Goal: Task Accomplishment & Management: Manage account settings

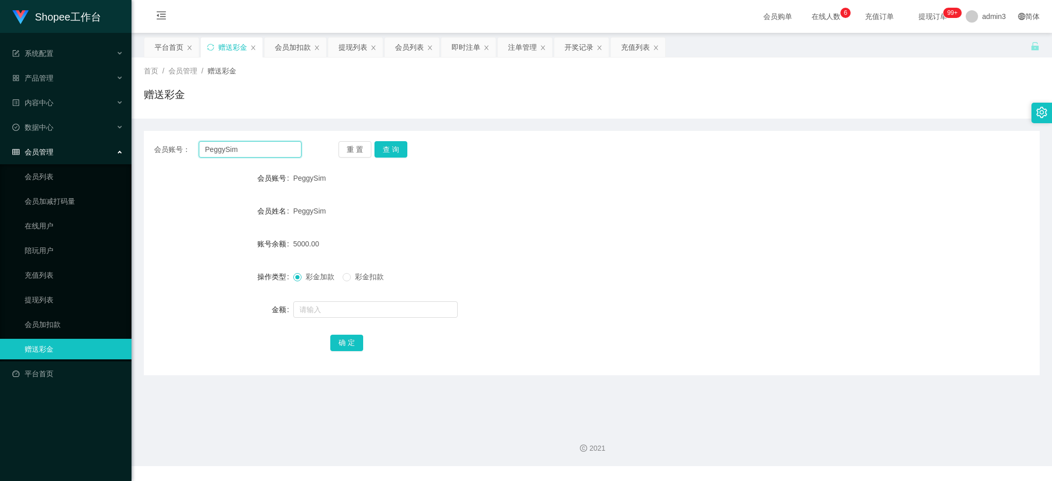
click at [249, 148] on input "PeggySim" at bounding box center [250, 149] width 103 height 16
paste input "93854280"
type input "93854280"
click at [392, 151] on button "查 询" at bounding box center [391, 149] width 33 height 16
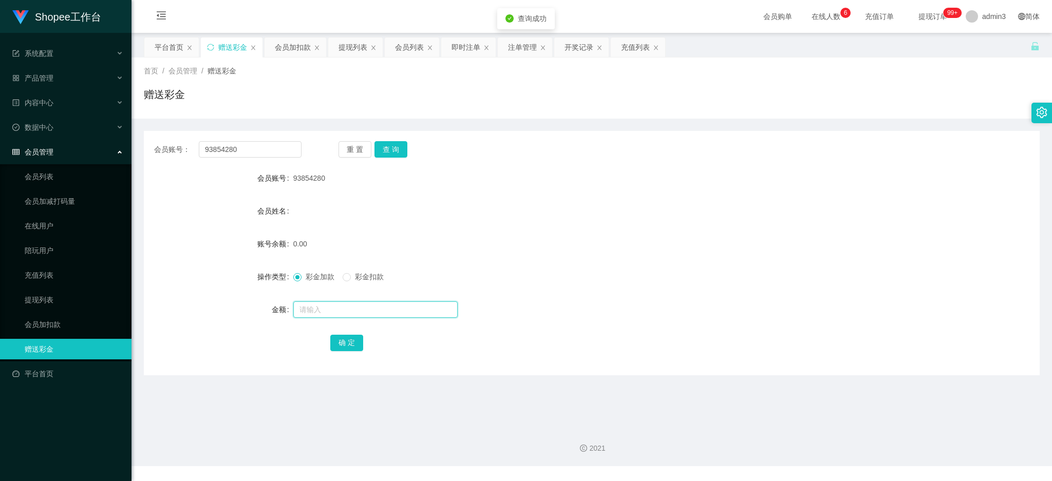
click at [343, 312] on input "text" at bounding box center [375, 310] width 164 height 16
type input "15"
drag, startPoint x: 349, startPoint y: 341, endPoint x: 338, endPoint y: 354, distance: 16.8
click at [349, 341] on button "确 定" at bounding box center [346, 343] width 33 height 16
click at [232, 150] on input "93854280" at bounding box center [250, 149] width 103 height 16
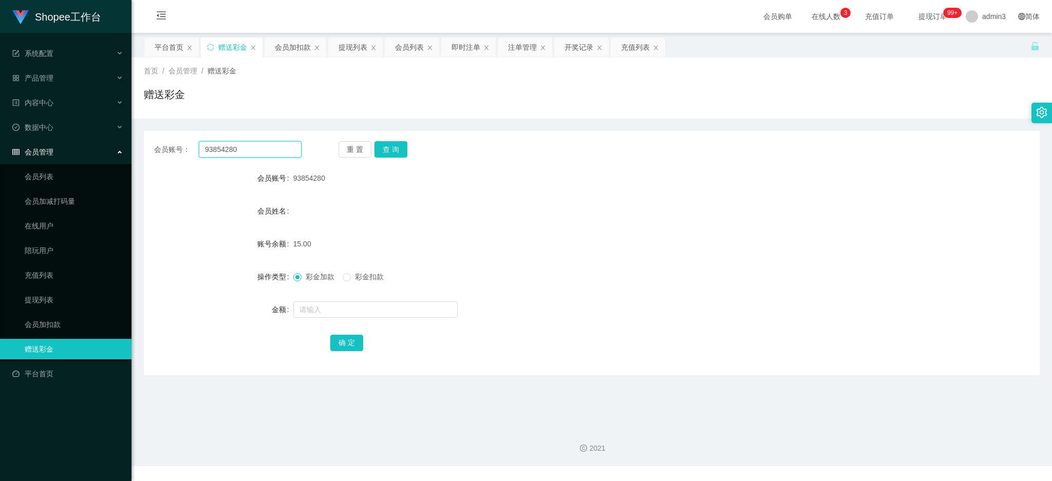
click at [233, 149] on input "93854280" at bounding box center [250, 149] width 103 height 16
paste input "kelvinlls84"
type input "kelvinlls84"
click at [381, 149] on button "查 询" at bounding box center [391, 149] width 33 height 16
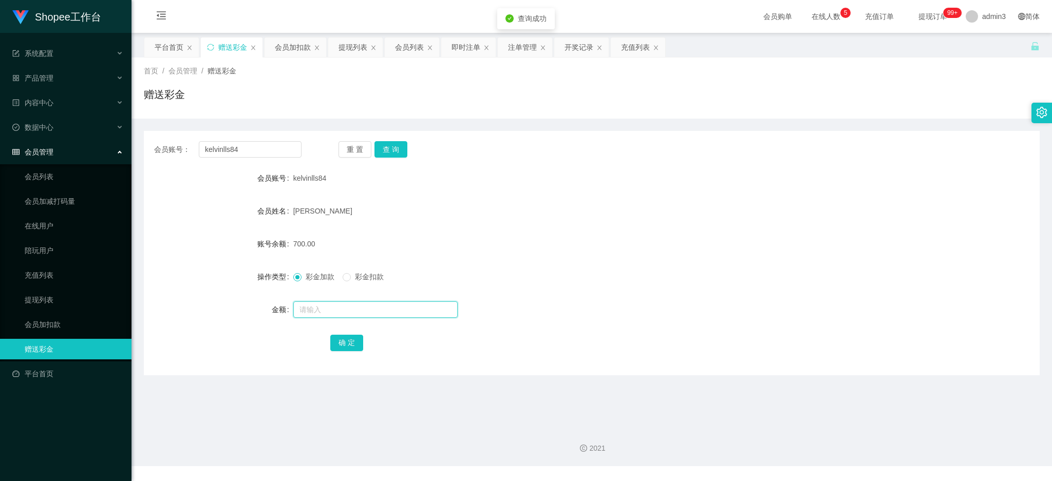
click at [331, 304] on input "text" at bounding box center [375, 310] width 164 height 16
paste input "1500"
type input "1500"
click at [340, 336] on button "确 定" at bounding box center [346, 343] width 33 height 16
click at [221, 132] on div "会员账号： kelvinlls84 重 置 查 询 会员账号 kelvinlls84 会员姓名 [PERSON_NAME] SHAN 账号余额 2200.00…" at bounding box center [592, 253] width 896 height 245
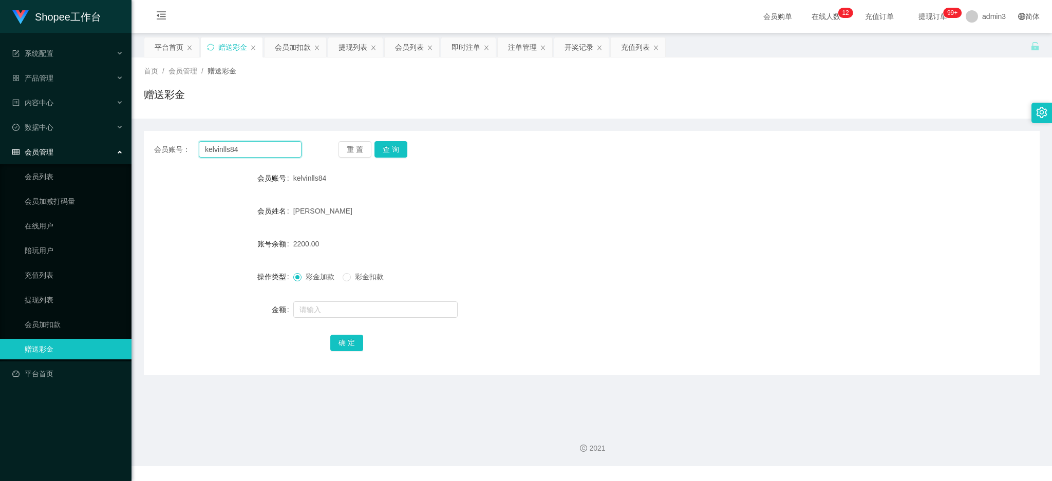
click at [221, 144] on input "kelvinlls84" at bounding box center [250, 149] width 103 height 16
paste input "Kunjsachdeva"
type input "Kunjsachdeva"
click at [388, 144] on button "查 询" at bounding box center [391, 149] width 33 height 16
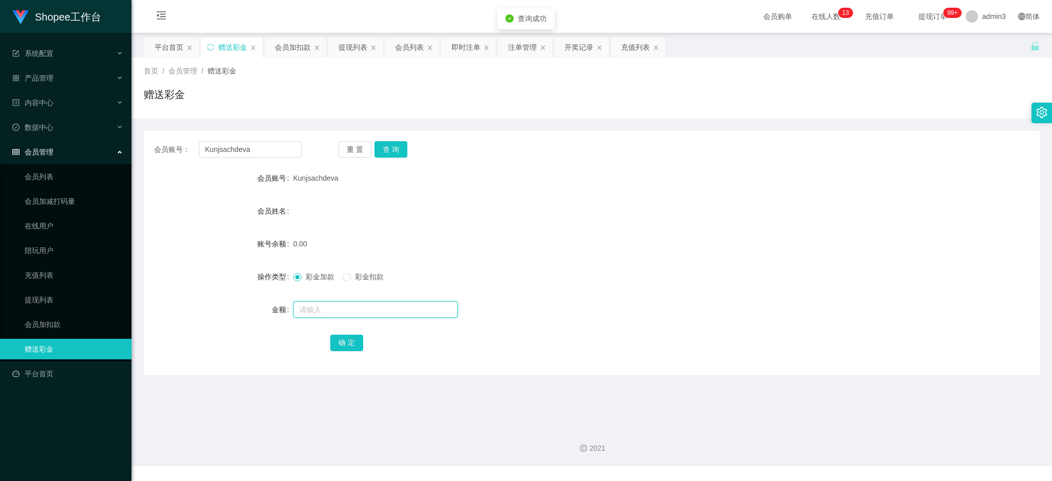
click at [332, 316] on input "text" at bounding box center [375, 310] width 164 height 16
type input "80"
click at [332, 346] on button "确 定" at bounding box center [346, 343] width 33 height 16
click at [244, 157] on input "Kunjsachdeva" at bounding box center [250, 149] width 103 height 16
click at [244, 156] on input "Kunjsachdeva" at bounding box center [250, 149] width 103 height 16
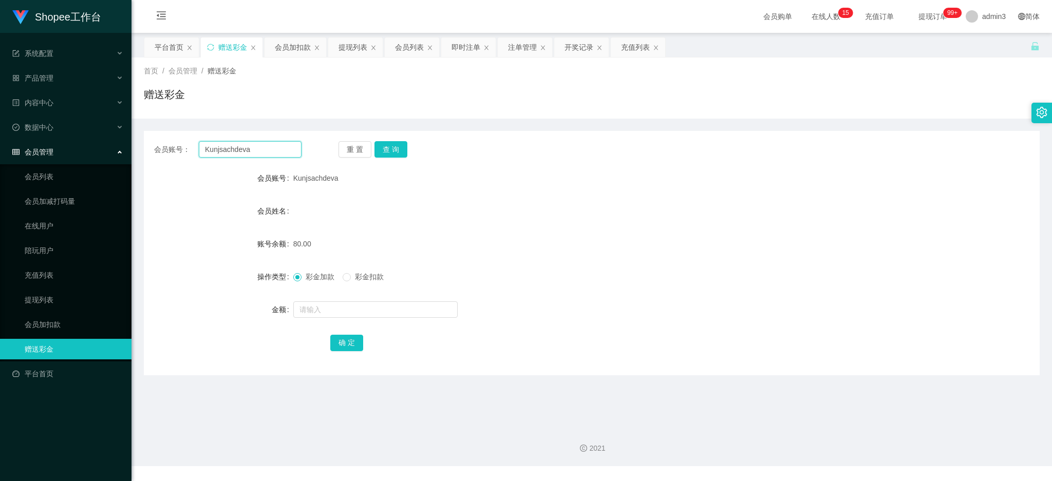
paste input "happyhappy +65"
drag, startPoint x: 249, startPoint y: 148, endPoint x: 270, endPoint y: 150, distance: 21.6
click at [270, 150] on input "happyhappy +65" at bounding box center [250, 149] width 103 height 16
type input "happyhappy"
click at [389, 155] on button "查 询" at bounding box center [391, 149] width 33 height 16
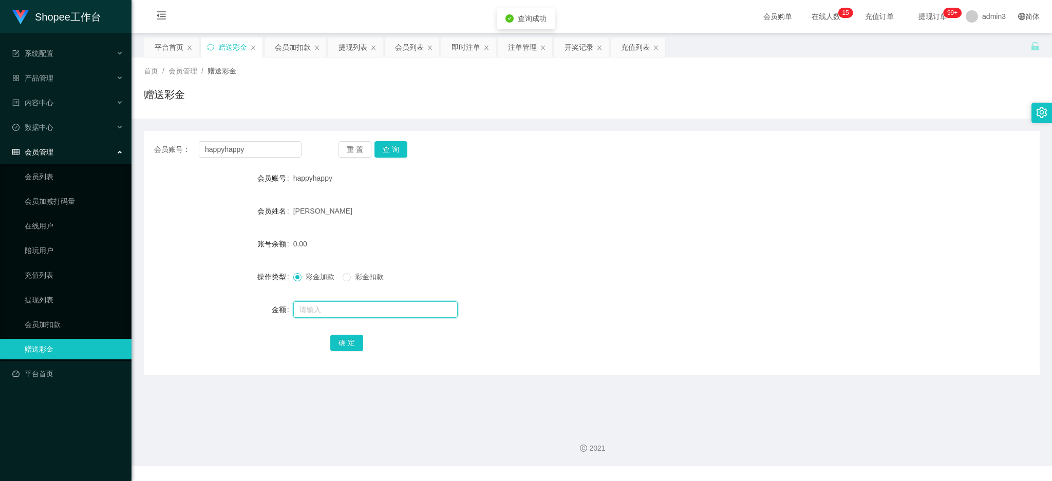
click at [346, 308] on input "text" at bounding box center [375, 310] width 164 height 16
click at [303, 150] on div "会员账号： happyhappy 重 置 查 询" at bounding box center [592, 149] width 896 height 16
click at [292, 148] on input "happyhappy" at bounding box center [250, 149] width 103 height 16
paste input "happyhappy"
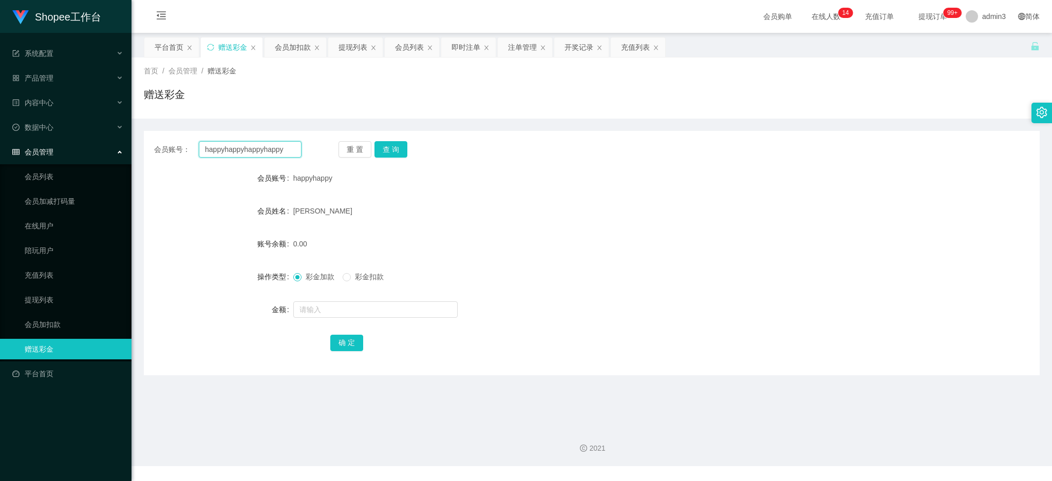
click at [292, 148] on input "happyhappyhappyhappy" at bounding box center [250, 149] width 103 height 16
paste input "text"
type input "happyhappy"
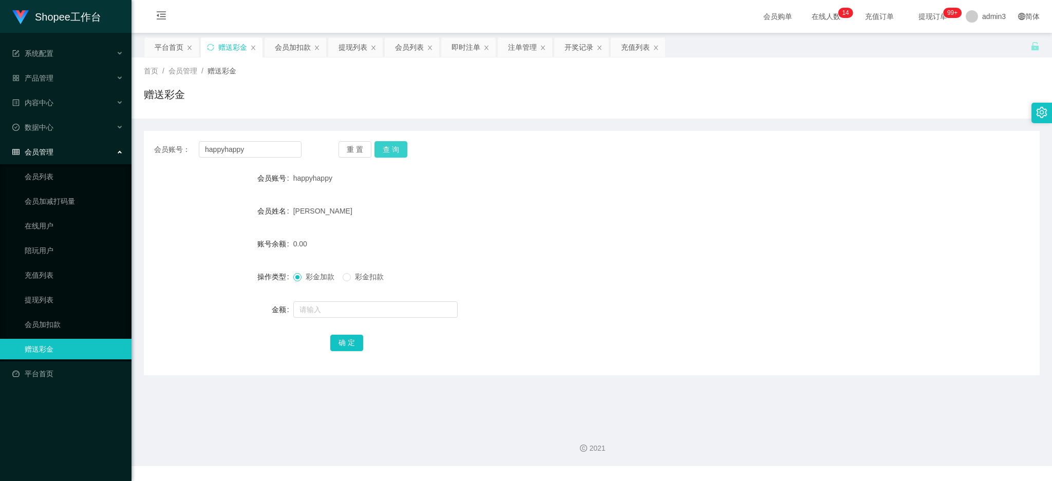
drag, startPoint x: 398, startPoint y: 145, endPoint x: 396, endPoint y: 150, distance: 5.5
click at [397, 145] on button "查 询" at bounding box center [391, 149] width 33 height 16
click at [356, 313] on input "text" at bounding box center [375, 310] width 164 height 16
type input "65"
click at [342, 339] on button "确 定" at bounding box center [346, 343] width 33 height 16
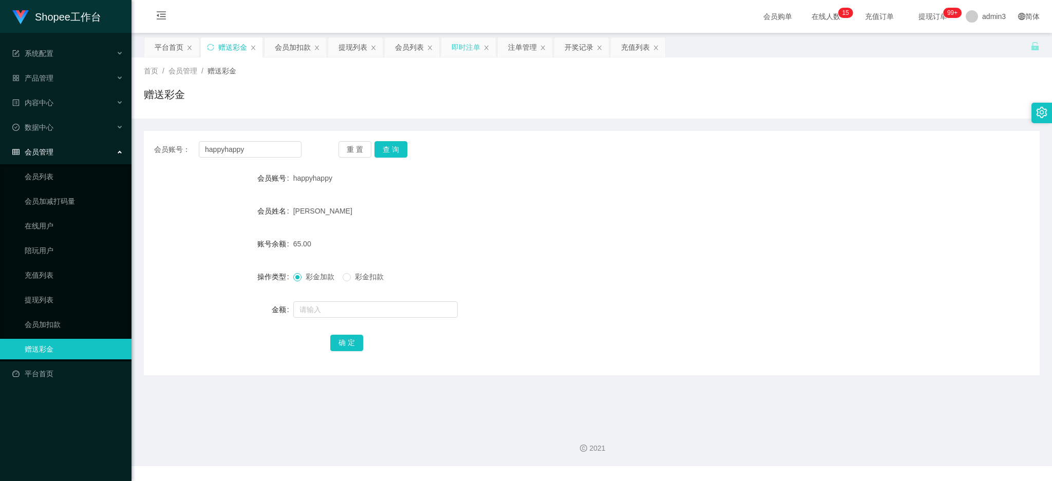
click at [455, 49] on div "即时注单" at bounding box center [466, 48] width 29 height 20
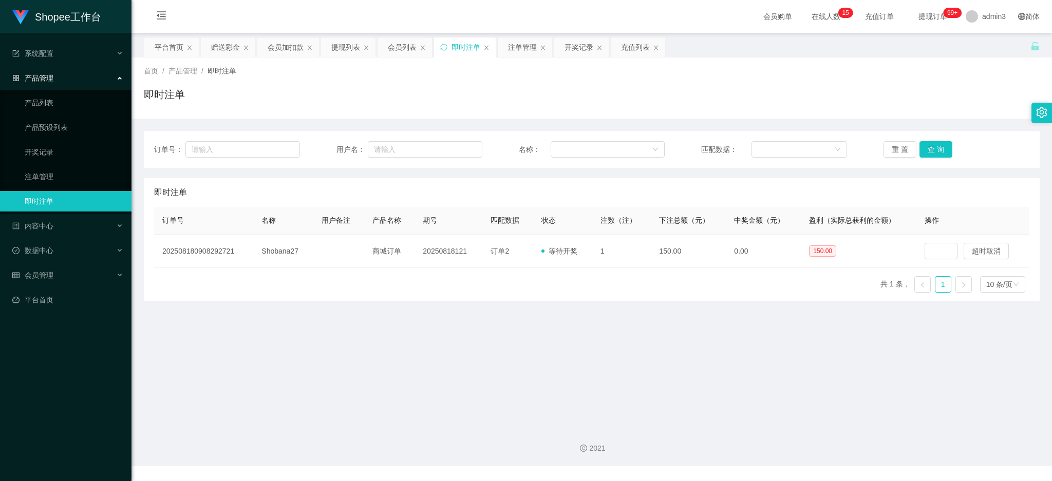
click at [363, 154] on span "用户名：" at bounding box center [351, 149] width 31 height 11
click at [383, 155] on input "text" at bounding box center [425, 149] width 115 height 16
paste input "Ivanyap"
type input "Ivanyap"
click at [926, 148] on button "查 询" at bounding box center [936, 149] width 33 height 16
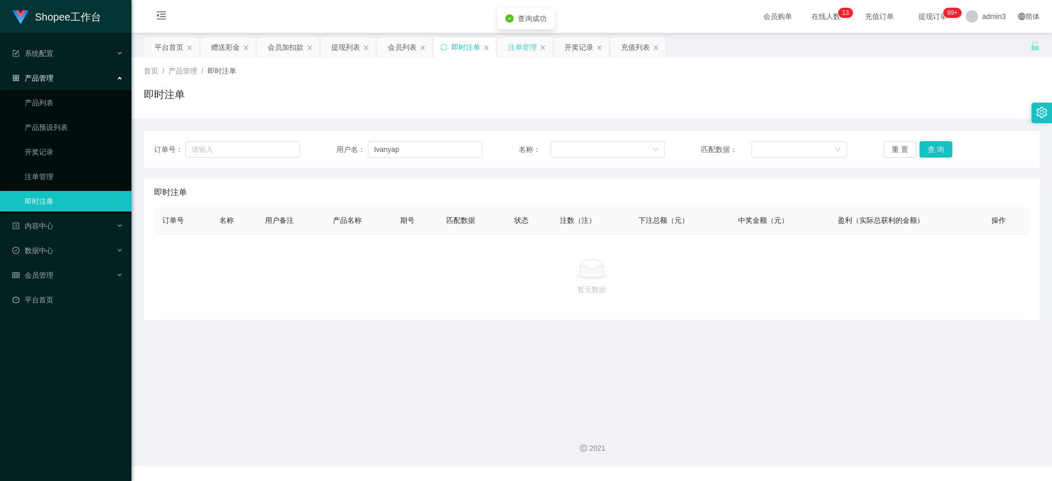
click at [513, 44] on div "注单管理" at bounding box center [522, 48] width 29 height 20
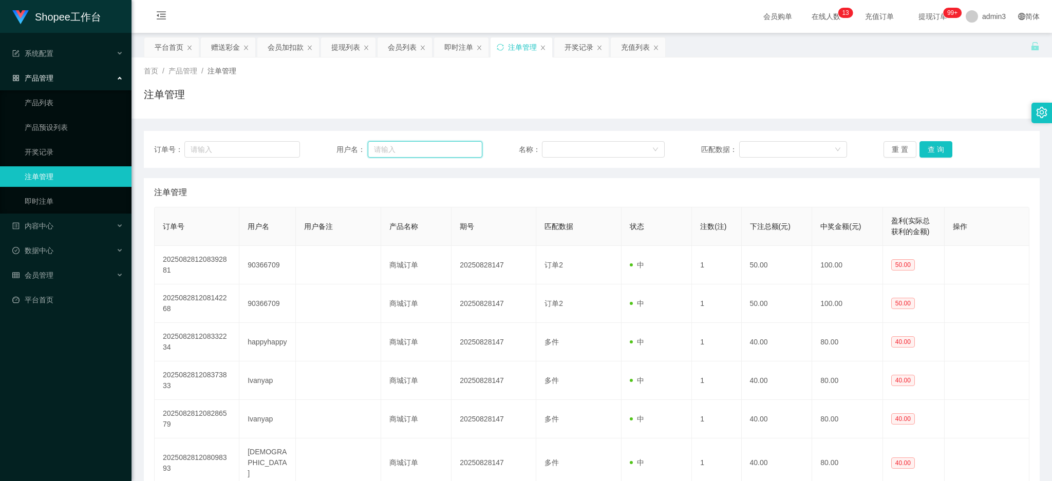
click at [395, 152] on input "text" at bounding box center [425, 149] width 115 height 16
paste input "Ivanyap"
type input "Ivanyap"
drag, startPoint x: 935, startPoint y: 151, endPoint x: 964, endPoint y: 176, distance: 37.9
click at [934, 151] on button "查 询" at bounding box center [936, 149] width 33 height 16
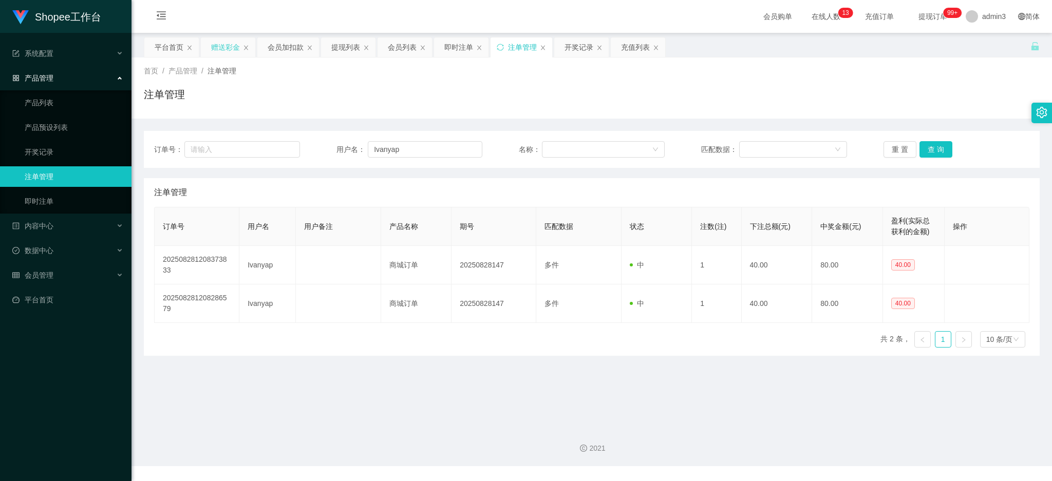
click at [220, 47] on div "赠送彩金" at bounding box center [225, 48] width 29 height 20
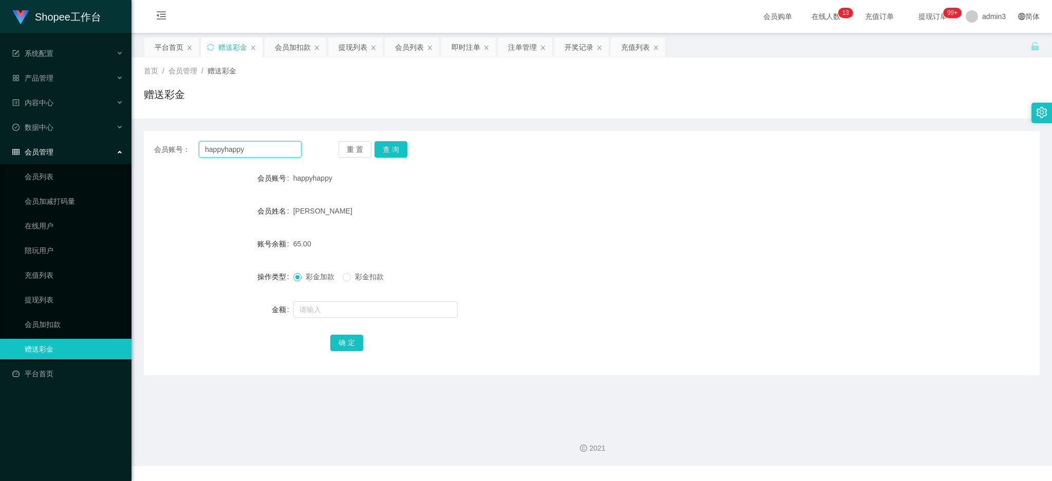
click at [273, 157] on input "happyhappy" at bounding box center [250, 149] width 103 height 16
paste input "90366709"
type input "90366709"
click at [379, 155] on button "查 询" at bounding box center [391, 149] width 33 height 16
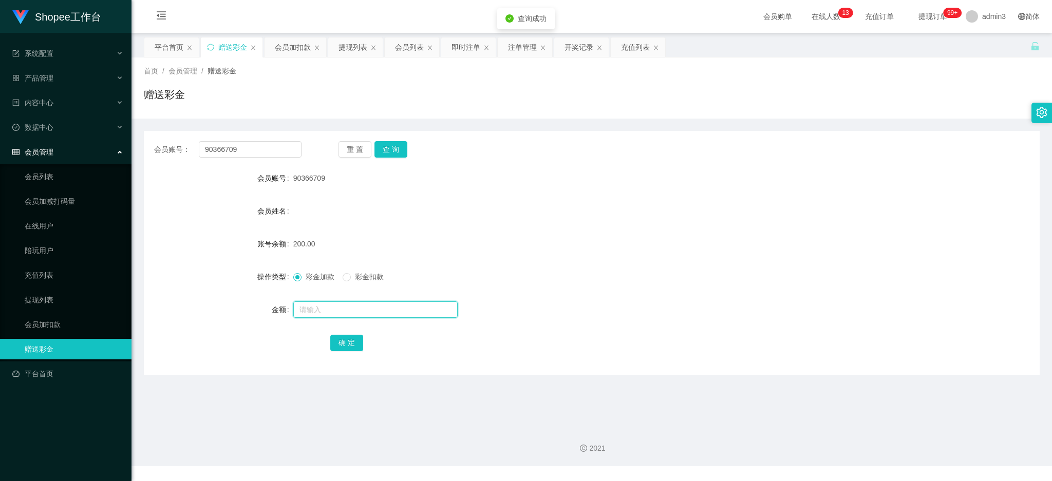
click at [350, 304] on input "text" at bounding box center [375, 310] width 164 height 16
type input "50"
click at [342, 335] on button "确 定" at bounding box center [346, 343] width 33 height 16
click at [296, 282] on span at bounding box center [297, 277] width 8 height 8
click at [349, 50] on div "提现列表" at bounding box center [353, 48] width 29 height 20
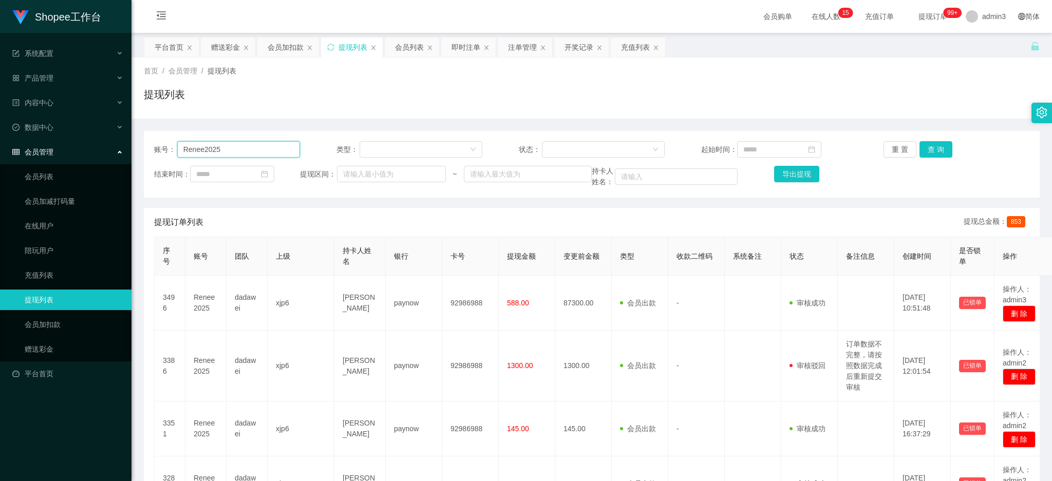
click at [265, 151] on input "Renee2025" at bounding box center [238, 149] width 123 height 16
paste input "xining123"
type input "xining123"
click at [930, 157] on button "查 询" at bounding box center [936, 149] width 33 height 16
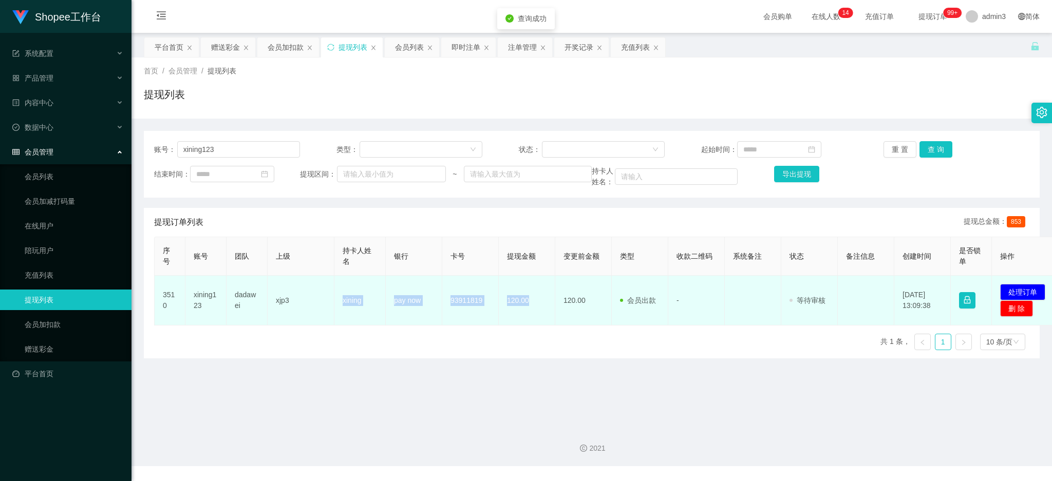
drag, startPoint x: 396, startPoint y: 301, endPoint x: 530, endPoint y: 310, distance: 133.9
click at [530, 310] on tr "3510 xining123 dadawei xjp3 xining pay now 93911819 120.00 120.00 会员出款 人工取款 - 审…" at bounding box center [608, 301] width 906 height 50
copy tr "xining pay now 93911819 120.00"
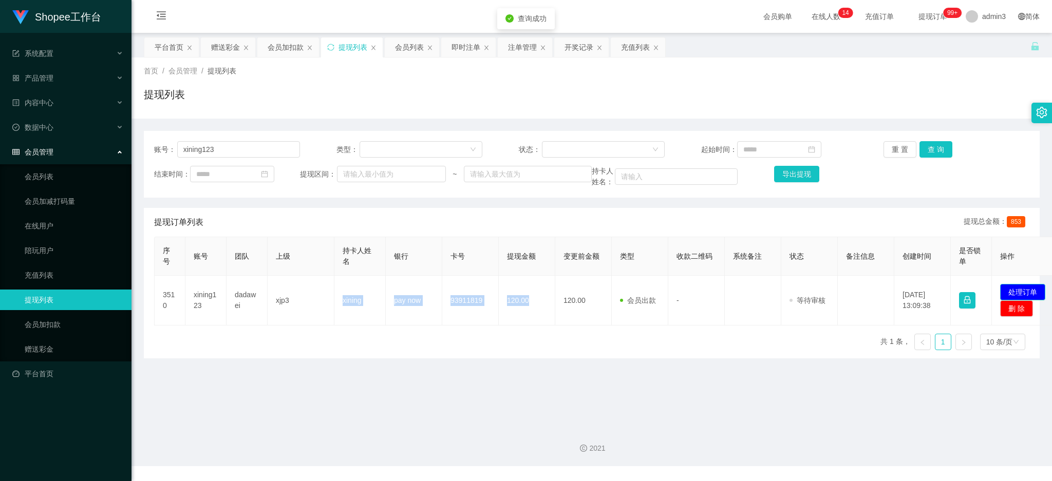
drag, startPoint x: 1014, startPoint y: 294, endPoint x: 995, endPoint y: 293, distance: 18.5
click at [1014, 294] on button "处理订单" at bounding box center [1022, 292] width 45 height 16
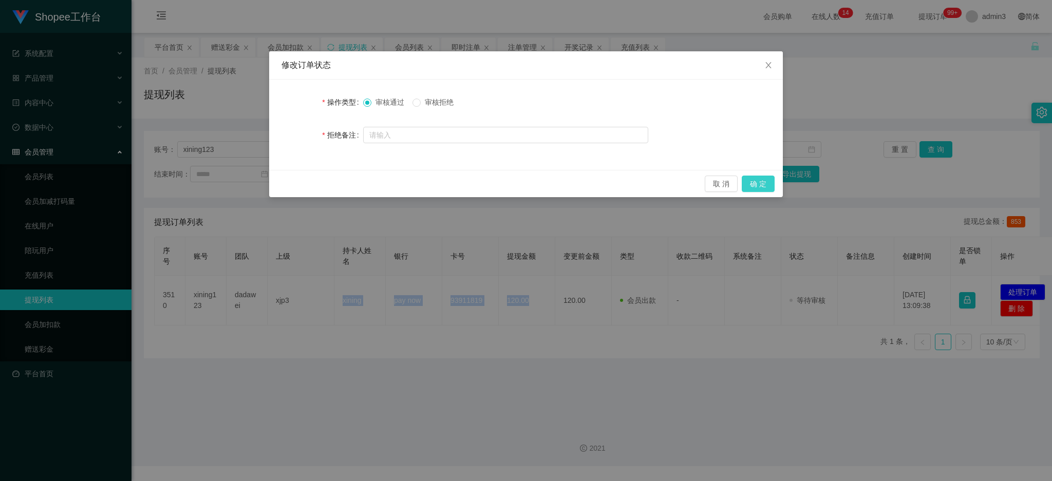
click at [751, 179] on button "确 定" at bounding box center [758, 184] width 33 height 16
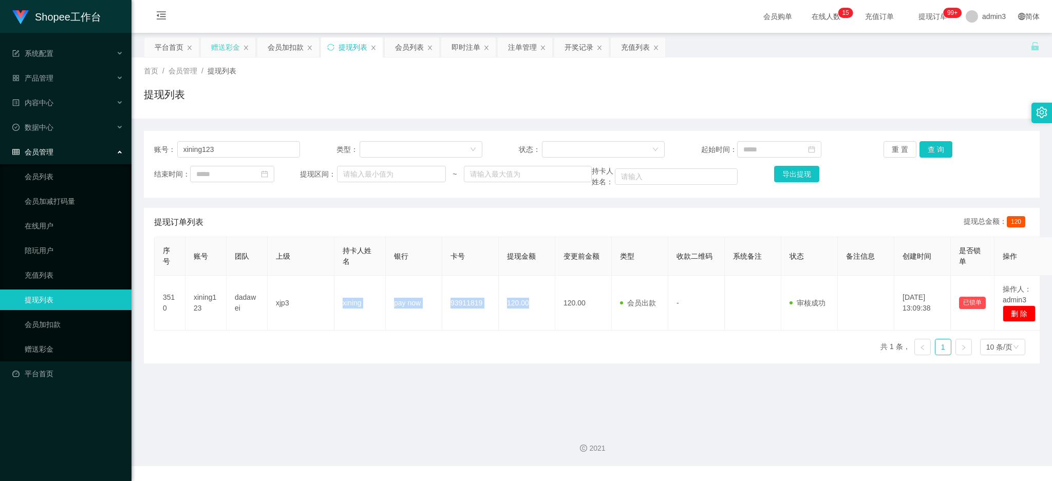
click at [226, 47] on div "赠送彩金" at bounding box center [225, 48] width 29 height 20
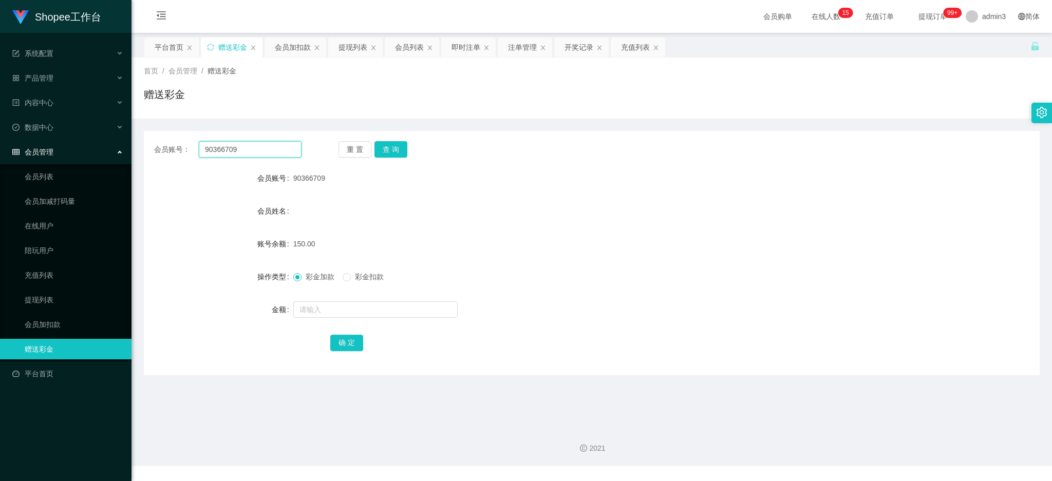
click at [237, 157] on input "90366709" at bounding box center [250, 149] width 103 height 16
paste input "kahhow"
type input "kahhow"
drag, startPoint x: 388, startPoint y: 152, endPoint x: 391, endPoint y: 161, distance: 10.1
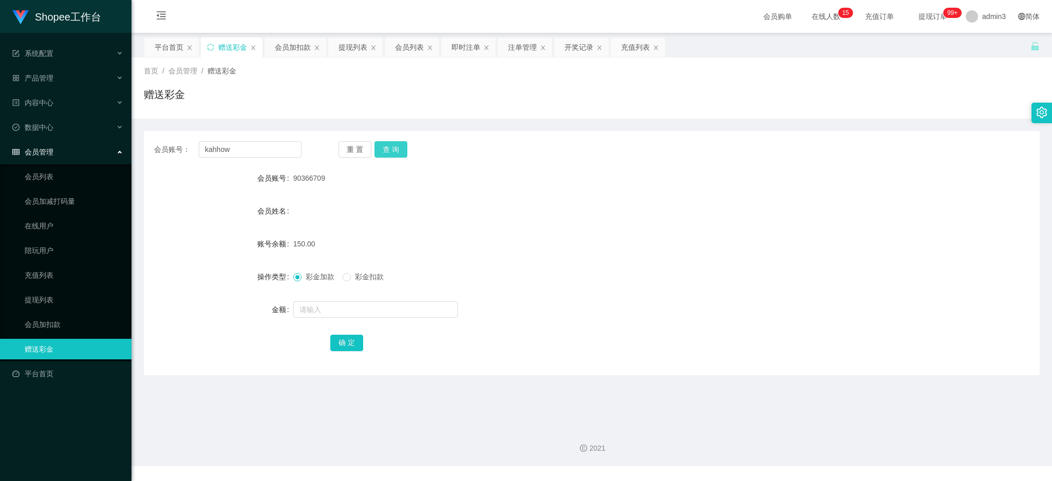
click at [388, 152] on button "查 询" at bounding box center [391, 149] width 33 height 16
click at [360, 310] on input "text" at bounding box center [375, 310] width 164 height 16
type input "100"
drag, startPoint x: 342, startPoint y: 328, endPoint x: 339, endPoint y: 344, distance: 16.2
click at [339, 343] on form "会员账号 kahhow 会员姓名 账号余额 0.00 操作类型 彩金加款 彩金扣款 金额 100 确 定" at bounding box center [592, 260] width 896 height 185
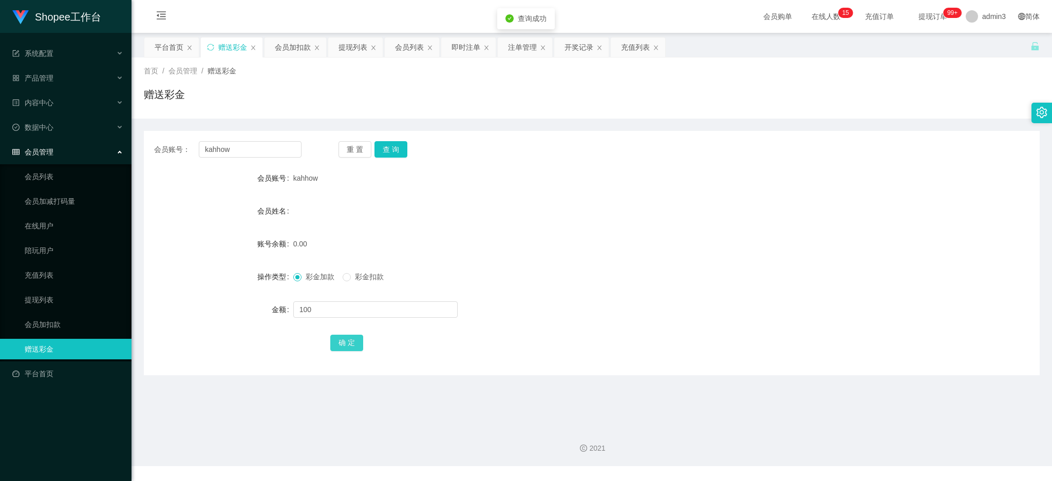
click at [339, 344] on button "确 定" at bounding box center [346, 343] width 33 height 16
click at [223, 157] on input "kahhow" at bounding box center [250, 149] width 103 height 16
click at [222, 156] on input "kahhow" at bounding box center [250, 149] width 103 height 16
paste input "Rara2025"
type input "Rara2025"
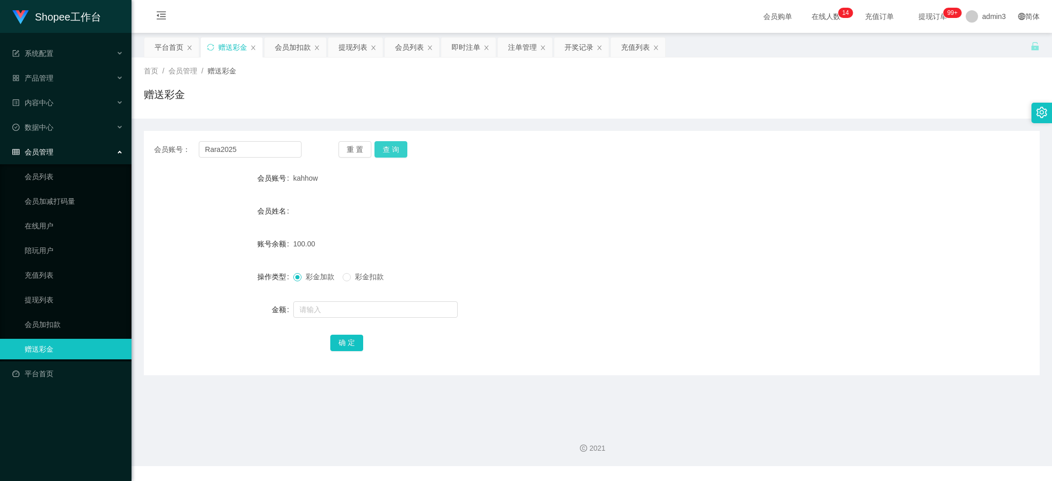
click at [398, 152] on button "查 询" at bounding box center [391, 149] width 33 height 16
click at [344, 309] on input "text" at bounding box center [375, 310] width 164 height 16
type input "100"
click at [348, 343] on button "确 定" at bounding box center [346, 343] width 33 height 16
drag, startPoint x: 344, startPoint y: 53, endPoint x: 275, endPoint y: 84, distance: 75.4
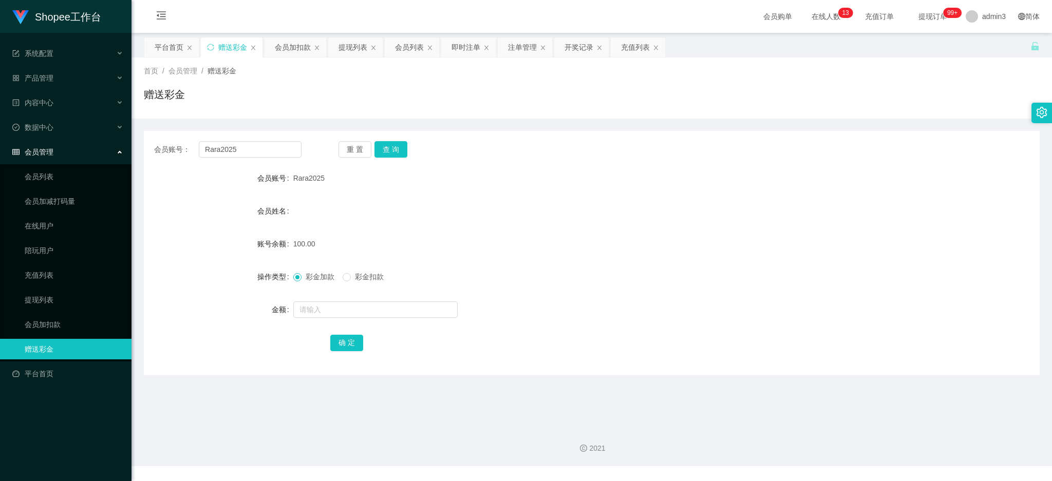
click at [345, 53] on div "提现列表" at bounding box center [353, 48] width 29 height 20
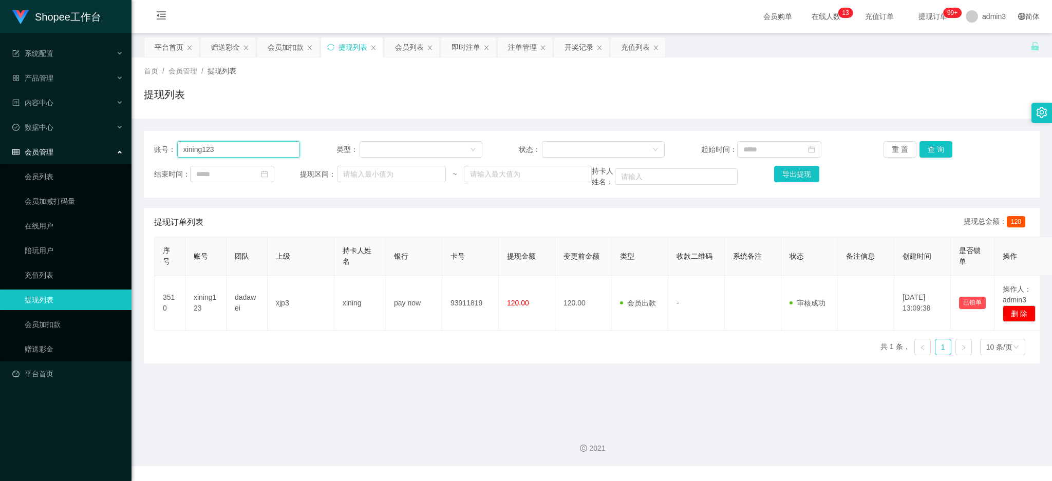
click at [233, 144] on input "xining123" at bounding box center [238, 149] width 123 height 16
drag, startPoint x: 233, startPoint y: 144, endPoint x: 244, endPoint y: 145, distance: 10.8
click at [233, 144] on input "xining123" at bounding box center [238, 149] width 123 height 16
paste input "90366709"
type input "90366709"
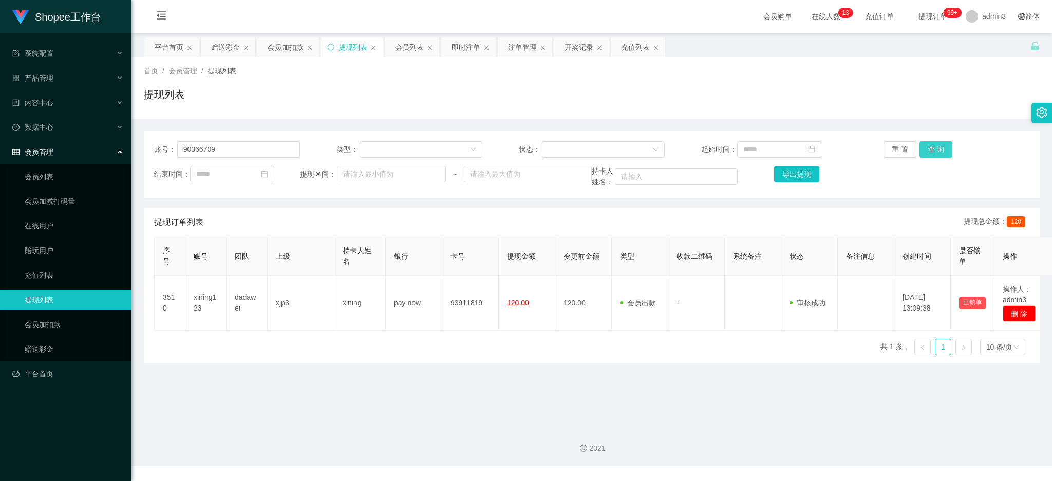
click at [938, 153] on button "查 询" at bounding box center [936, 149] width 33 height 16
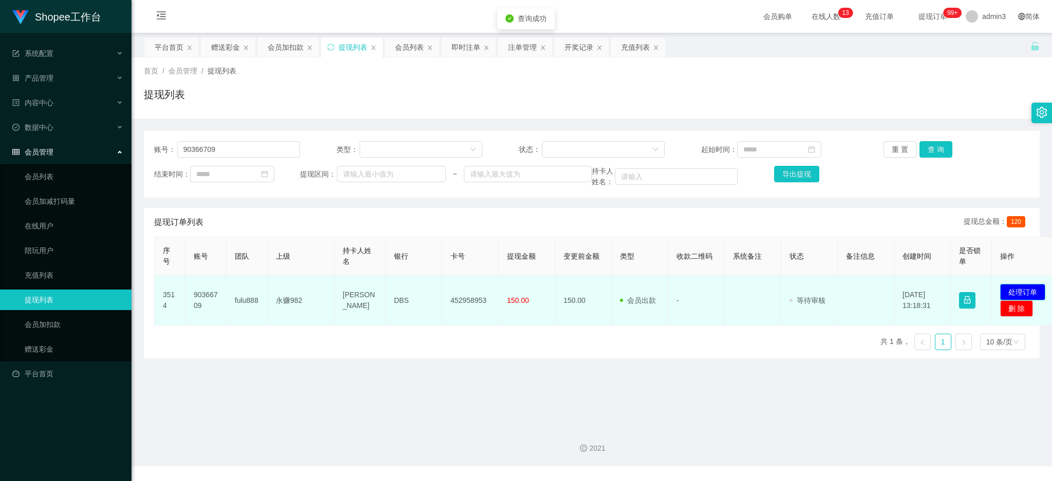
click at [1021, 297] on button "处理订单" at bounding box center [1022, 292] width 45 height 16
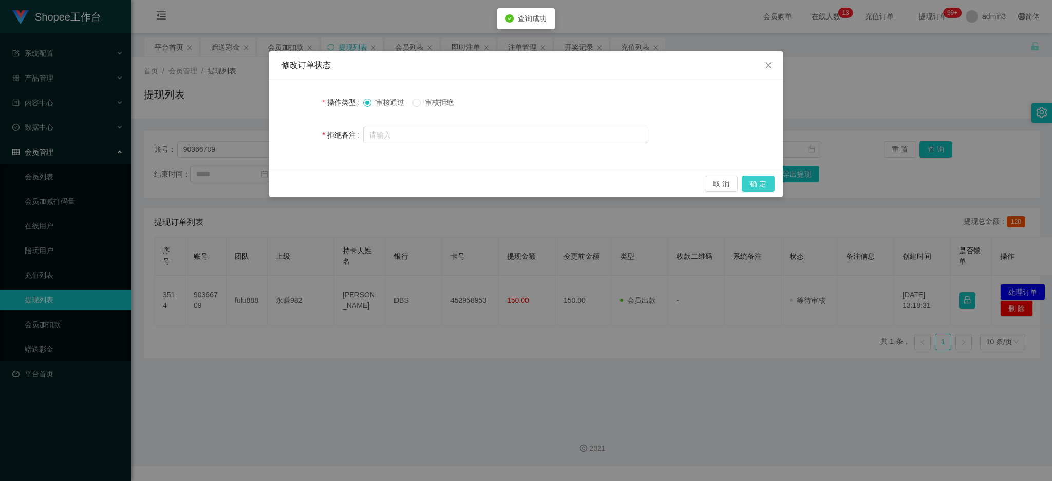
click at [768, 178] on button "确 定" at bounding box center [758, 184] width 33 height 16
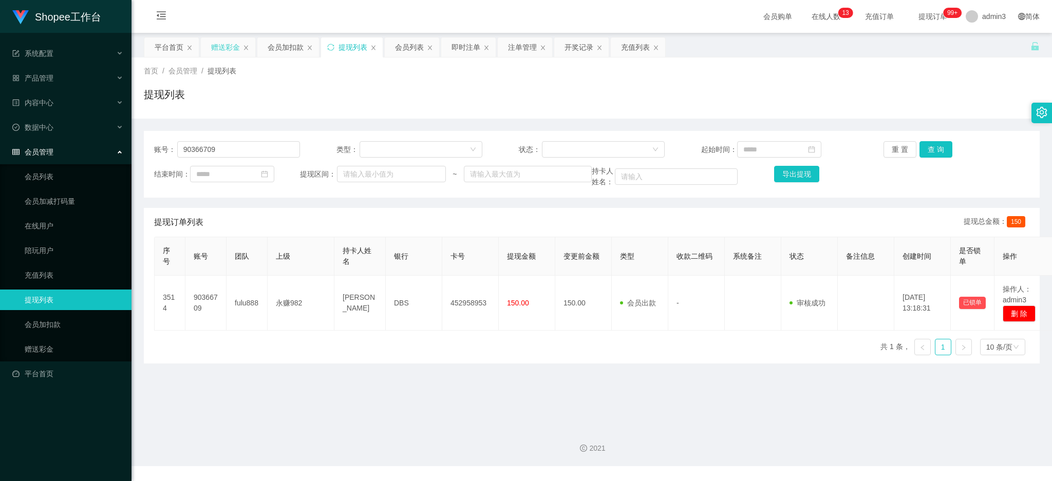
click at [215, 49] on div "赠送彩金" at bounding box center [225, 48] width 29 height 20
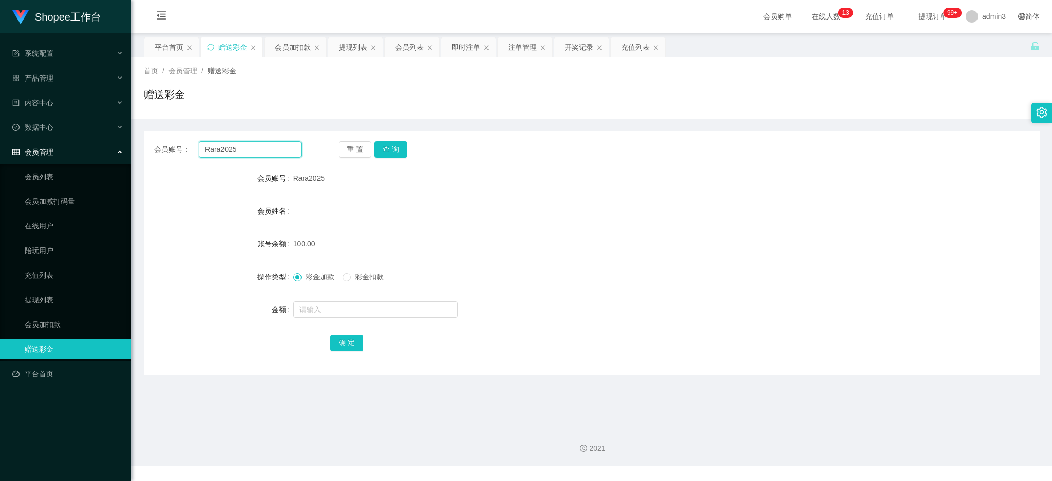
click at [270, 152] on input "Rara2025" at bounding box center [250, 149] width 103 height 16
drag, startPoint x: 270, startPoint y: 152, endPoint x: 289, endPoint y: 155, distance: 19.8
click at [270, 152] on input "Rara2025" at bounding box center [250, 149] width 103 height 16
paste input "Voislee"
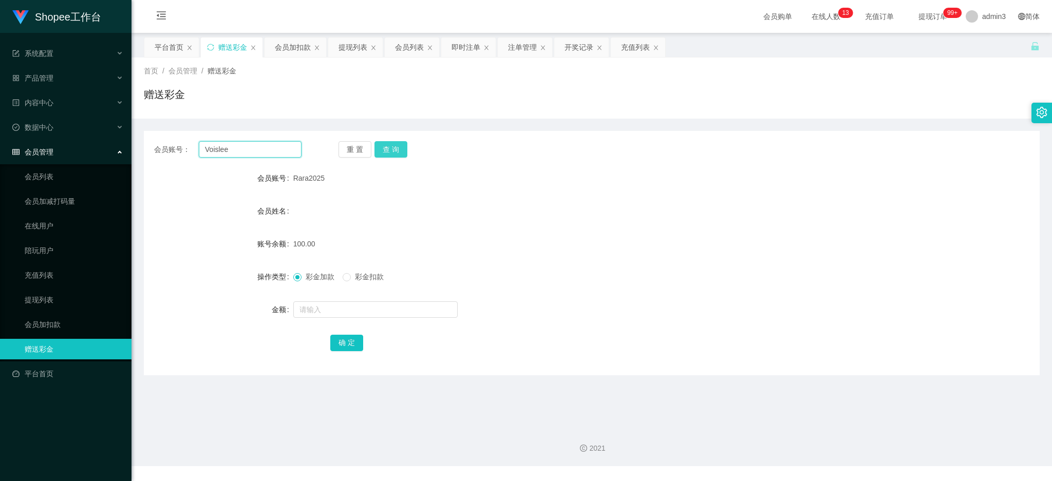
type input "Voislee"
click at [385, 154] on button "查 询" at bounding box center [391, 149] width 33 height 16
click at [346, 300] on div at bounding box center [554, 310] width 522 height 21
click at [343, 312] on input "text" at bounding box center [375, 310] width 164 height 16
type input "100"
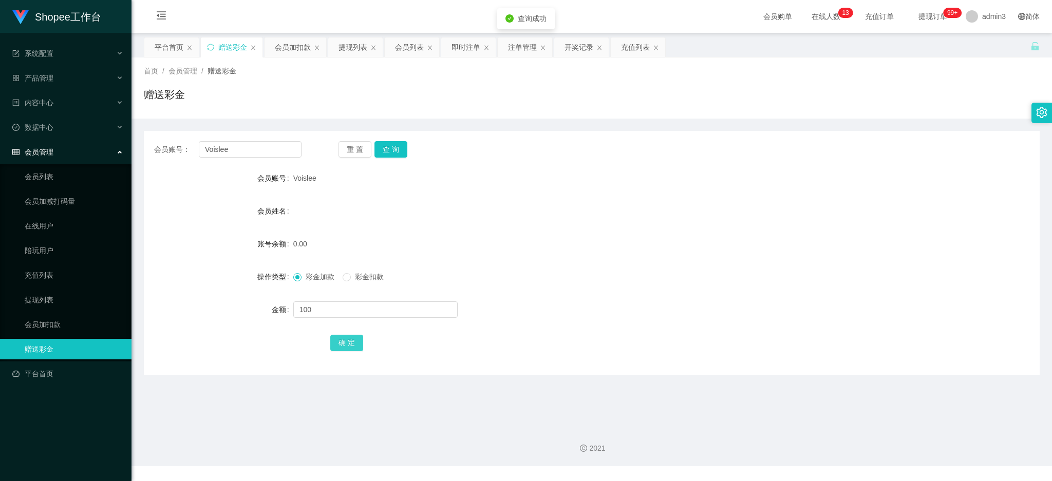
click at [335, 340] on button "确 定" at bounding box center [346, 343] width 33 height 16
click at [412, 45] on div "会员列表" at bounding box center [409, 48] width 29 height 20
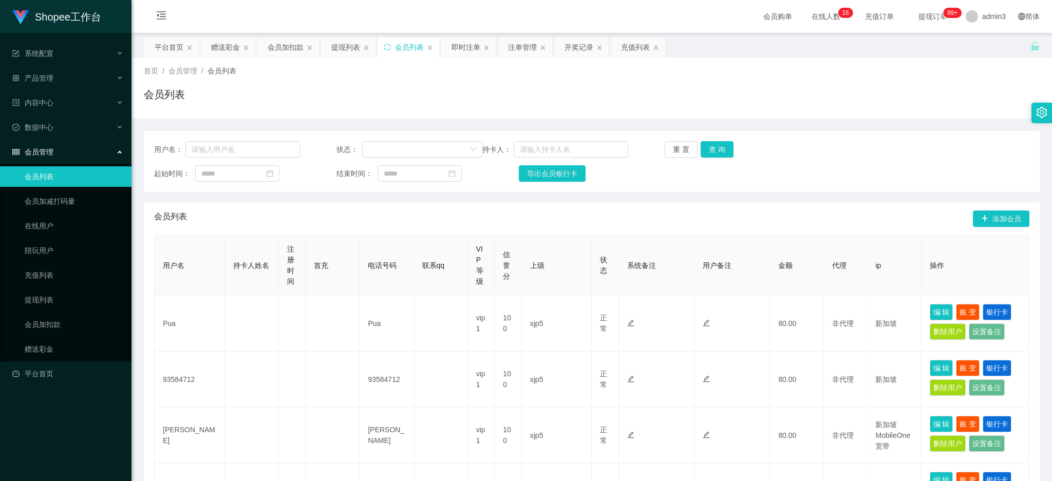
click at [305, 151] on div "用户名： 状态： 持卡人： 重 置 查 询" at bounding box center [591, 149] width 875 height 16
click at [272, 145] on input "text" at bounding box center [242, 149] width 115 height 16
paste input "90363923"
type input "90363923"
click at [714, 151] on button "查 询" at bounding box center [717, 149] width 33 height 16
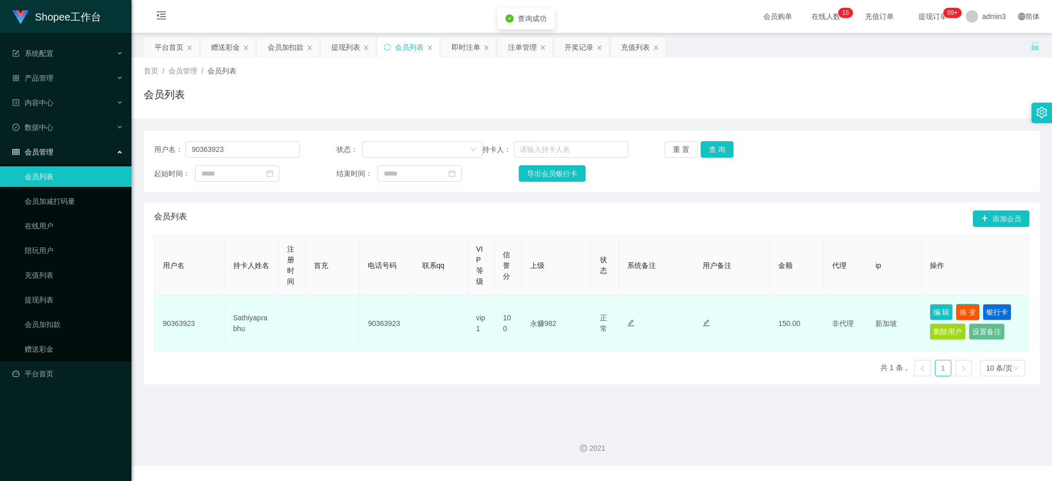
click at [958, 310] on button "账 变" at bounding box center [968, 312] width 24 height 16
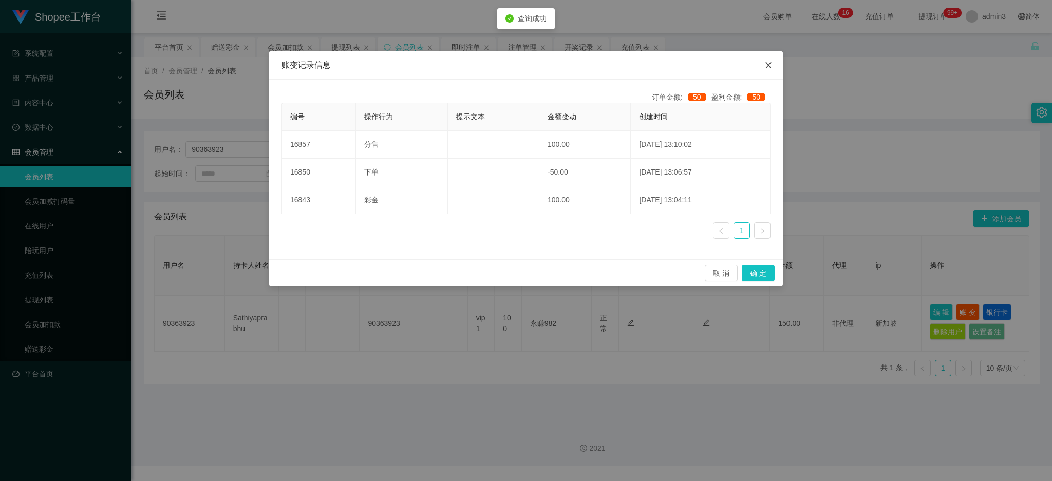
click at [764, 66] on icon "图标: close" at bounding box center [768, 65] width 8 height 8
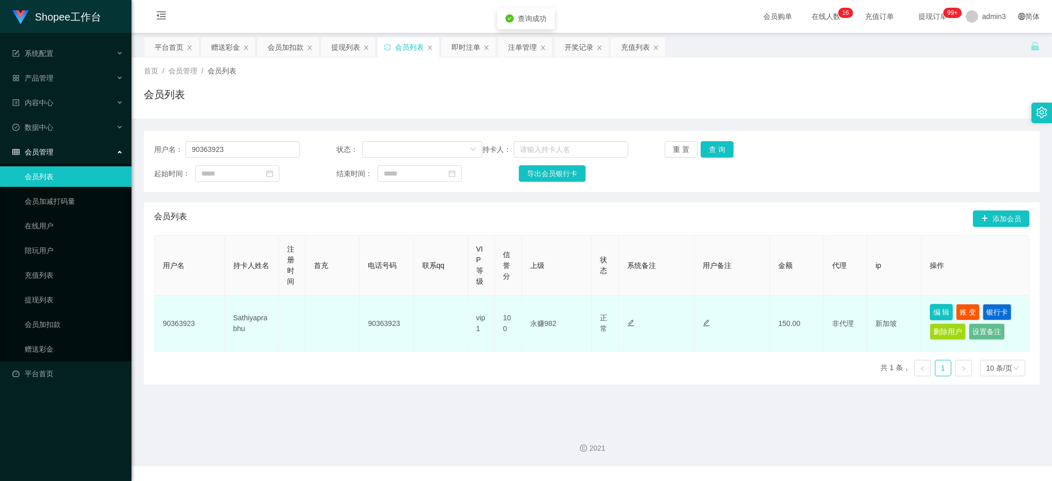
click at [932, 318] on button "编 辑" at bounding box center [942, 312] width 24 height 16
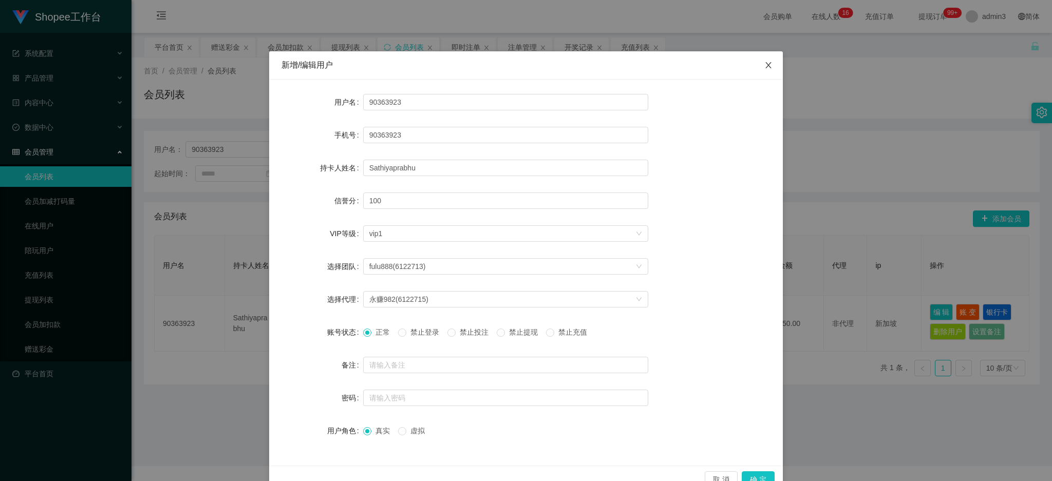
click at [758, 57] on span "Close" at bounding box center [768, 65] width 29 height 29
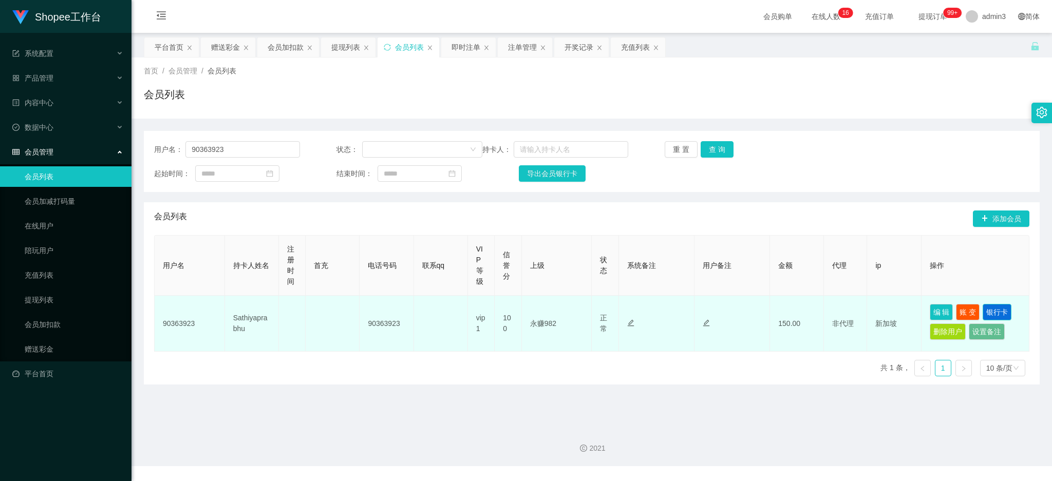
click at [993, 304] on button "银行卡" at bounding box center [997, 312] width 29 height 16
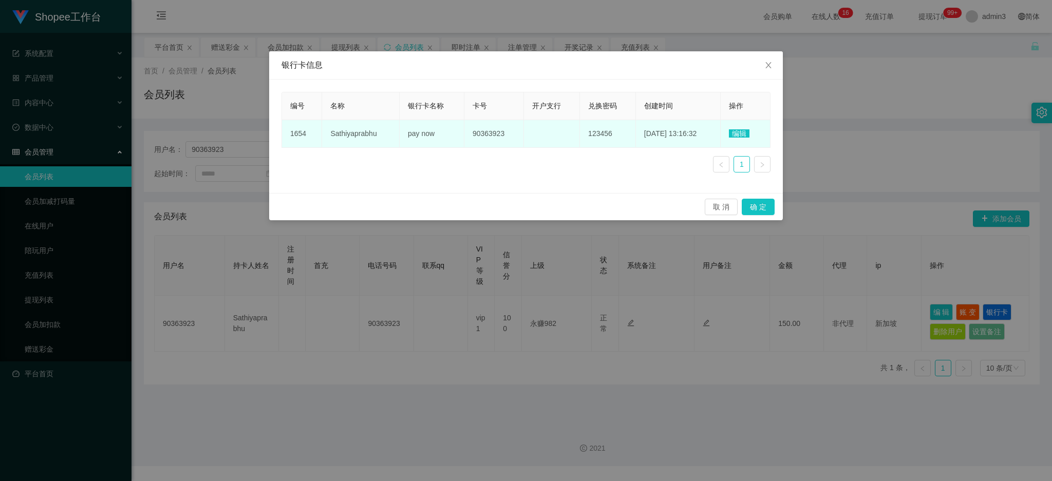
click at [590, 127] on td "123456" at bounding box center [608, 134] width 56 height 28
click at [588, 138] on span "123456" at bounding box center [600, 133] width 24 height 8
copy span "123456"
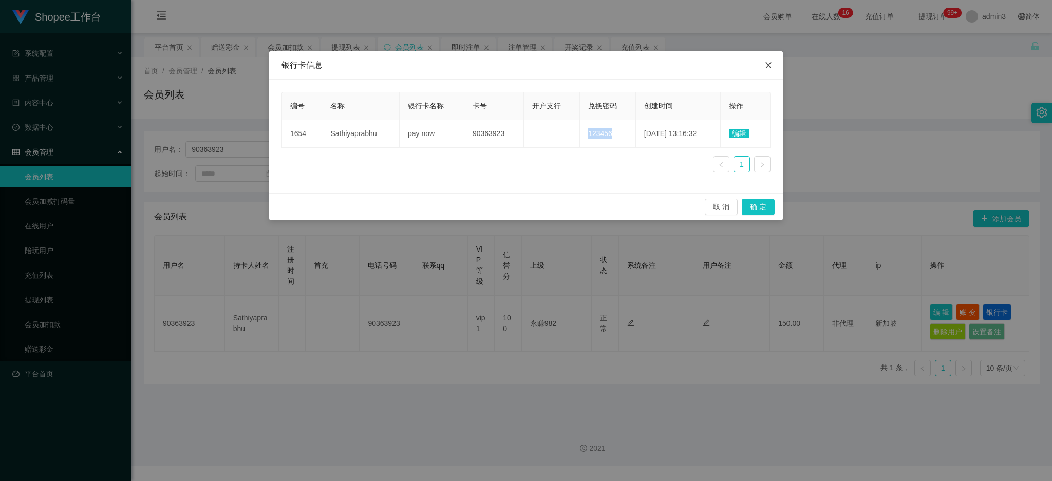
click at [769, 72] on span "Close" at bounding box center [768, 65] width 29 height 29
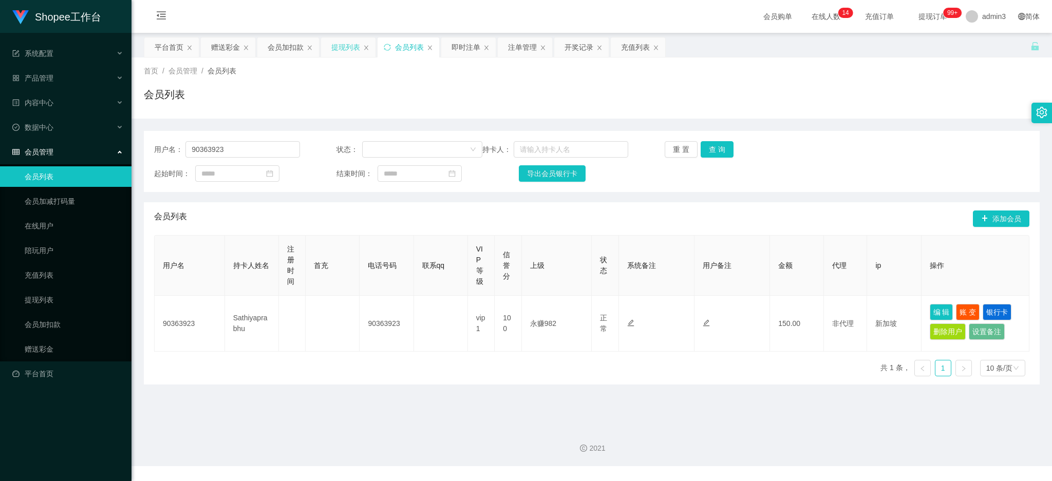
click at [355, 45] on div "提现列表" at bounding box center [345, 48] width 29 height 20
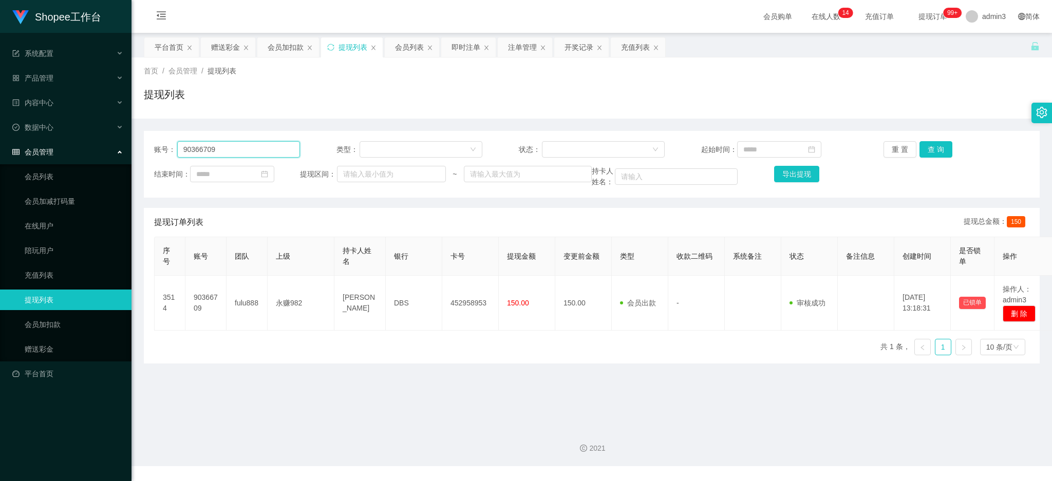
click at [190, 157] on input "90366709" at bounding box center [238, 149] width 123 height 16
paste input "shawnlsf"
click at [933, 152] on button "查 询" at bounding box center [936, 149] width 33 height 16
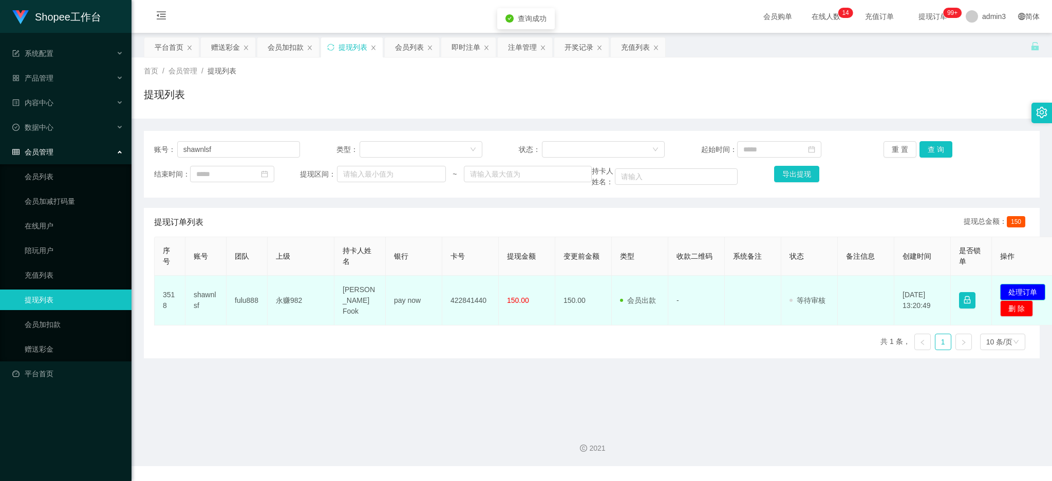
drag, startPoint x: 1021, startPoint y: 291, endPoint x: 1008, endPoint y: 290, distance: 12.9
click at [1022, 290] on button "处理订单" at bounding box center [1022, 292] width 45 height 16
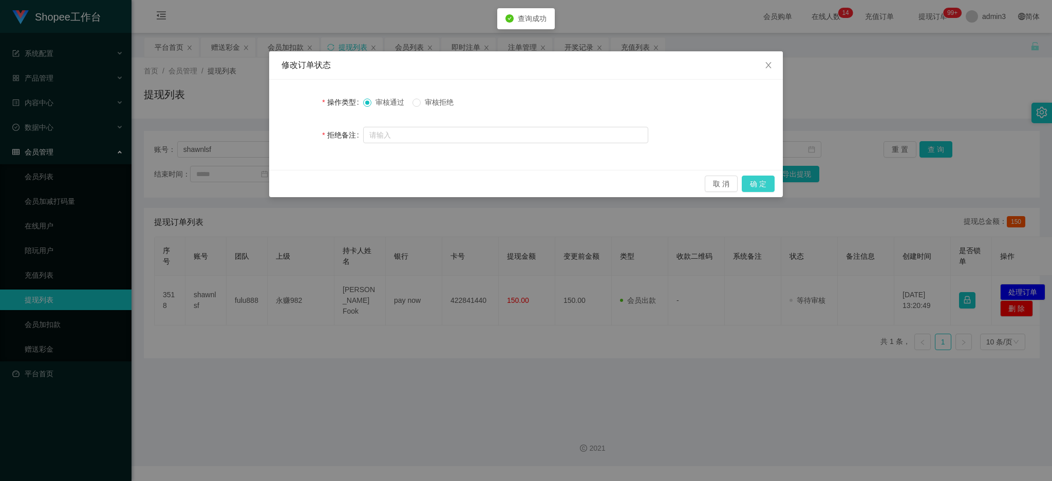
click at [761, 187] on button "确 定" at bounding box center [758, 184] width 33 height 16
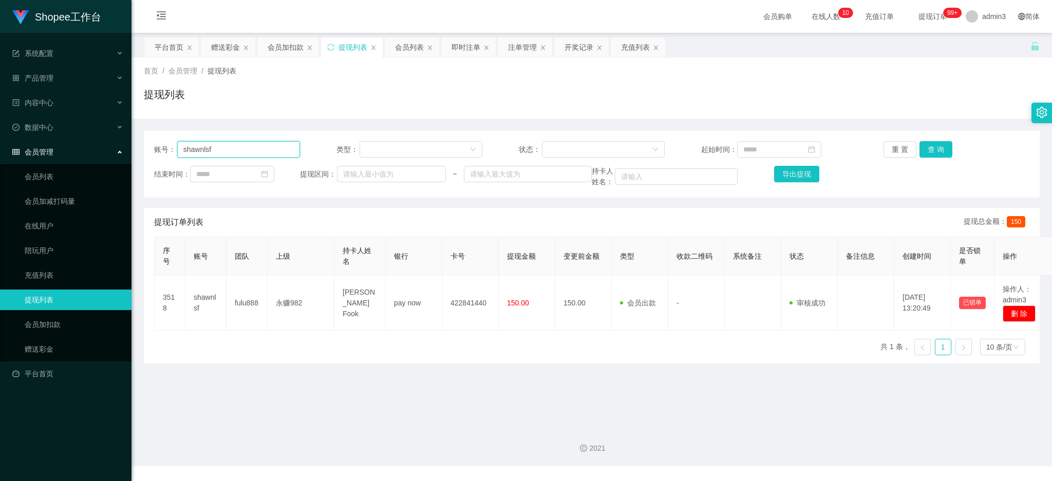
click at [273, 148] on input "shawnlsf" at bounding box center [238, 149] width 123 height 16
paste input "Studio6768"
type input "Studio6768"
click at [928, 152] on button "查 询" at bounding box center [936, 149] width 33 height 16
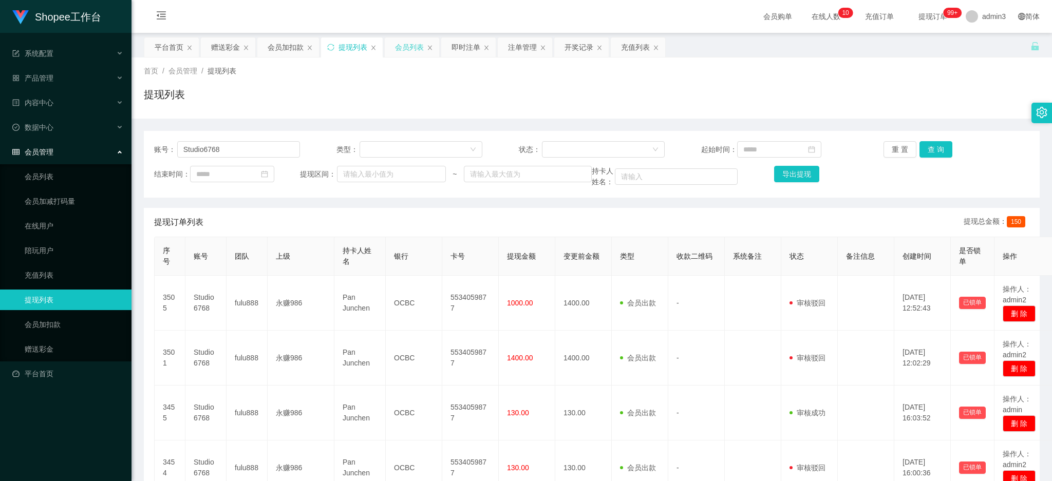
click at [413, 49] on div "会员列表" at bounding box center [409, 48] width 29 height 20
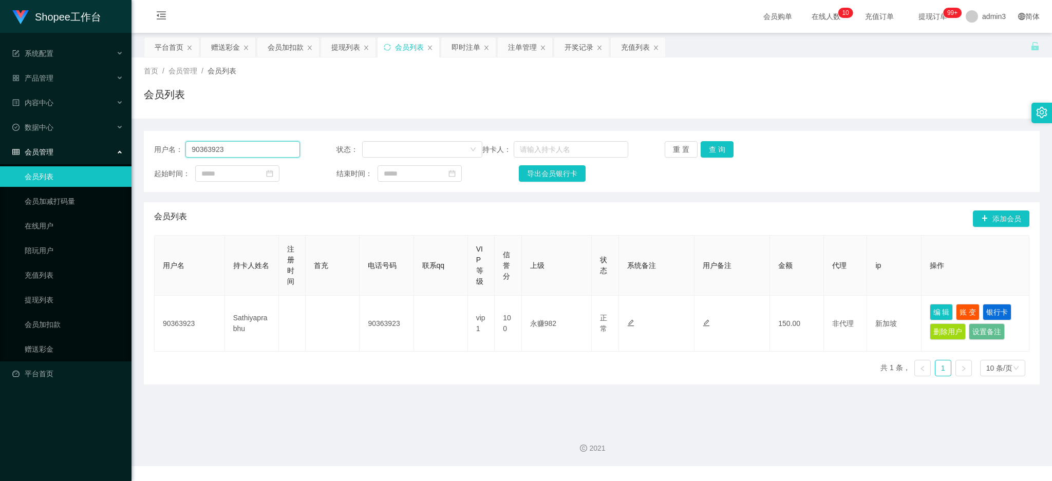
click at [233, 157] on input "90363923" at bounding box center [242, 149] width 115 height 16
paste input "Studio6768"
type input "Studio6768"
click at [720, 156] on button "查 询" at bounding box center [717, 149] width 33 height 16
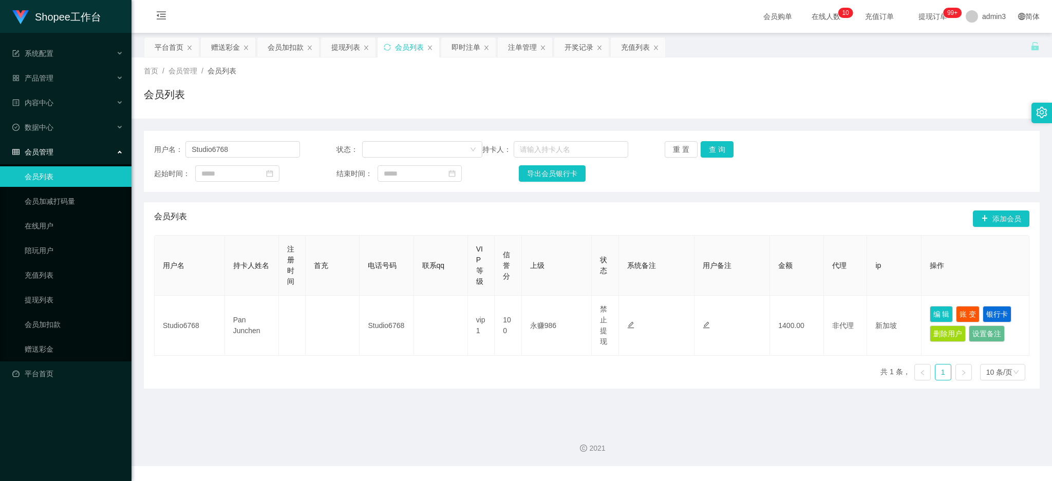
drag, startPoint x: 339, startPoint y: 50, endPoint x: 331, endPoint y: 68, distance: 19.8
click at [339, 50] on div "提现列表" at bounding box center [345, 48] width 29 height 20
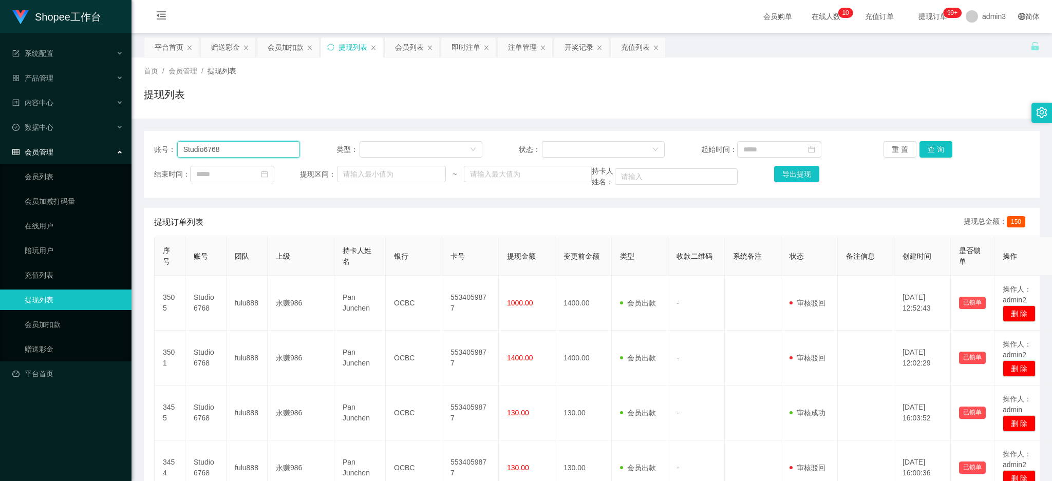
click at [255, 152] on input "Studio6768" at bounding box center [238, 149] width 123 height 16
click at [254, 152] on input "Studio6768" at bounding box center [238, 149] width 123 height 16
paste input "90363923"
click at [929, 146] on button "查 询" at bounding box center [936, 149] width 33 height 16
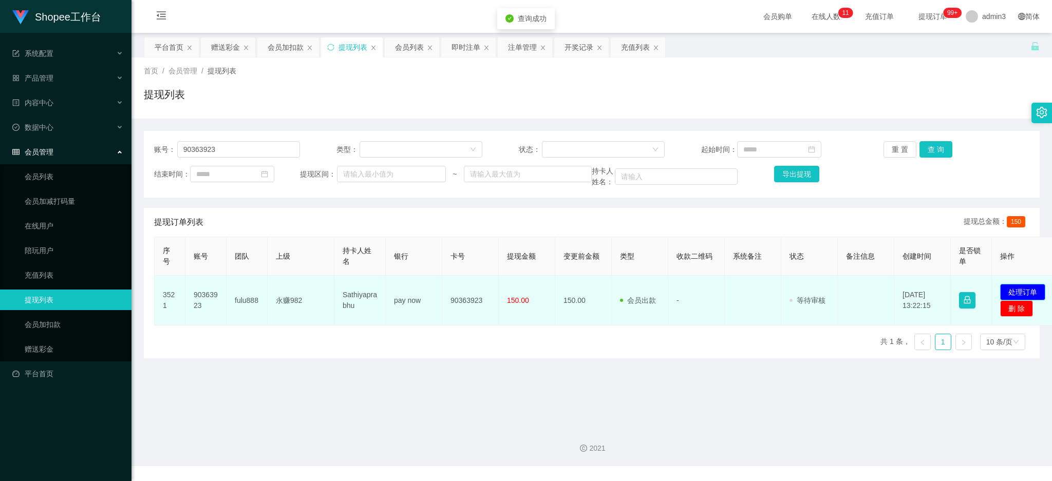
click at [1026, 292] on button "处理订单" at bounding box center [1022, 292] width 45 height 16
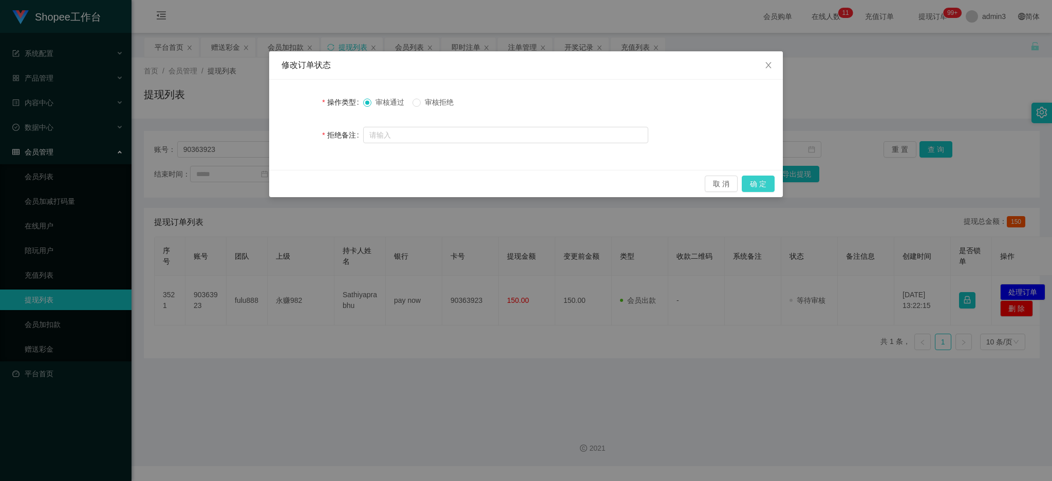
click at [761, 184] on button "确 定" at bounding box center [758, 184] width 33 height 16
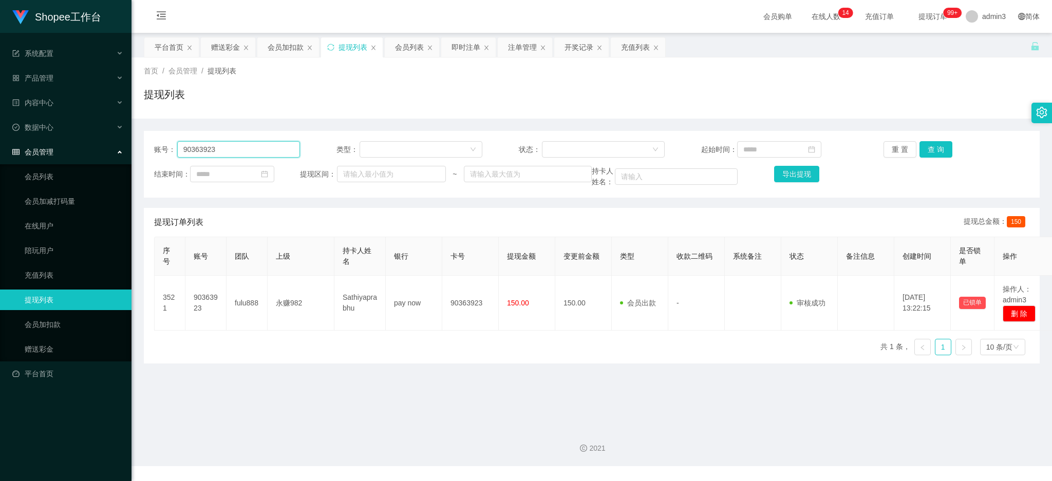
click at [247, 143] on input "90363923" at bounding box center [238, 149] width 123 height 16
click at [246, 143] on input "90363923" at bounding box center [238, 149] width 123 height 16
paste input "Fannylau"
type input "Fannylau"
click at [935, 152] on button "查 询" at bounding box center [936, 149] width 33 height 16
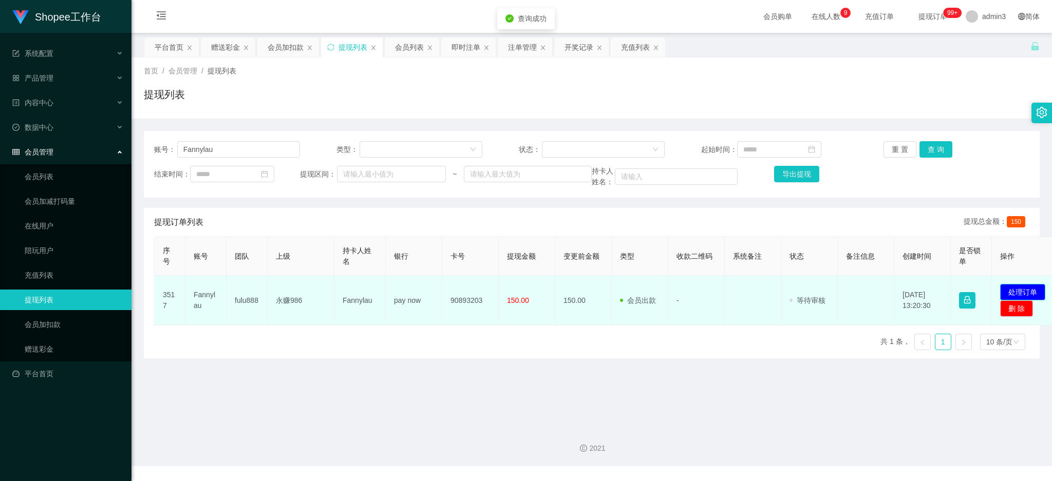
drag, startPoint x: 1023, startPoint y: 291, endPoint x: 876, endPoint y: 285, distance: 147.0
click at [1023, 290] on button "处理订单" at bounding box center [1022, 292] width 45 height 16
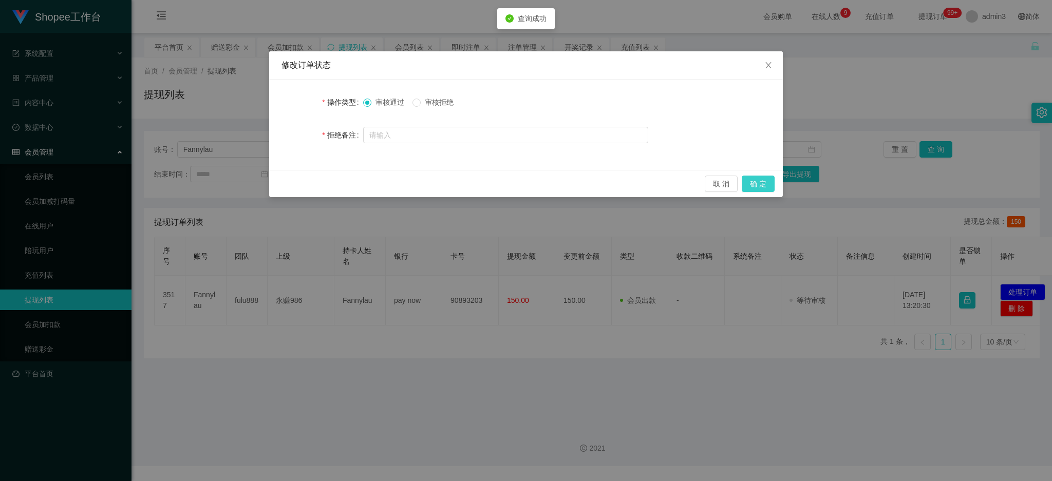
click at [753, 184] on button "确 定" at bounding box center [758, 184] width 33 height 16
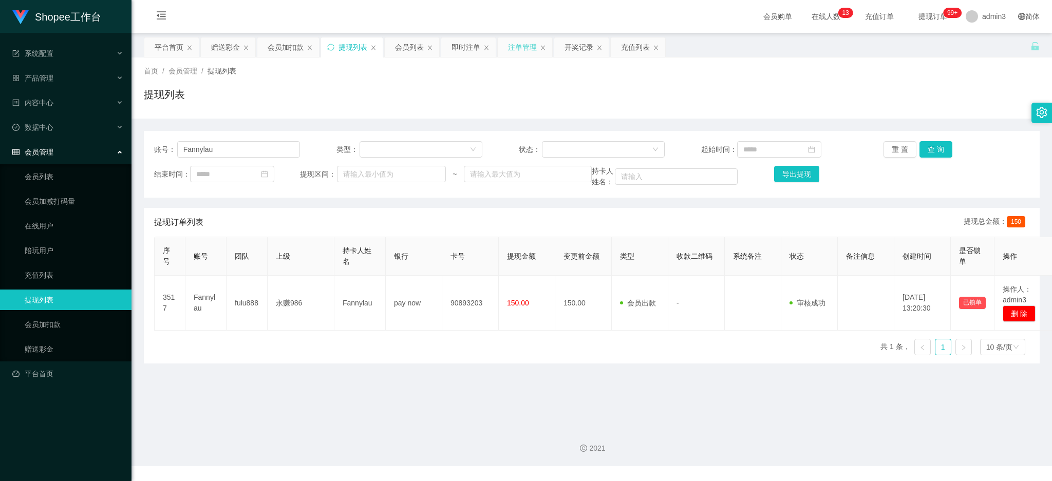
click at [518, 47] on div "注单管理" at bounding box center [522, 48] width 29 height 20
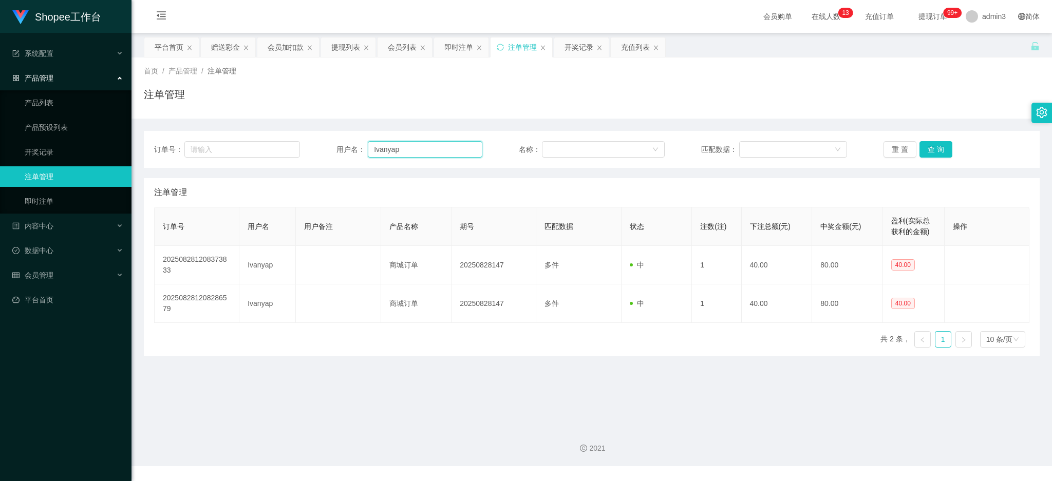
click at [417, 151] on input "Ivanyap" at bounding box center [425, 149] width 115 height 16
paste input "Rara2025"
type input "Rara2025"
click at [920, 151] on button "查 询" at bounding box center [936, 149] width 33 height 16
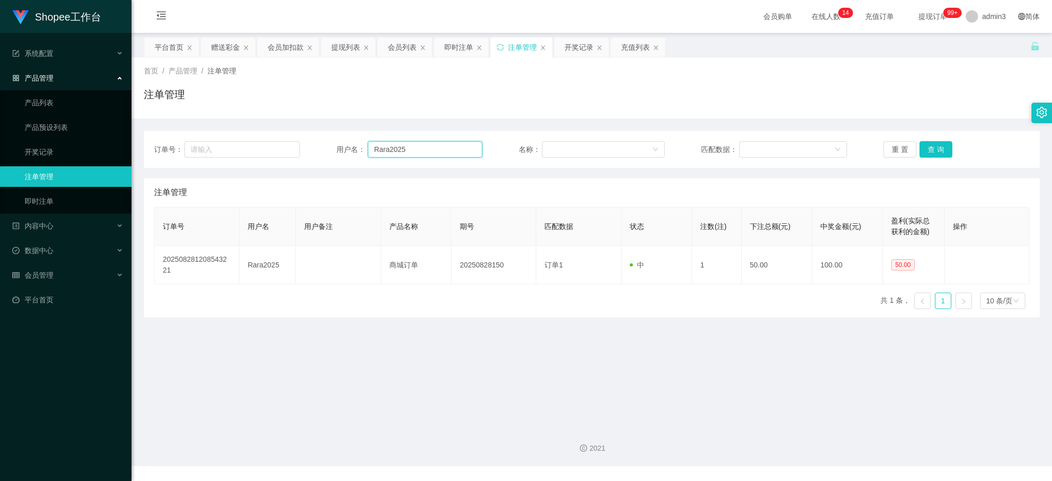
click at [408, 151] on input "Rara2025" at bounding box center [425, 149] width 115 height 16
paste input "Voislee"
type input "Voislee"
click at [932, 151] on button "查 询" at bounding box center [936, 149] width 33 height 16
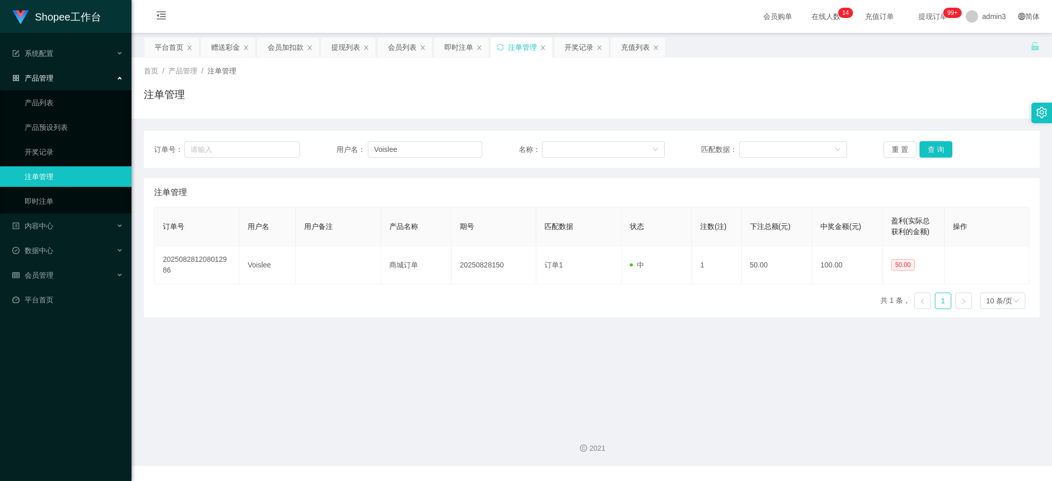
click at [440, 331] on main "关闭左侧 关闭右侧 关闭其它 刷新页面 平台首页 赠送彩金 会员加扣款 提现列表 会员列表 即时注单 注单管理 开奖记录 充值列表 首页 / 产品管理 / 注…" at bounding box center [592, 226] width 921 height 386
drag, startPoint x: 442, startPoint y: 350, endPoint x: 440, endPoint y: 330, distance: 20.7
click at [441, 349] on main "关闭左侧 关闭右侧 关闭其它 刷新页面 平台首页 赠送彩金 会员加扣款 提现列表 会员列表 即时注单 注单管理 开奖记录 充值列表 首页 / 产品管理 / 注…" at bounding box center [592, 226] width 921 height 386
click at [227, 45] on div "赠送彩金" at bounding box center [225, 48] width 29 height 20
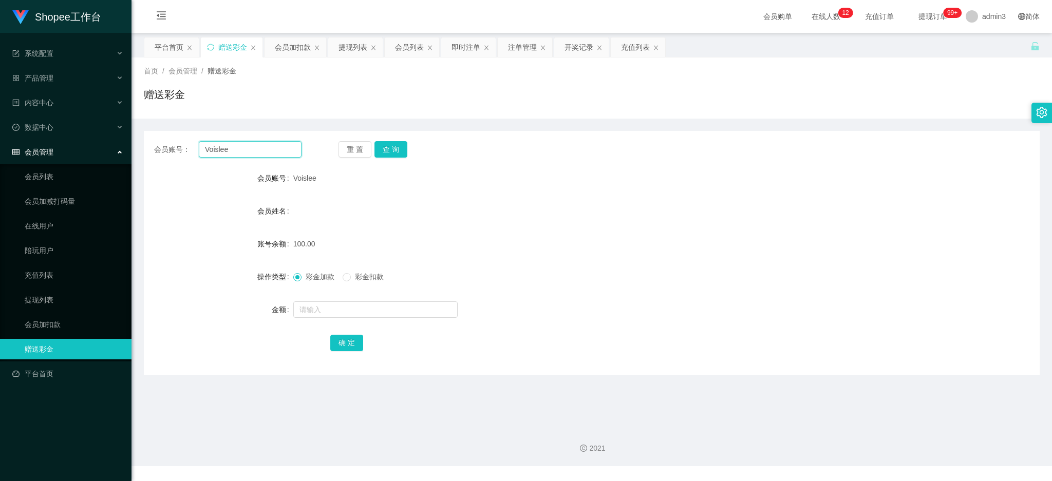
click at [229, 142] on input "Voislee" at bounding box center [250, 149] width 103 height 16
paste input "arshopee55"
type input "arshopee55"
click at [386, 155] on button "查 询" at bounding box center [391, 149] width 33 height 16
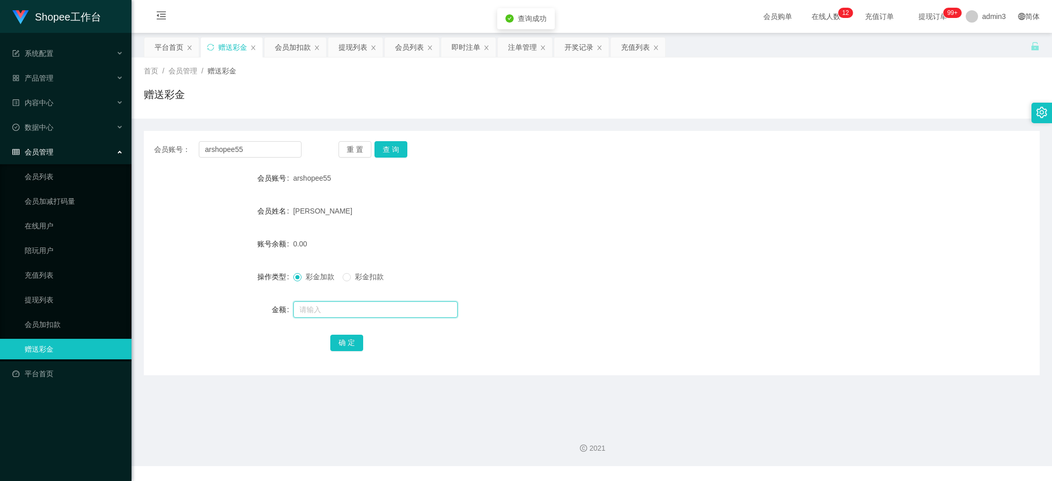
click at [329, 304] on input "text" at bounding box center [375, 310] width 164 height 16
type input "500"
click at [336, 336] on button "确 定" at bounding box center [346, 343] width 33 height 16
click at [229, 139] on div "会员账号： arshopee55 重 置 查 询 会员账号 arshopee55 会员姓名 [PERSON_NAME] 账号余额 500.00 操作类型 彩金…" at bounding box center [592, 253] width 896 height 245
click at [227, 151] on input "arshopee55" at bounding box center [250, 149] width 103 height 16
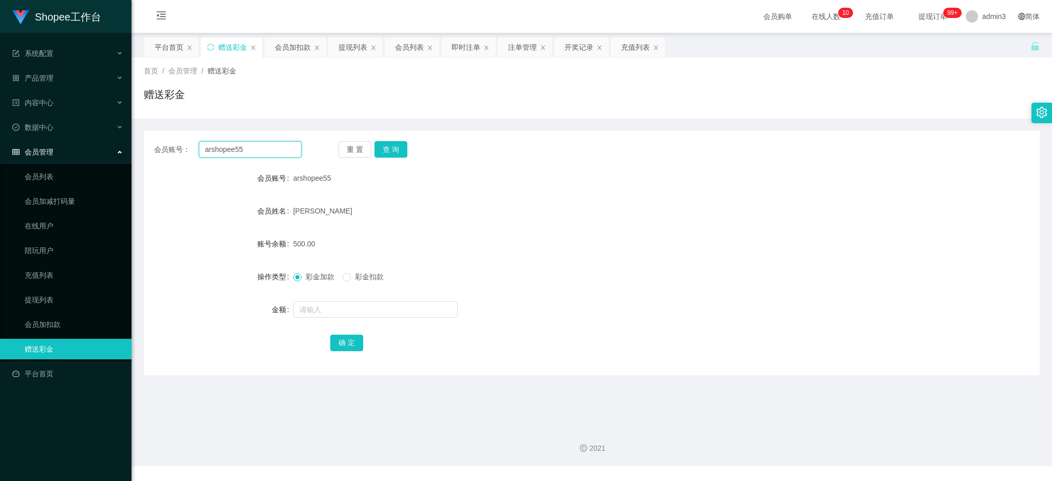
click at [227, 151] on input "arshopee55" at bounding box center [250, 149] width 103 height 16
paste input "Yenyenteo"
type input "Yenyenteo"
click at [387, 145] on button "查 询" at bounding box center [391, 149] width 33 height 16
click at [326, 316] on input "text" at bounding box center [375, 310] width 164 height 16
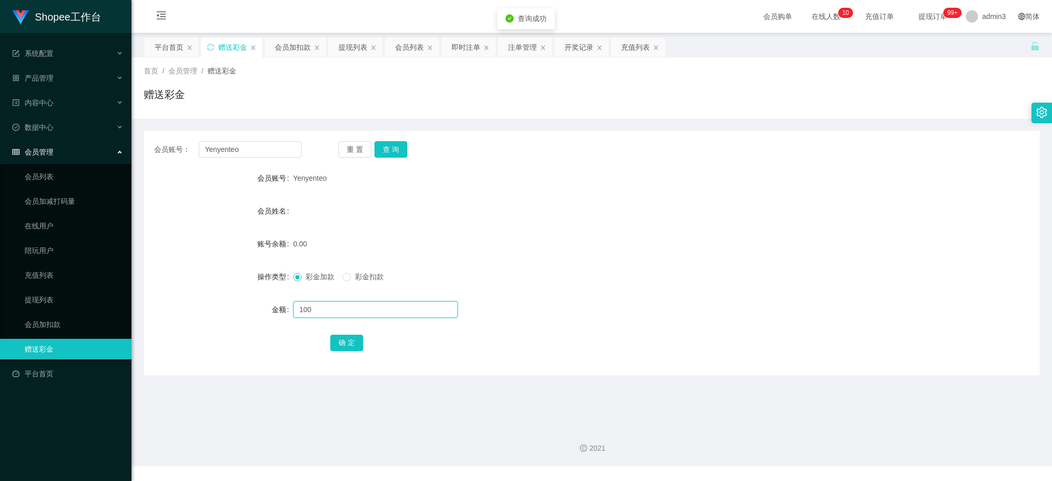
type input "100"
click at [363, 346] on div "确 定" at bounding box center [591, 342] width 522 height 21
click at [348, 341] on button "确 定" at bounding box center [346, 343] width 33 height 16
click at [341, 44] on div "提现列表" at bounding box center [353, 48] width 29 height 20
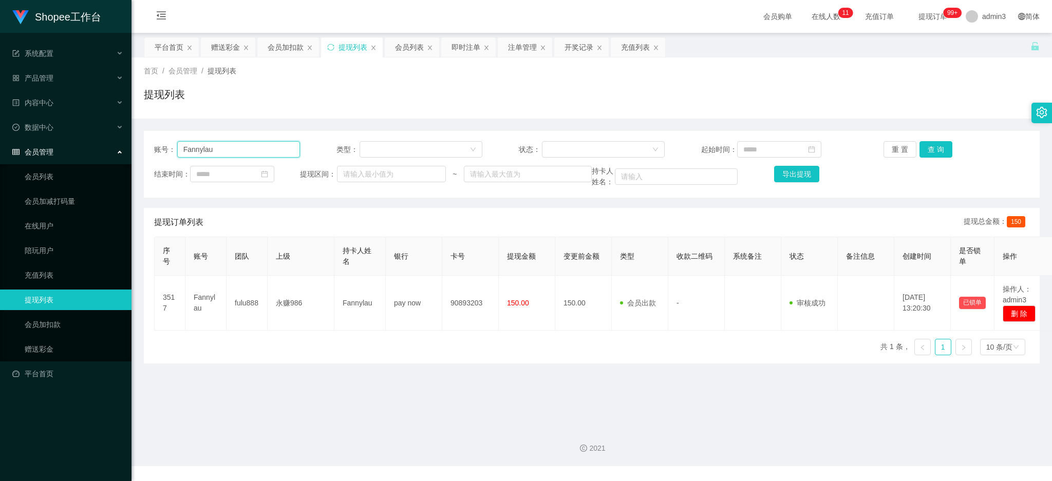
click at [263, 150] on input "Fannylau" at bounding box center [238, 149] width 123 height 16
paste input "Maggie2112"
click at [927, 146] on button "查 询" at bounding box center [936, 149] width 33 height 16
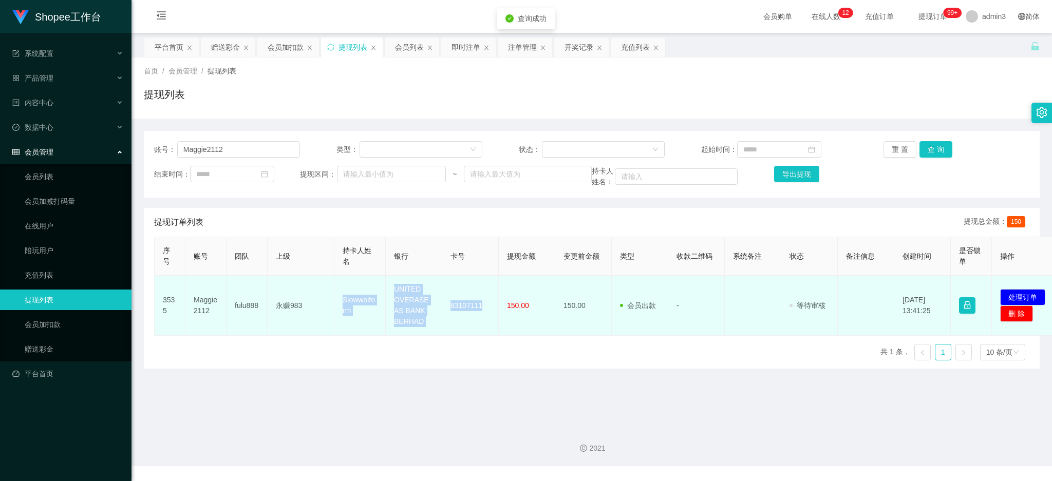
drag, startPoint x: 339, startPoint y: 301, endPoint x: 489, endPoint y: 323, distance: 151.2
click at [489, 323] on tr "3535 Maggie2112 fulu888 永赚983 Siowwoiform UNITED OVERASEAS BANK BERHAD 83107111…" at bounding box center [608, 306] width 906 height 60
copy tr "Siowwoiform UNITED OVERASEAS BANK BERHAD 83107111"
click at [1017, 295] on button "处理订单" at bounding box center [1022, 297] width 45 height 16
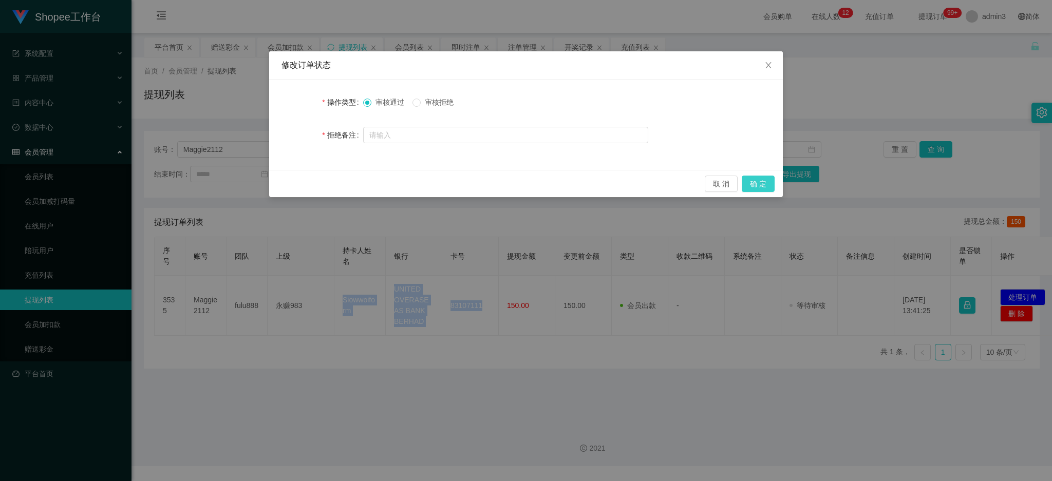
drag, startPoint x: 766, startPoint y: 186, endPoint x: 746, endPoint y: 198, distance: 23.5
click at [766, 185] on button "确 定" at bounding box center [758, 184] width 33 height 16
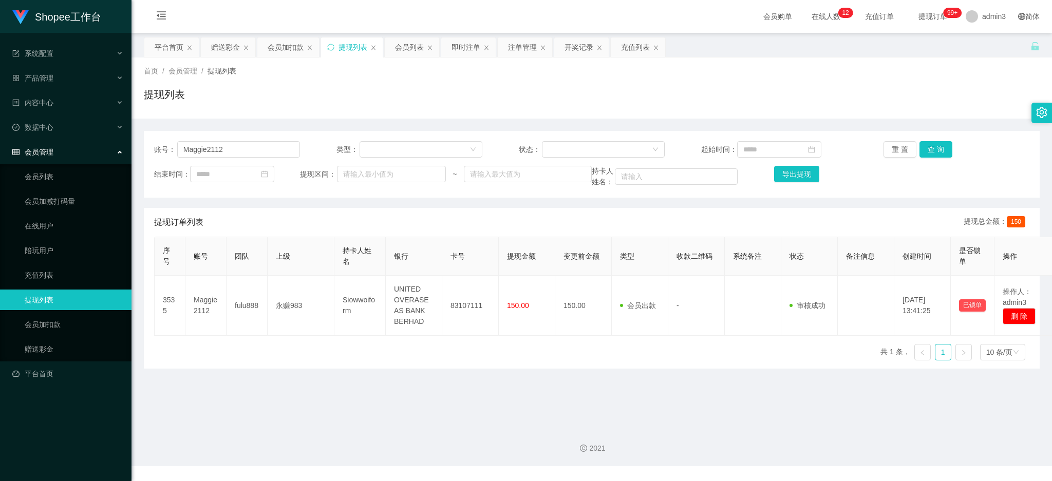
drag, startPoint x: 416, startPoint y: 371, endPoint x: 483, endPoint y: 358, distance: 68.5
click at [417, 371] on main "关闭左侧 关闭右侧 关闭其它 刷新页面 平台首页 赠送彩金 会员加扣款 提现列表 会员列表 即时注单 注单管理 开奖记录 充值列表 首页 / 会员管理 / 提…" at bounding box center [592, 226] width 921 height 386
click at [361, 370] on main "关闭左侧 关闭右侧 关闭其它 刷新页面 平台首页 赠送彩金 会员加扣款 提现列表 会员列表 即时注单 注单管理 开奖记录 充值列表 首页 / 会员管理 / 提…" at bounding box center [592, 226] width 921 height 386
click at [285, 152] on input "Maggie2112" at bounding box center [238, 149] width 123 height 16
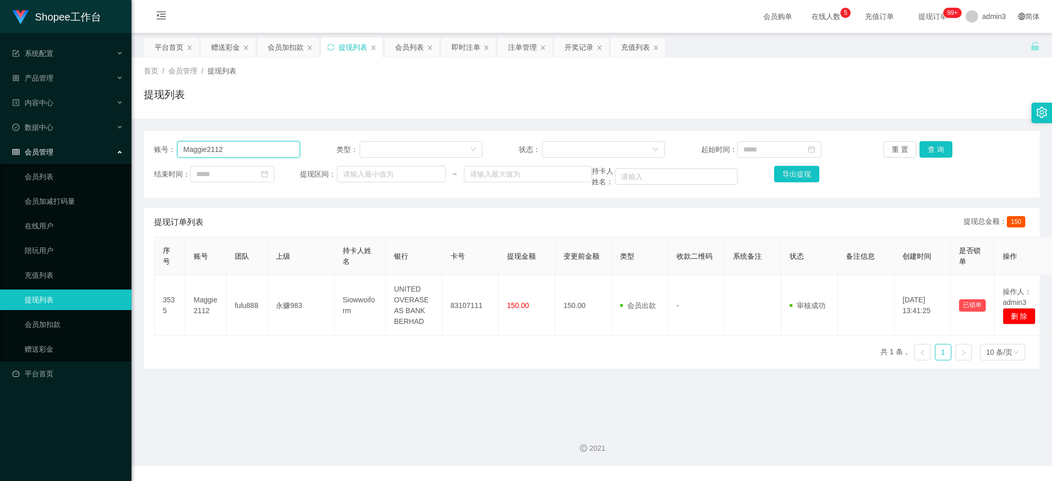
paste input "Yenyenteo"
type input "Yenyenteo"
click at [934, 155] on button "查 询" at bounding box center [936, 149] width 33 height 16
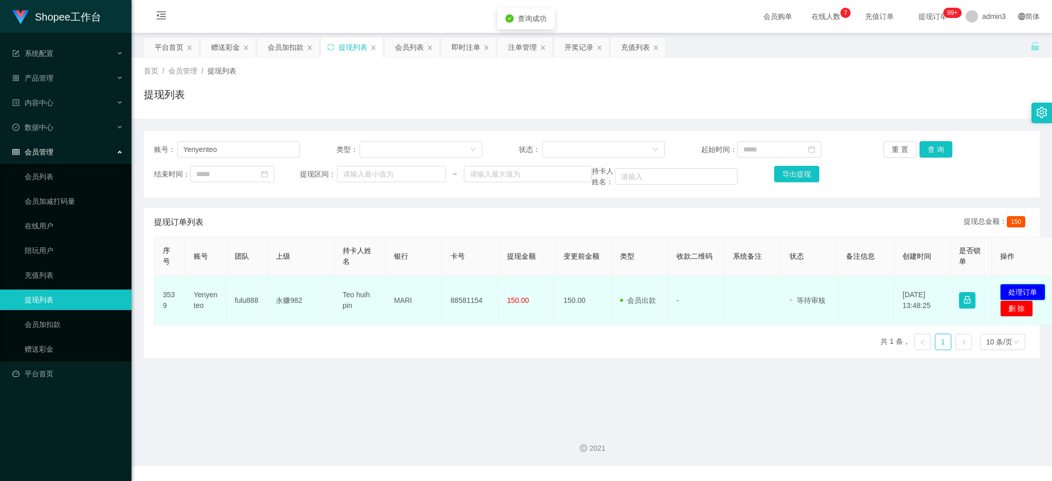
click at [1018, 289] on button "处理订单" at bounding box center [1022, 292] width 45 height 16
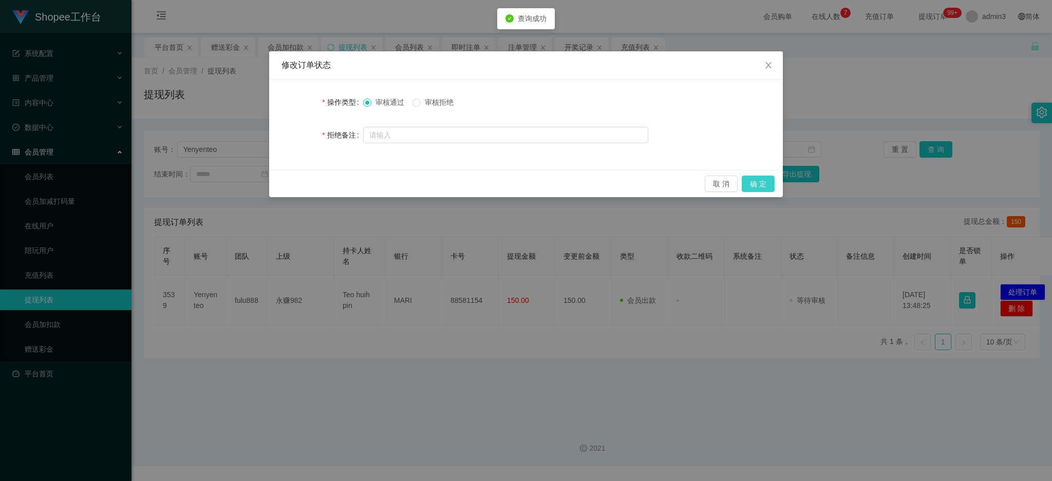
click at [770, 186] on button "确 定" at bounding box center [758, 184] width 33 height 16
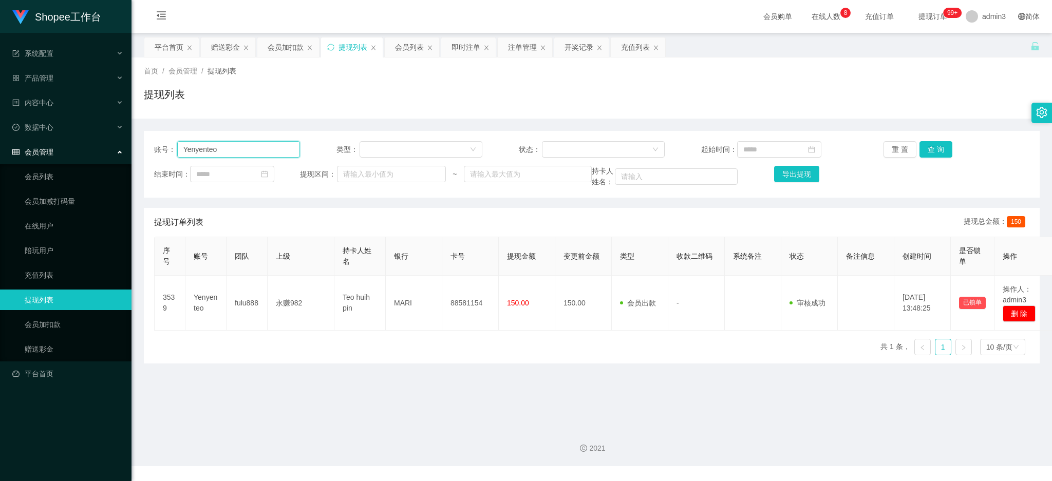
click at [190, 143] on input "Yenyenteo" at bounding box center [238, 149] width 123 height 16
click at [927, 144] on button "查 询" at bounding box center [936, 149] width 33 height 16
click at [227, 48] on div "赠送彩金" at bounding box center [225, 48] width 29 height 20
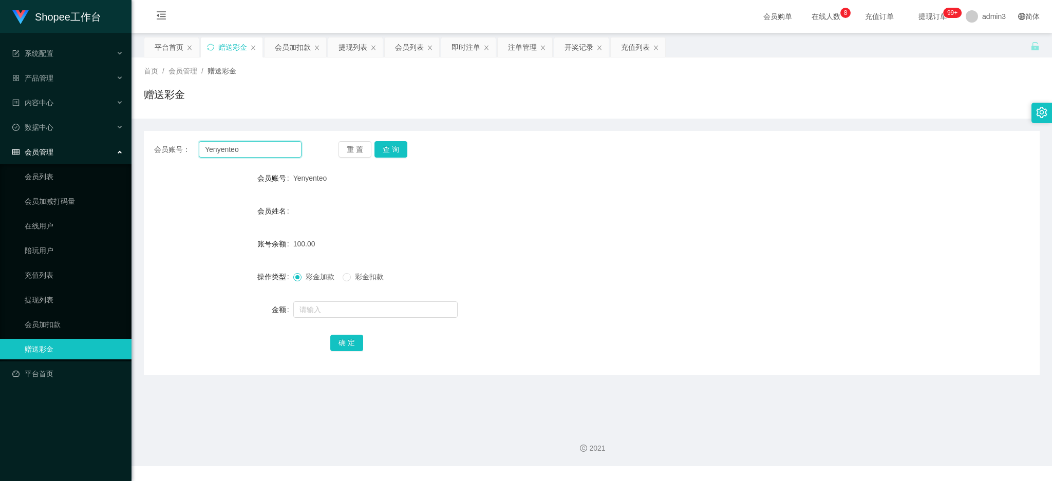
click at [254, 146] on input "Yenyenteo" at bounding box center [250, 149] width 103 height 16
click at [255, 146] on input "Yenyenteo" at bounding box center [250, 149] width 103 height 16
paste input "SIMON123456"
type input "SIMON123456"
drag, startPoint x: 385, startPoint y: 154, endPoint x: 385, endPoint y: 183, distance: 29.8
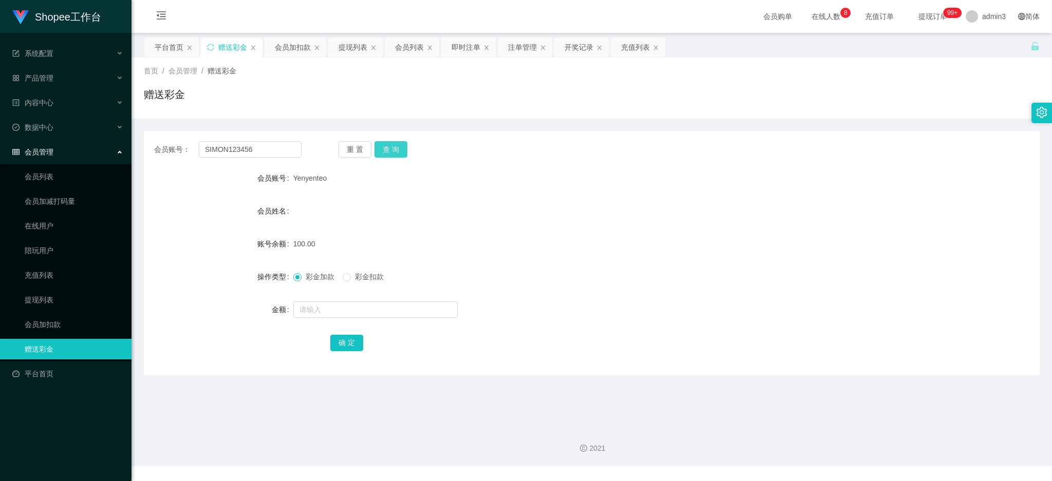
click at [385, 154] on button "查 询" at bounding box center [391, 149] width 33 height 16
click at [351, 314] on input "text" at bounding box center [375, 310] width 164 height 16
type input "100"
click at [339, 346] on button "确 定" at bounding box center [346, 343] width 33 height 16
click at [351, 48] on div "提现列表" at bounding box center [353, 48] width 29 height 20
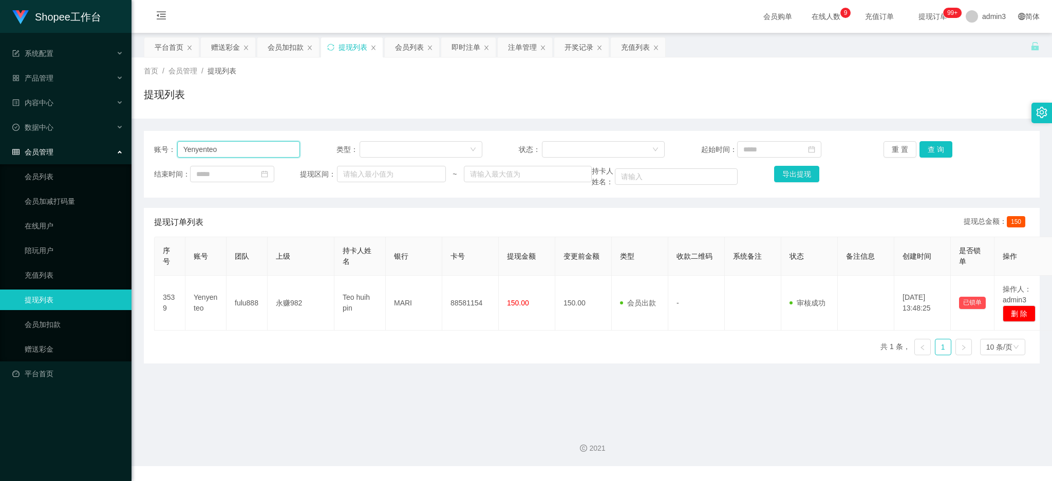
click at [223, 146] on input "Yenyenteo" at bounding box center [238, 149] width 123 height 16
paste input "SIMON123456 出 150"
type input "SIMON123456 出 150"
drag, startPoint x: 265, startPoint y: 151, endPoint x: 26, endPoint y: 140, distance: 239.1
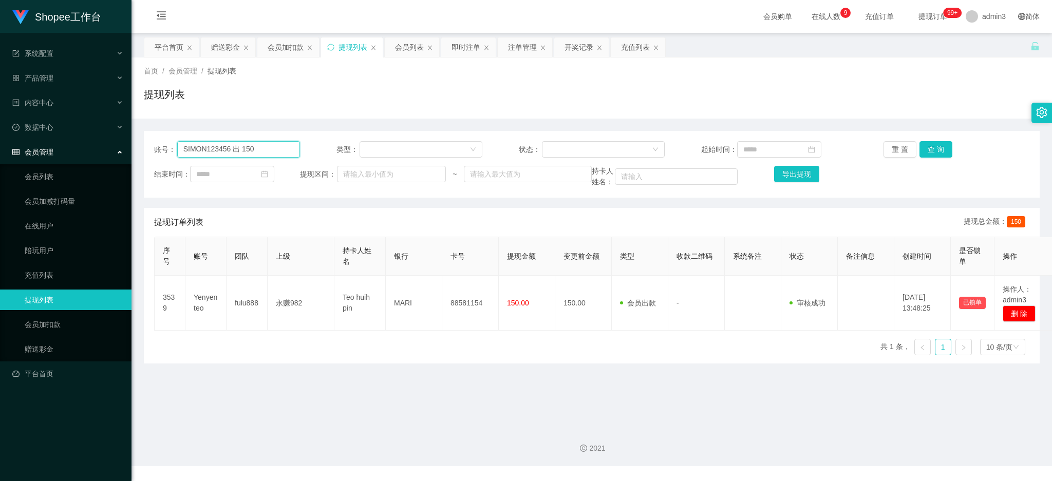
click at [26, 140] on section "Shopee工作台 系统配置 产品管理 产品列表 产品预设列表 开奖记录 注单管理 即时注单 内容中心 数据中心 会员管理 会员列表 会员加减打码量 在线用户…" at bounding box center [526, 233] width 1052 height 466
click at [247, 148] on input "text" at bounding box center [238, 149] width 123 height 16
paste input "SIMON123456"
type input "SIMON123456"
click at [923, 146] on button "查 询" at bounding box center [936, 149] width 33 height 16
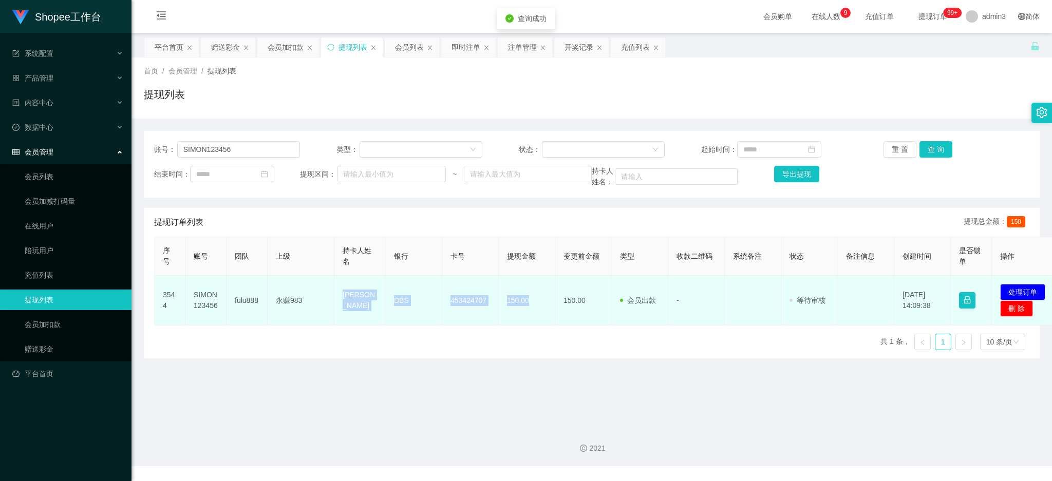
copy tr "[PERSON_NAME] DBS 453424707 150.00"
drag, startPoint x: 343, startPoint y: 303, endPoint x: 532, endPoint y: 323, distance: 190.7
click at [532, 323] on tr "3544 SIMON123456 fulu888 永赚983 [PERSON_NAME] DBS 453424707 150.00 150.00 会员出款 人…" at bounding box center [608, 301] width 906 height 50
drag, startPoint x: 1031, startPoint y: 292, endPoint x: 754, endPoint y: 234, distance: 282.9
click at [1030, 292] on button "处理订单" at bounding box center [1022, 292] width 45 height 16
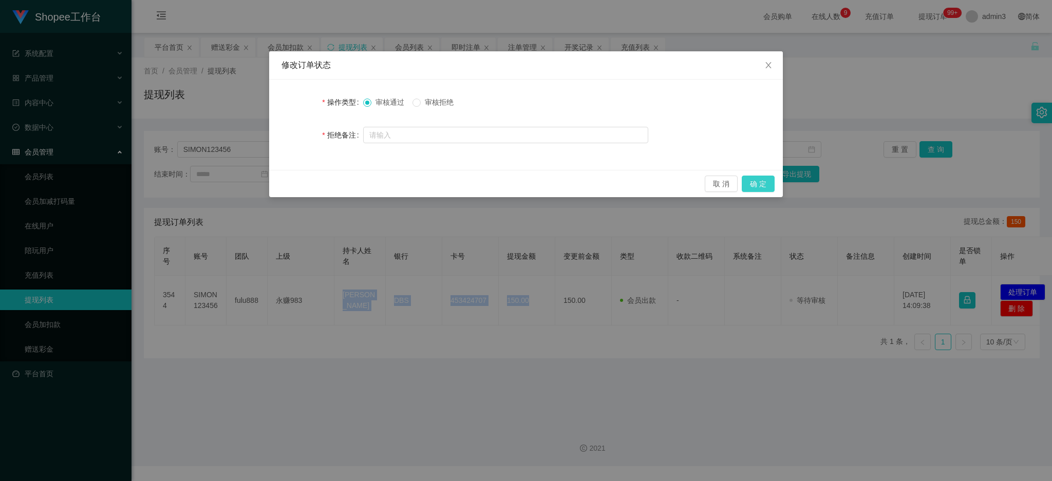
drag, startPoint x: 764, startPoint y: 185, endPoint x: 716, endPoint y: 211, distance: 55.2
click at [764, 186] on button "确 定" at bounding box center [758, 184] width 33 height 16
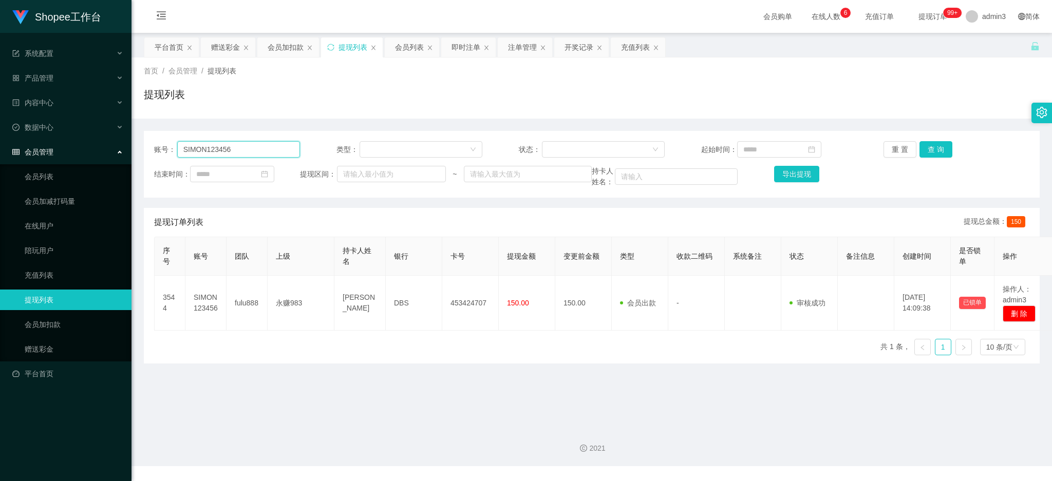
click at [261, 147] on input "SIMON123456" at bounding box center [238, 149] width 123 height 16
click at [926, 147] on button "查 询" at bounding box center [936, 149] width 33 height 16
click at [216, 45] on div "赠送彩金" at bounding box center [225, 48] width 29 height 20
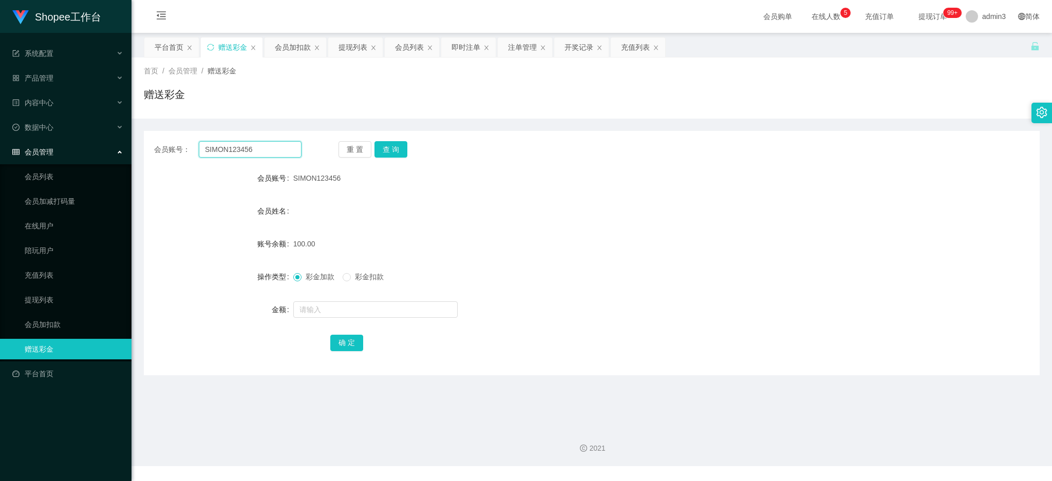
click at [237, 154] on input "SIMON123456" at bounding box center [250, 149] width 103 height 16
paste input "yjk7758521"
type input "yjk7758521"
drag, startPoint x: 388, startPoint y: 146, endPoint x: 384, endPoint y: 173, distance: 26.4
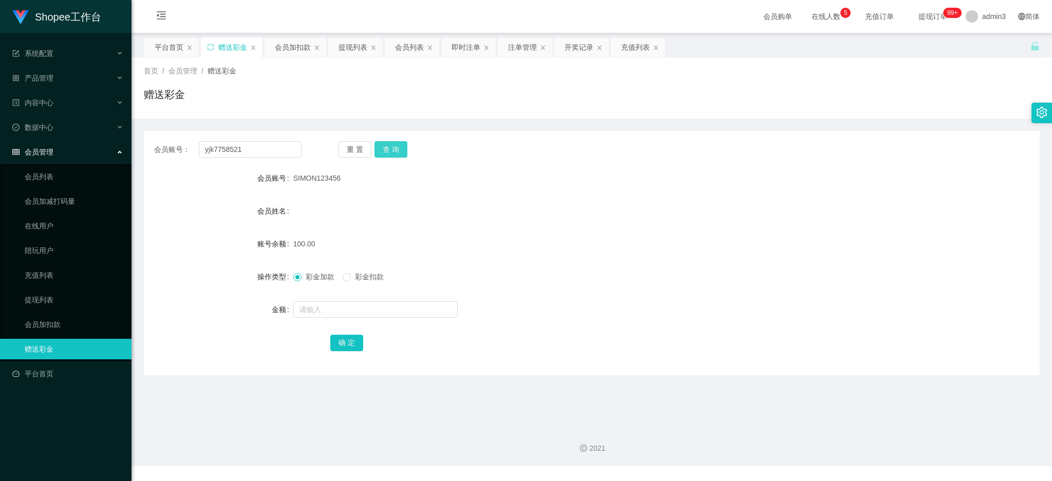
click at [388, 146] on button "查 询" at bounding box center [391, 149] width 33 height 16
click at [363, 308] on input "text" at bounding box center [375, 310] width 164 height 16
type input "100"
click at [349, 344] on button "确 定" at bounding box center [346, 343] width 33 height 16
click at [238, 142] on input "yjk7758521" at bounding box center [250, 149] width 103 height 16
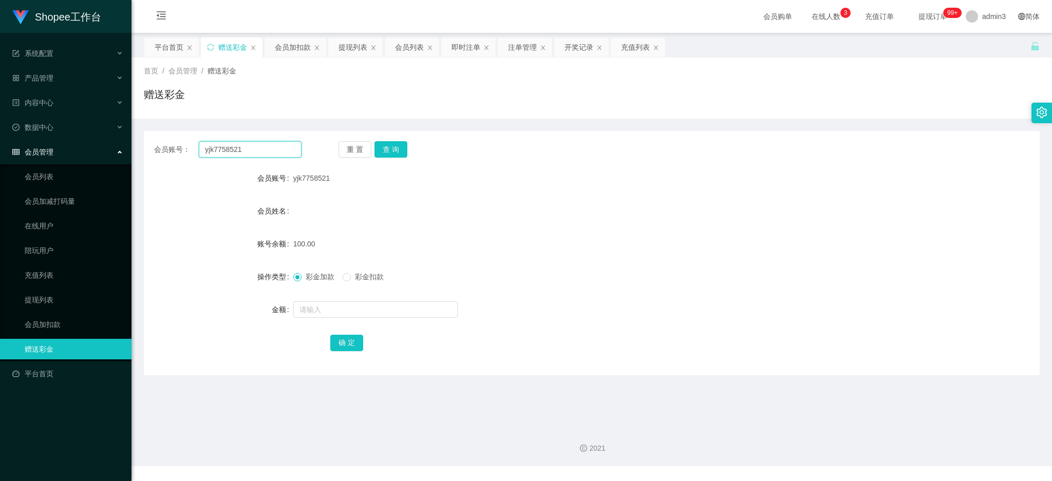
click at [238, 143] on input "yjk7758521" at bounding box center [250, 149] width 103 height 16
paste input "Fel12345"
type input "Fel12345"
click at [376, 148] on button "查 询" at bounding box center [391, 149] width 33 height 16
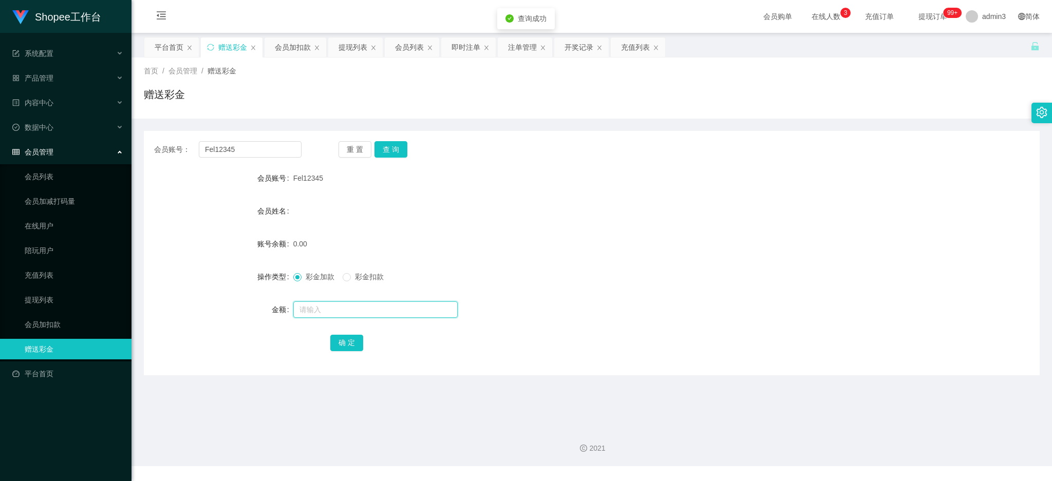
click at [360, 309] on input "text" at bounding box center [375, 310] width 164 height 16
type input "100"
click at [334, 343] on button "确 定" at bounding box center [346, 343] width 33 height 16
click at [236, 149] on input "Fel12345" at bounding box center [250, 149] width 103 height 16
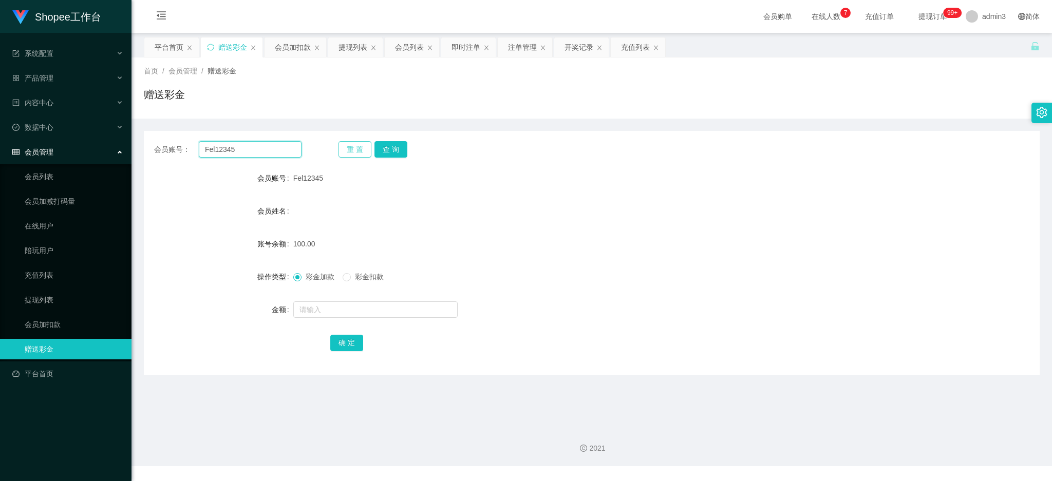
paste input "92766269"
type input "92766269"
click at [375, 144] on button "查 询" at bounding box center [391, 149] width 33 height 16
click at [313, 310] on input "text" at bounding box center [375, 310] width 164 height 16
paste input "1120"
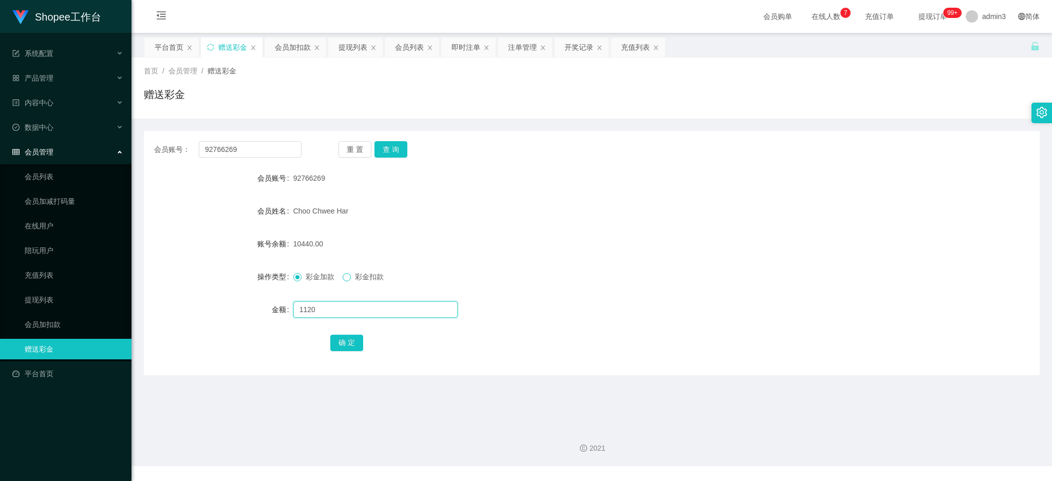
type input "1120"
click at [351, 275] on span at bounding box center [347, 277] width 8 height 8
click at [341, 343] on button "确 定" at bounding box center [346, 343] width 33 height 16
click at [240, 142] on input "92766269" at bounding box center [250, 149] width 103 height 16
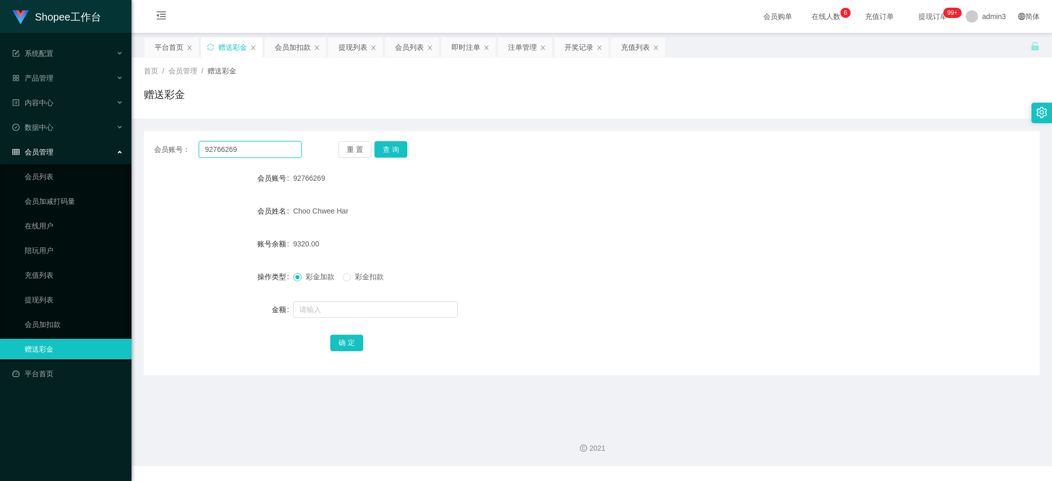
paste input "qq9"
type input "qq99"
click at [386, 147] on button "查 询" at bounding box center [391, 149] width 33 height 16
click at [327, 304] on input "text" at bounding box center [375, 310] width 164 height 16
paste input "1200"
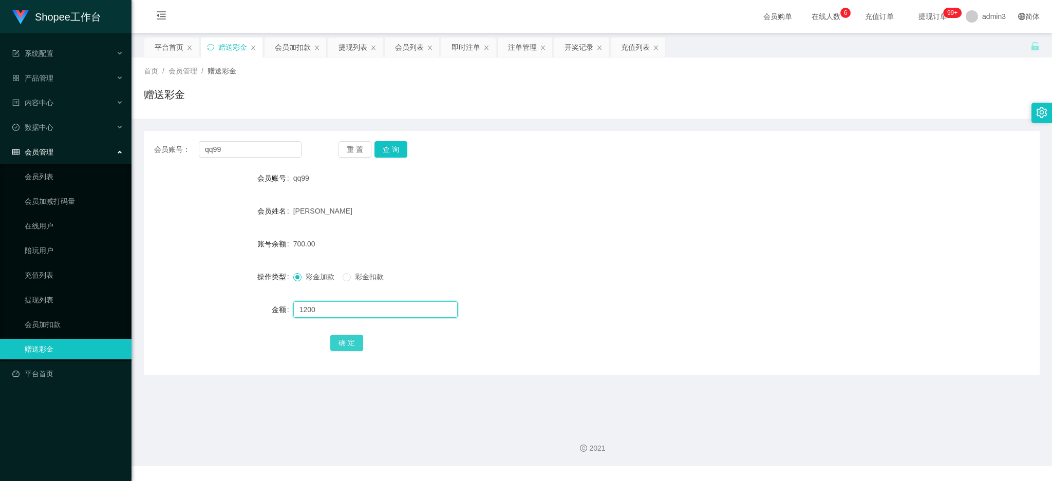
type input "1200"
click at [344, 340] on button "确 定" at bounding box center [346, 343] width 33 height 16
click at [237, 145] on input "qq99" at bounding box center [250, 149] width 103 height 16
paste input "Kelvin88031608"
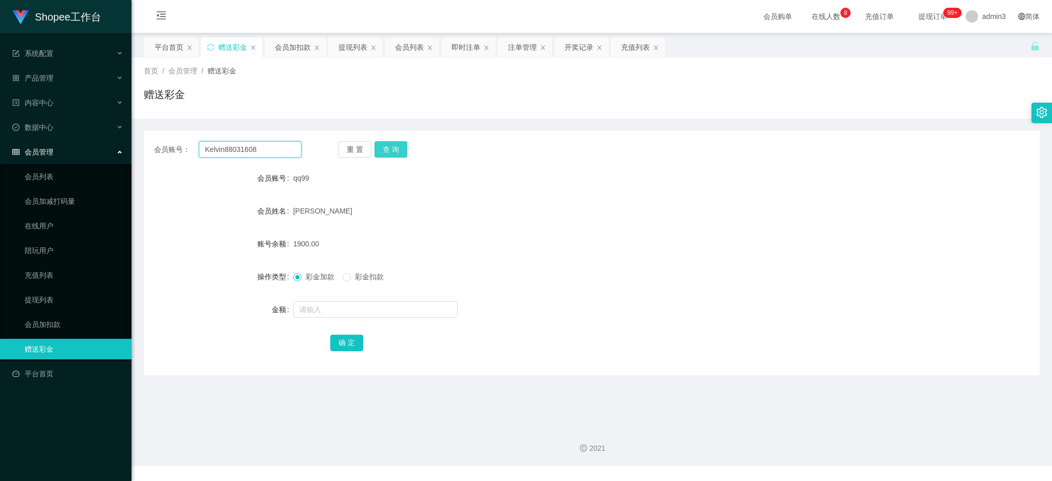
type input "Kelvin88031608"
click at [377, 151] on button "查 询" at bounding box center [391, 149] width 33 height 16
click at [359, 317] on input "text" at bounding box center [375, 310] width 164 height 16
type input "100"
click at [351, 342] on button "确 定" at bounding box center [346, 343] width 33 height 16
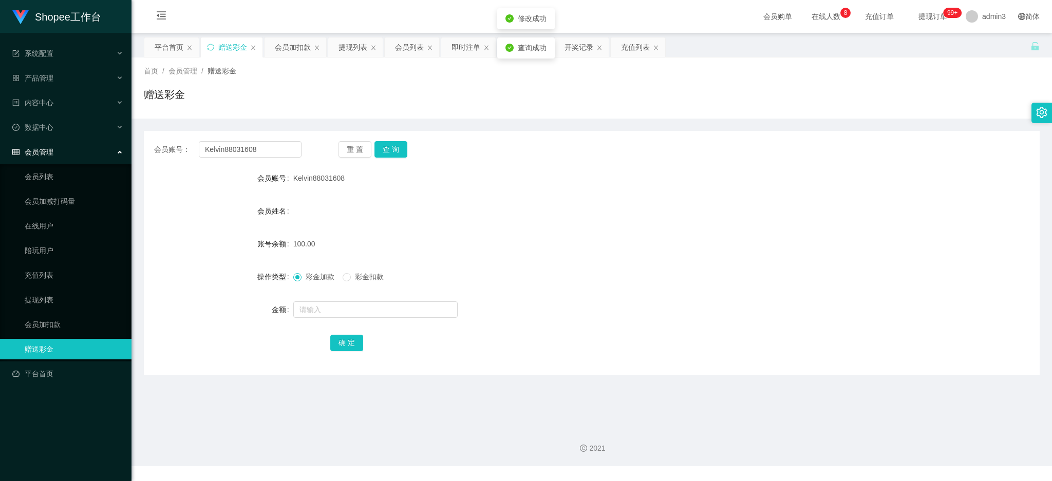
click at [292, 477] on div "Shopee工作台 系统配置 产品管理 产品列表 产品预设列表 开奖记录 注单管理 即时注单 内容中心 数据中心 会员管理 会员列表 会员加减打码量 在线用户…" at bounding box center [526, 240] width 1052 height 481
click at [241, 151] on input "Kelvin88031608" at bounding box center [250, 149] width 103 height 16
click at [391, 150] on button "查 询" at bounding box center [391, 149] width 33 height 16
click at [339, 311] on input "text" at bounding box center [375, 310] width 164 height 16
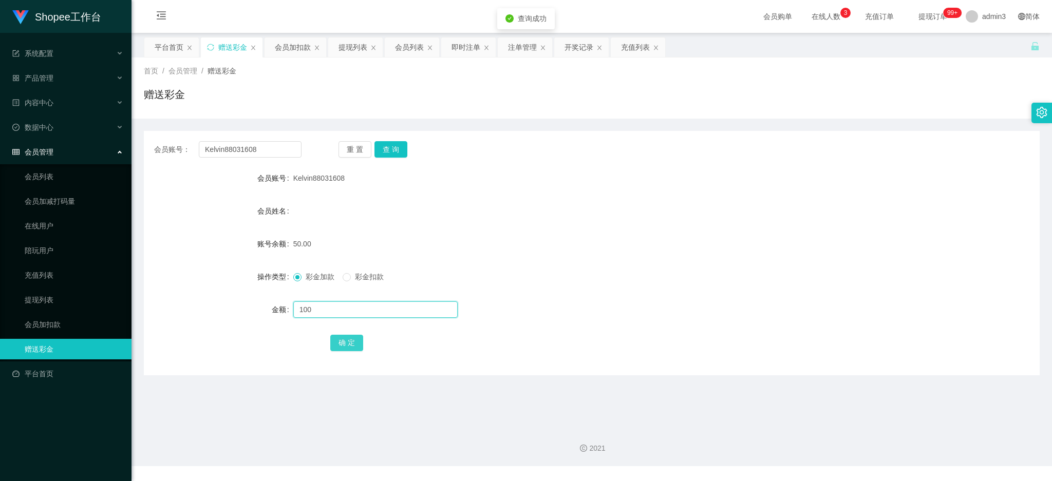
type input "100"
click at [342, 340] on button "确 定" at bounding box center [346, 343] width 33 height 16
click at [225, 148] on input "Kelvin88031608" at bounding box center [250, 149] width 103 height 16
paste input "90363923"
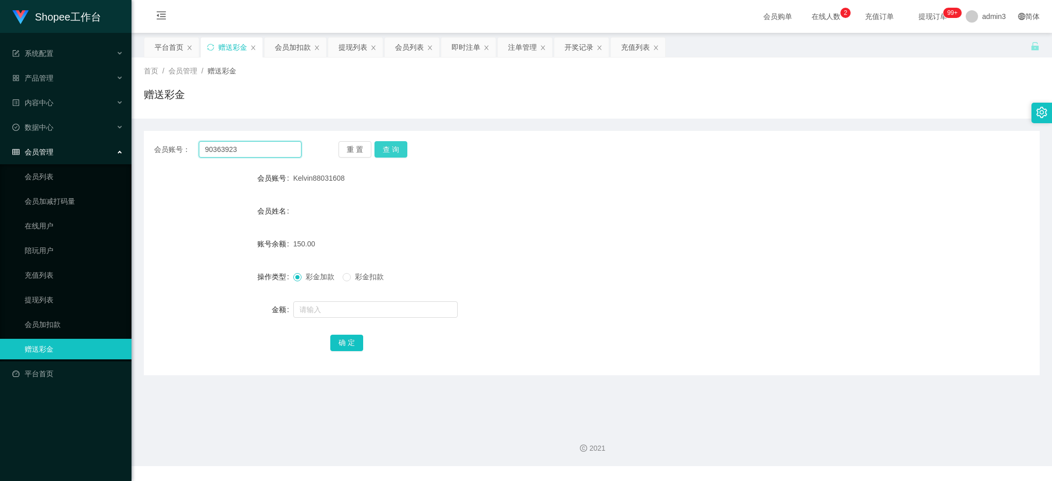
type input "90363923"
click at [398, 148] on button "查 询" at bounding box center [391, 149] width 33 height 16
click at [369, 304] on input "text" at bounding box center [375, 310] width 164 height 16
type input "100"
click at [356, 338] on button "确 定" at bounding box center [346, 343] width 33 height 16
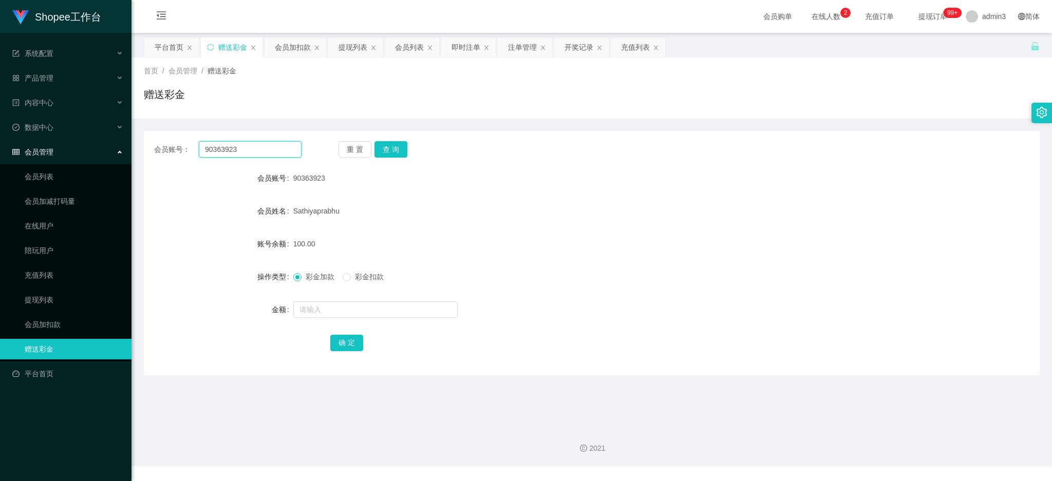
click at [236, 146] on input "90363923" at bounding box center [250, 149] width 103 height 16
paste input "6709"
type input "90366709"
click at [391, 151] on button "查 询" at bounding box center [391, 149] width 33 height 16
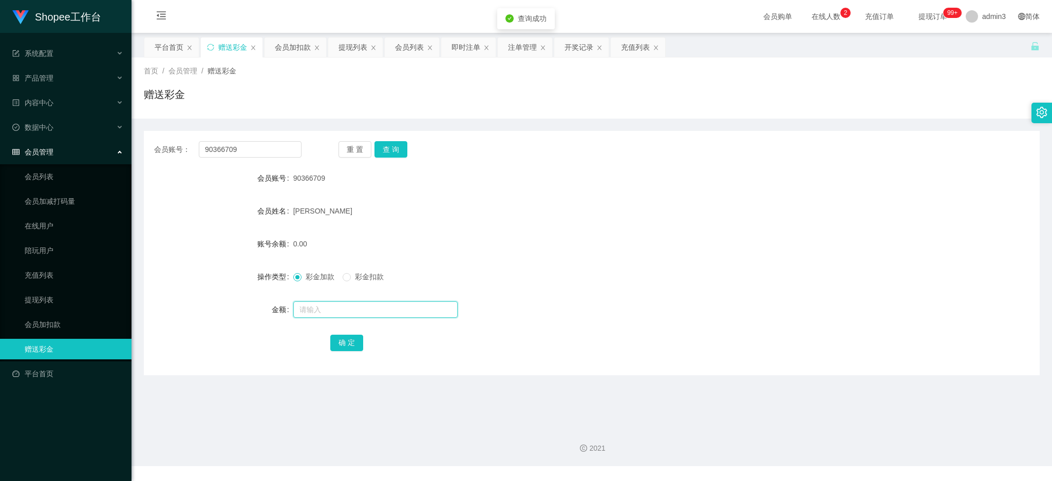
click at [359, 306] on input "text" at bounding box center [375, 310] width 164 height 16
type input "100"
click at [356, 336] on button "确 定" at bounding box center [346, 343] width 33 height 16
click at [633, 42] on div "充值列表" at bounding box center [635, 48] width 29 height 20
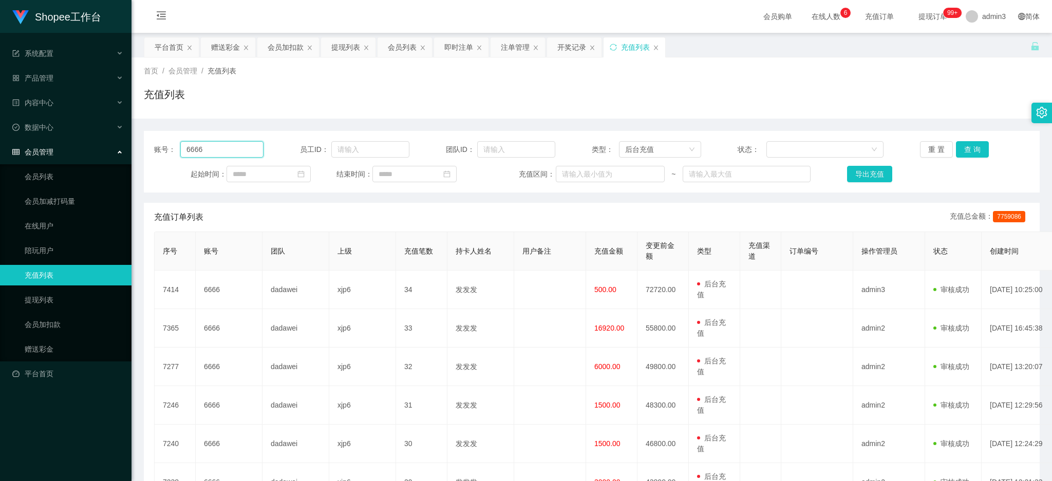
click at [245, 149] on input "6666" at bounding box center [221, 149] width 83 height 16
paste input "Fannylau 取消60的订单"
drag, startPoint x: 209, startPoint y: 150, endPoint x: 279, endPoint y: 152, distance: 70.4
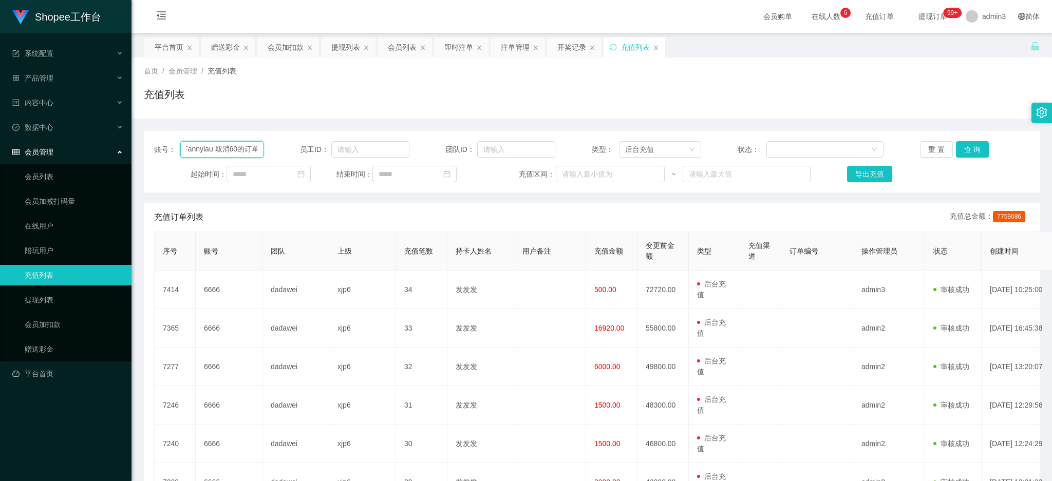
click at [279, 152] on div "账号： [PERSON_NAME] 取消60的订单 员工ID： 团队ID： 类型： 后台充值 状态： 重 置 查 询" at bounding box center [591, 149] width 875 height 16
type input "Fannylau"
click at [965, 145] on button "查 询" at bounding box center [972, 149] width 33 height 16
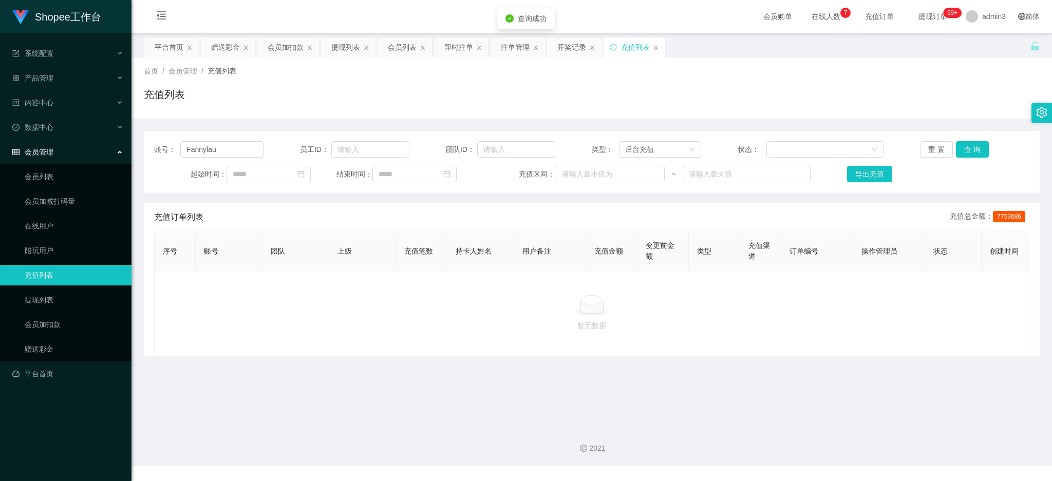
drag, startPoint x: 512, startPoint y: 53, endPoint x: 504, endPoint y: 58, distance: 9.0
click at [512, 53] on div "注单管理" at bounding box center [515, 48] width 29 height 20
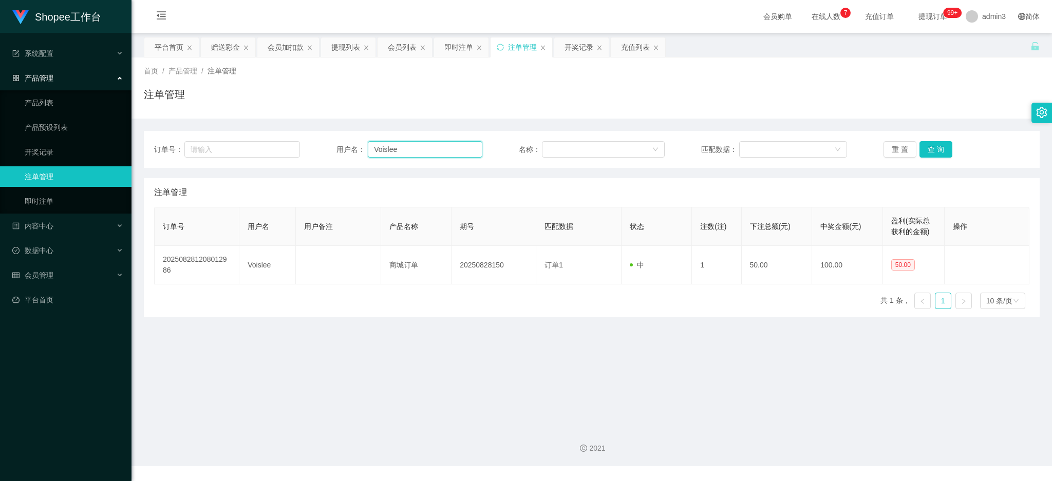
click at [389, 148] on input "Voislee" at bounding box center [425, 149] width 115 height 16
paste input "Fannylau 取消60的订单"
drag, startPoint x: 400, startPoint y: 148, endPoint x: 501, endPoint y: 147, distance: 101.7
click at [501, 147] on div "订单号： 用户名： [PERSON_NAME] 取消60的订单 名称： 匹配数据： 重 置 查 询" at bounding box center [591, 149] width 875 height 16
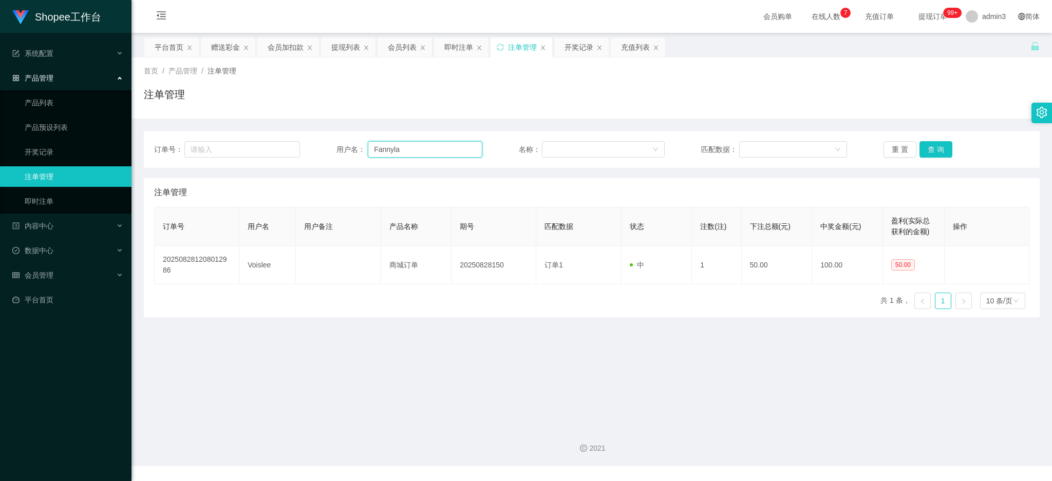
type input "Fannyla"
click at [939, 139] on div "订单号： 用户名： [PERSON_NAME] 名称： 匹配数据： 重 置 查 询" at bounding box center [592, 149] width 896 height 37
click at [938, 145] on button "查 询" at bounding box center [936, 149] width 33 height 16
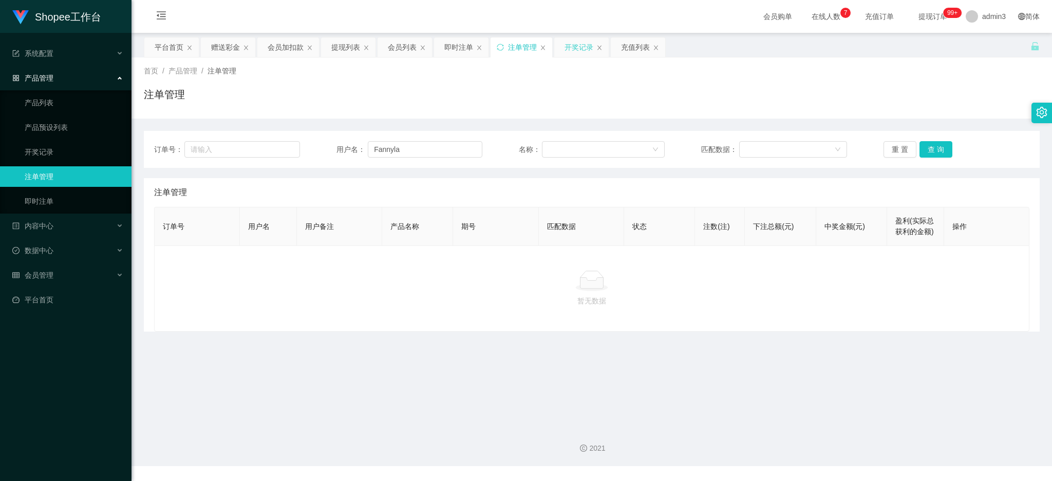
click at [569, 50] on div "开奖记录" at bounding box center [579, 48] width 29 height 20
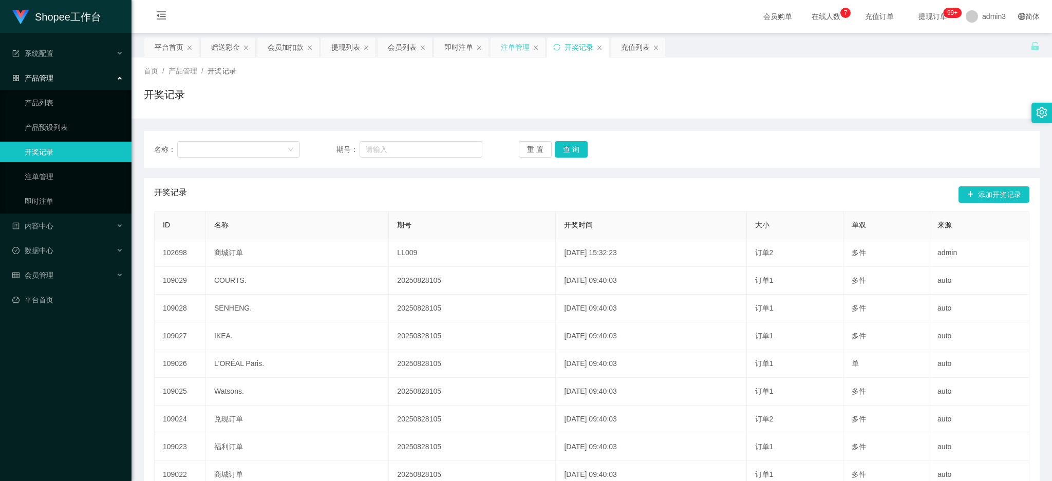
click at [511, 45] on div "注单管理" at bounding box center [515, 48] width 29 height 20
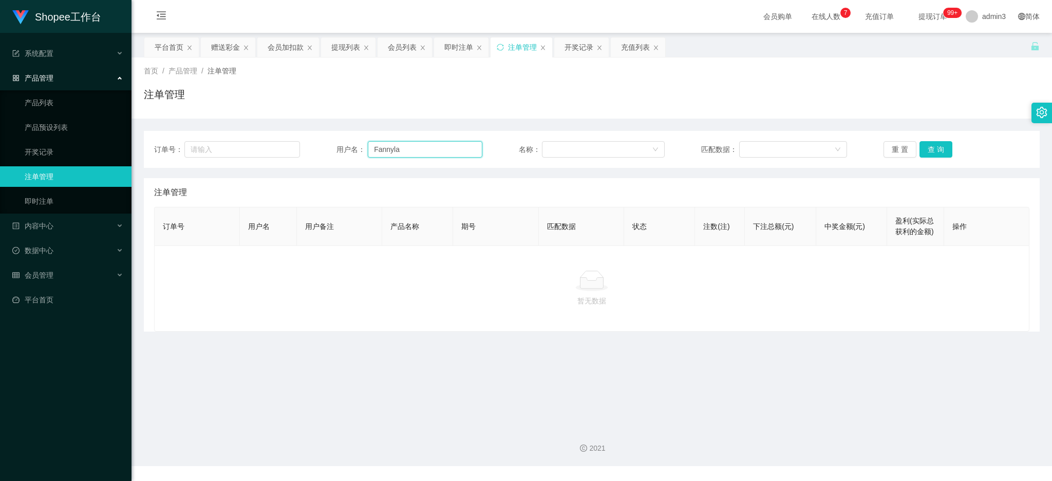
drag, startPoint x: 416, startPoint y: 146, endPoint x: 291, endPoint y: 134, distance: 125.4
click at [283, 135] on div "订单号： 用户名： [PERSON_NAME] 名称： 匹配数据： 重 置 查 询" at bounding box center [592, 149] width 896 height 37
paste input "u 取消60的订单"
drag, startPoint x: 407, startPoint y: 148, endPoint x: 483, endPoint y: 152, distance: 76.1
click at [483, 152] on div "订单号： 用户名： [PERSON_NAME] 取消60的订单 名称： 匹配数据： 重 置 查 询" at bounding box center [591, 149] width 875 height 16
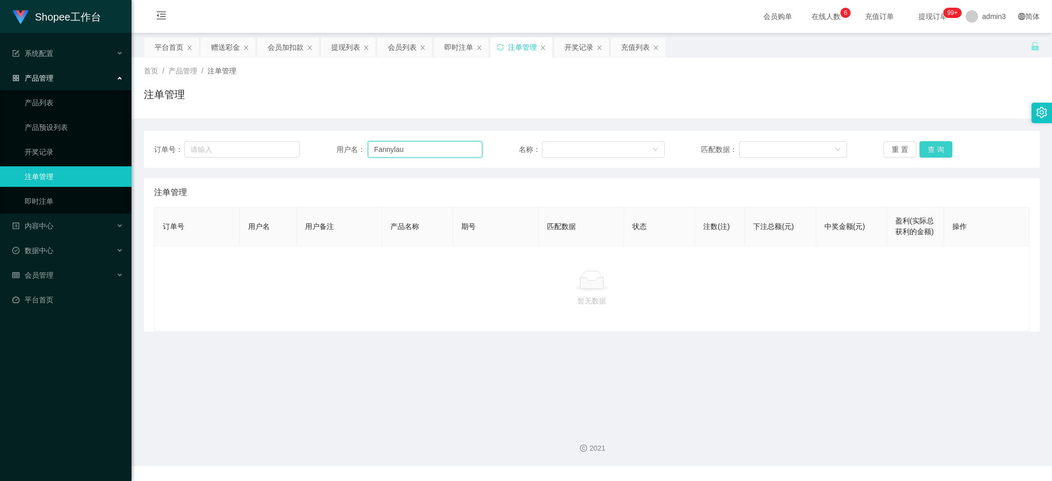
type input "Fannylau"
click at [931, 148] on button "查 询" at bounding box center [936, 149] width 33 height 16
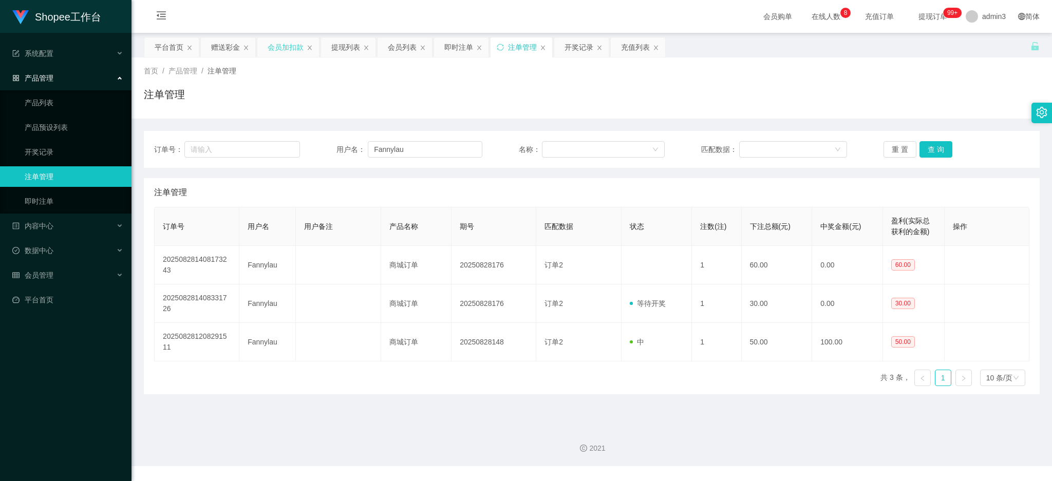
click at [277, 46] on div "会员加扣款" at bounding box center [286, 48] width 36 height 20
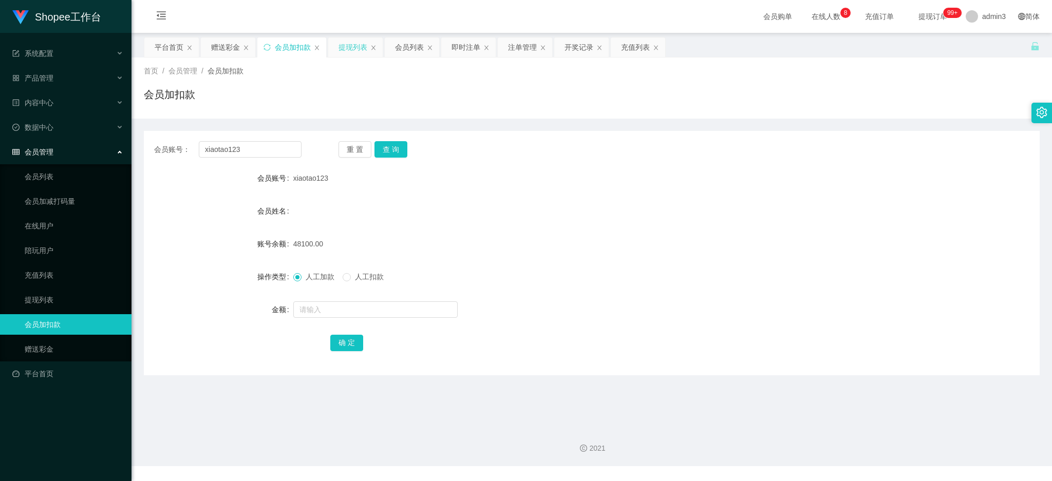
click at [341, 49] on div "提现列表" at bounding box center [353, 48] width 29 height 20
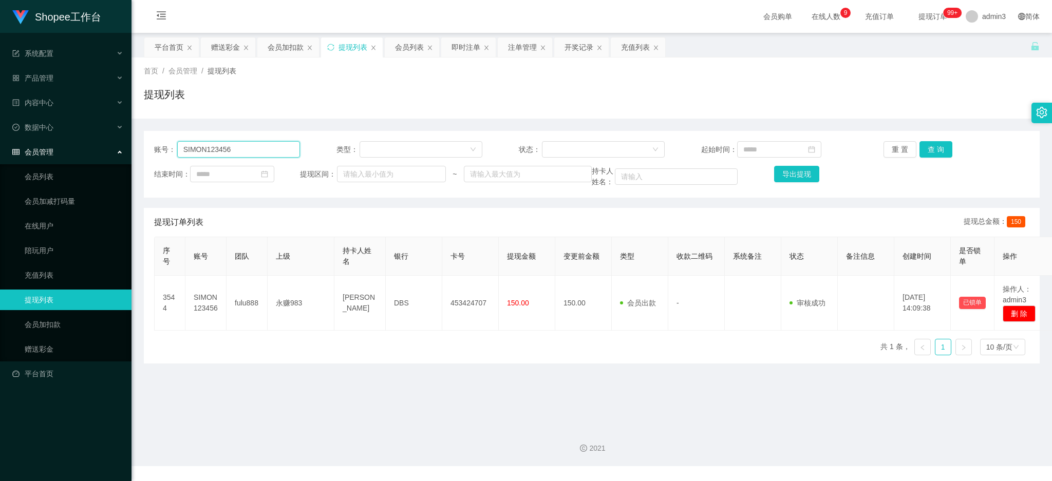
click at [215, 155] on input "SIMON123456" at bounding box center [238, 149] width 123 height 16
paste input "Maggie2112"
type input "Maggie2112"
click at [934, 157] on button "查 询" at bounding box center [936, 149] width 33 height 16
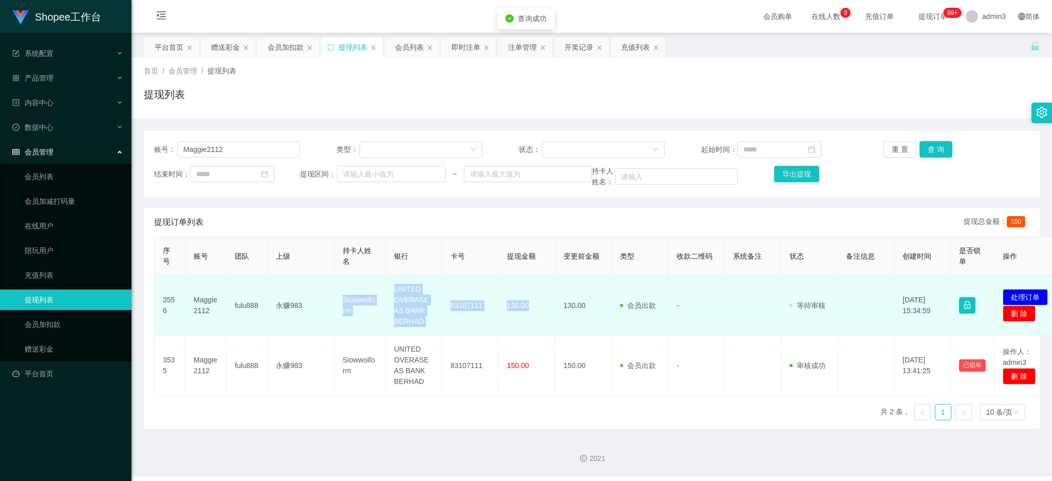
drag, startPoint x: 342, startPoint y: 296, endPoint x: 536, endPoint y: 321, distance: 195.8
click at [536, 321] on tr "3556 Maggie2112 fulu888 永赚983 Siowwoiform UNITED OVERASEAS BANK BERHAD 83107111…" at bounding box center [609, 306] width 908 height 60
click at [536, 321] on td "130.00" at bounding box center [527, 306] width 57 height 60
copy tr "Siowwoiform UNITED OVERASEAS BANK BERHAD 83107111 130.00"
click at [381, 308] on td "Siowwoiform" at bounding box center [359, 306] width 51 height 60
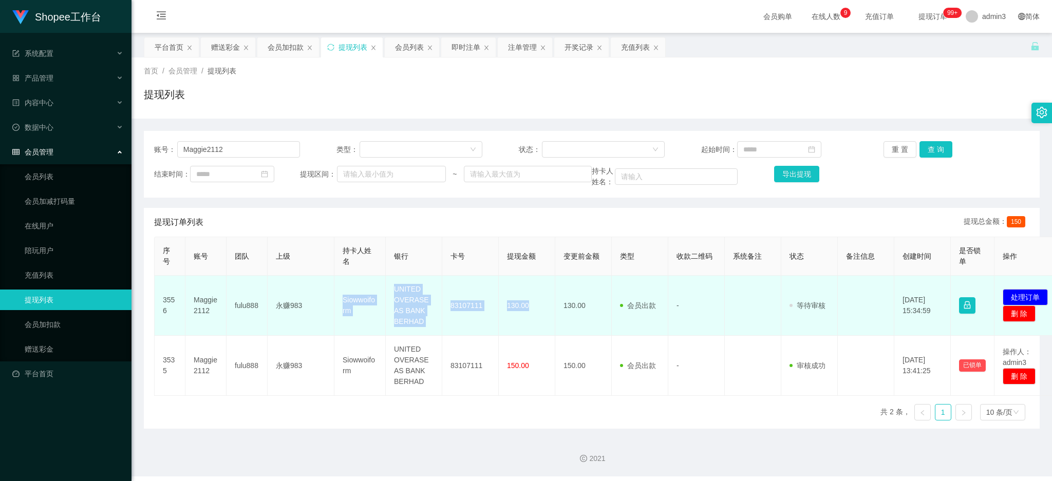
copy tr "Siowwoiform UNITED OVERASEAS BANK BERHAD 83107111 130.00"
drag, startPoint x: 344, startPoint y: 307, endPoint x: 532, endPoint y: 332, distance: 189.6
click at [532, 332] on tr "3556 Maggie2112 fulu888 永赚983 Siowwoiform UNITED OVERASEAS BANK BERHAD 83107111…" at bounding box center [609, 306] width 908 height 60
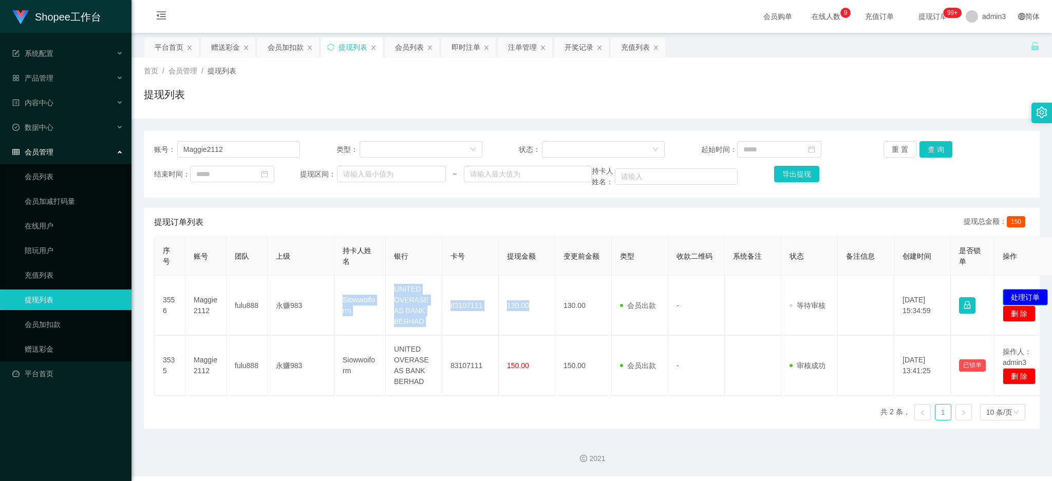
drag, startPoint x: 1041, startPoint y: 299, endPoint x: 1024, endPoint y: 300, distance: 17.0
click at [1041, 298] on button "处理订单" at bounding box center [1025, 297] width 45 height 16
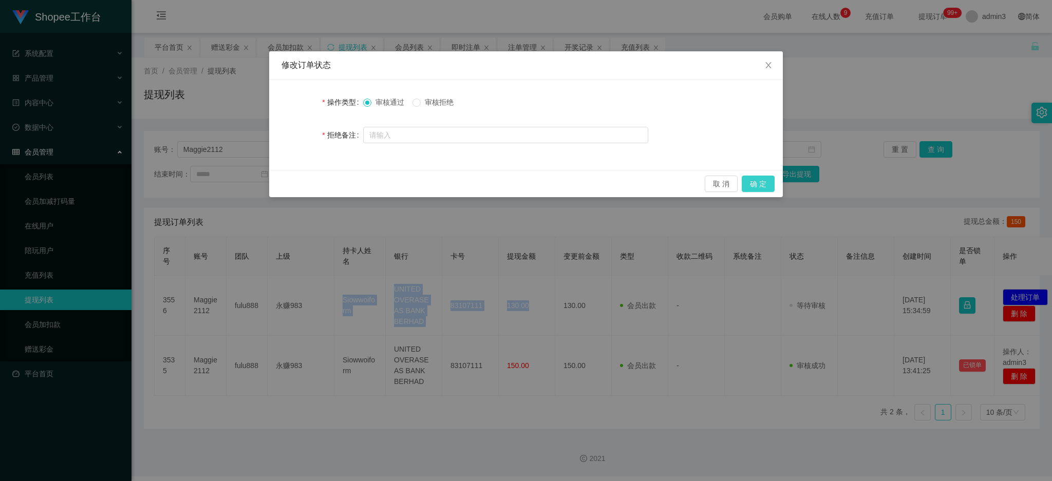
click at [757, 186] on button "确 定" at bounding box center [758, 184] width 33 height 16
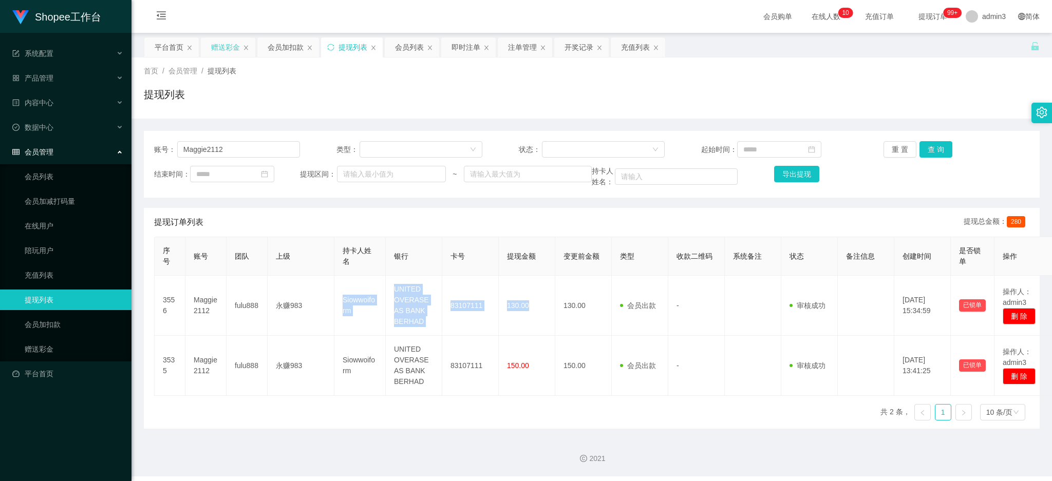
click at [212, 44] on div "赠送彩金" at bounding box center [225, 48] width 29 height 20
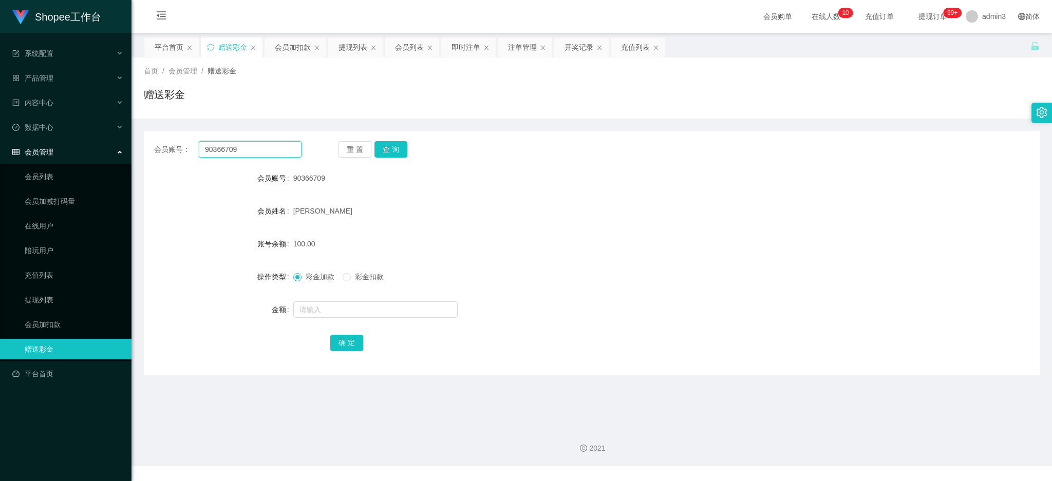
click at [226, 153] on input "90366709" at bounding box center [250, 149] width 103 height 16
click at [227, 153] on input "90366709" at bounding box center [250, 149] width 103 height 16
paste input "Fannylau"
type input "Fannylau"
click at [395, 152] on button "查 询" at bounding box center [391, 149] width 33 height 16
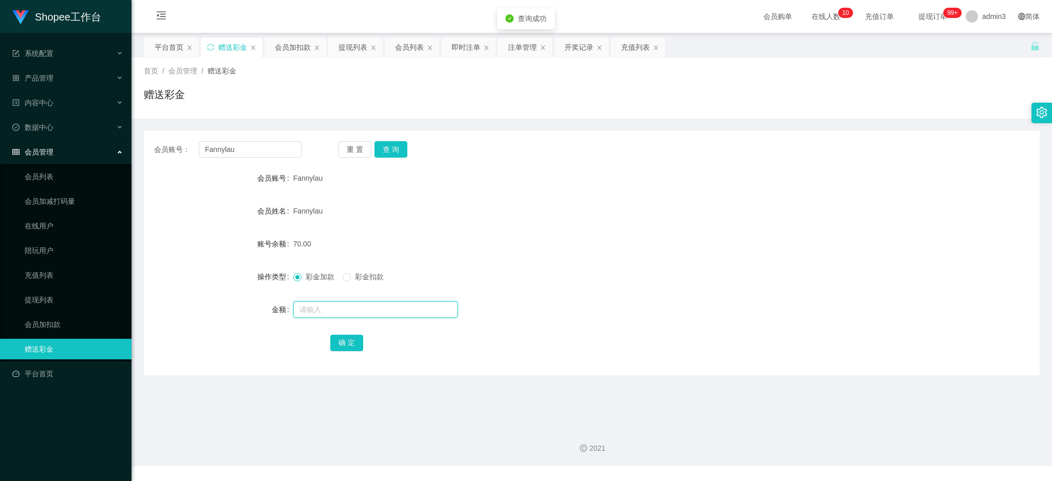
click at [351, 303] on input "text" at bounding box center [375, 310] width 164 height 16
type input "4"
type input "30"
click at [340, 346] on button "确 定" at bounding box center [346, 343] width 33 height 16
click at [413, 47] on div "会员列表" at bounding box center [409, 48] width 29 height 20
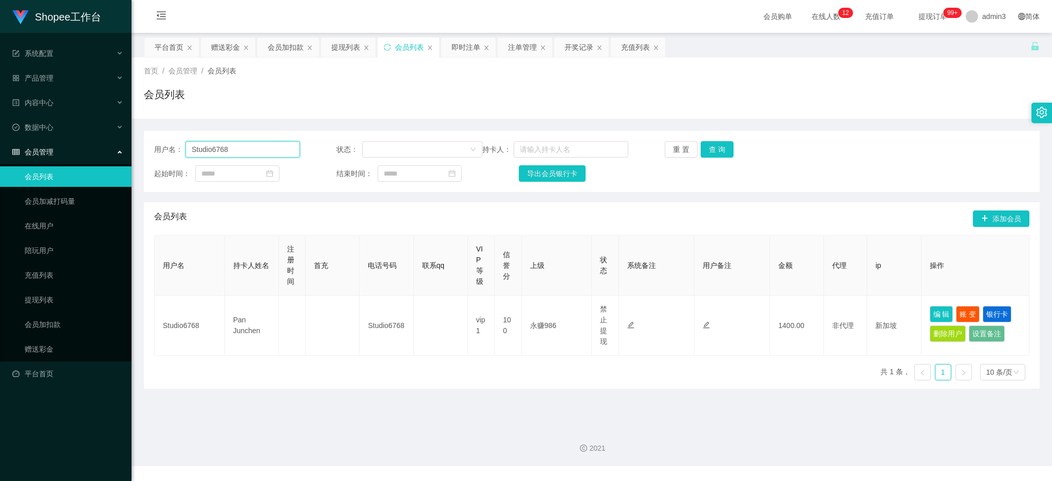
click at [233, 156] on input "Studio6768" at bounding box center [242, 149] width 115 height 16
click at [234, 156] on input "Studio6768" at bounding box center [242, 149] width 115 height 16
paste input "migarnee"
type input "migarnee"
click at [716, 147] on button "查 询" at bounding box center [717, 149] width 33 height 16
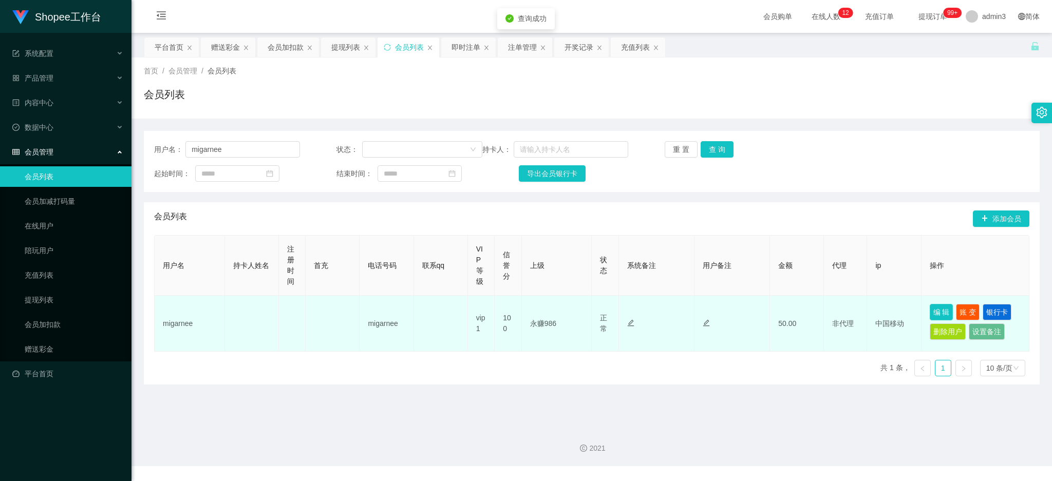
click at [930, 312] on button "编 辑" at bounding box center [942, 312] width 24 height 16
type input "migarnee"
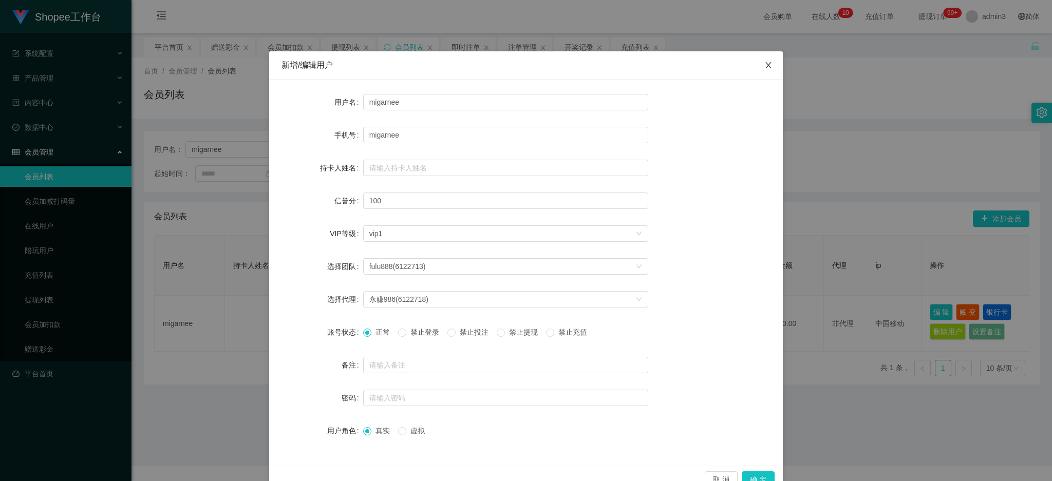
click at [765, 65] on icon "图标: close" at bounding box center [768, 65] width 6 height 6
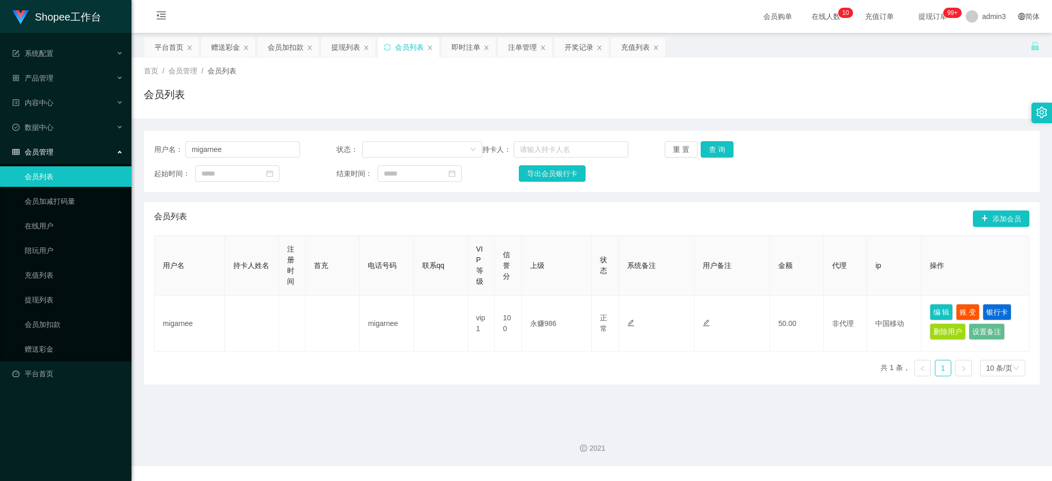
drag, startPoint x: 437, startPoint y: 427, endPoint x: 516, endPoint y: 410, distance: 81.0
click at [438, 427] on div "2021" at bounding box center [592, 443] width 921 height 48
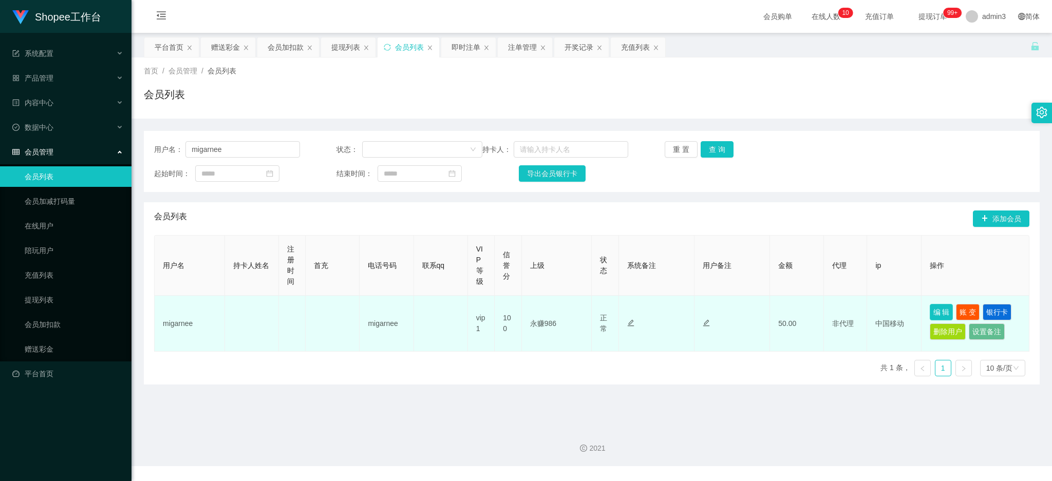
click at [932, 309] on button "编 辑" at bounding box center [942, 312] width 24 height 16
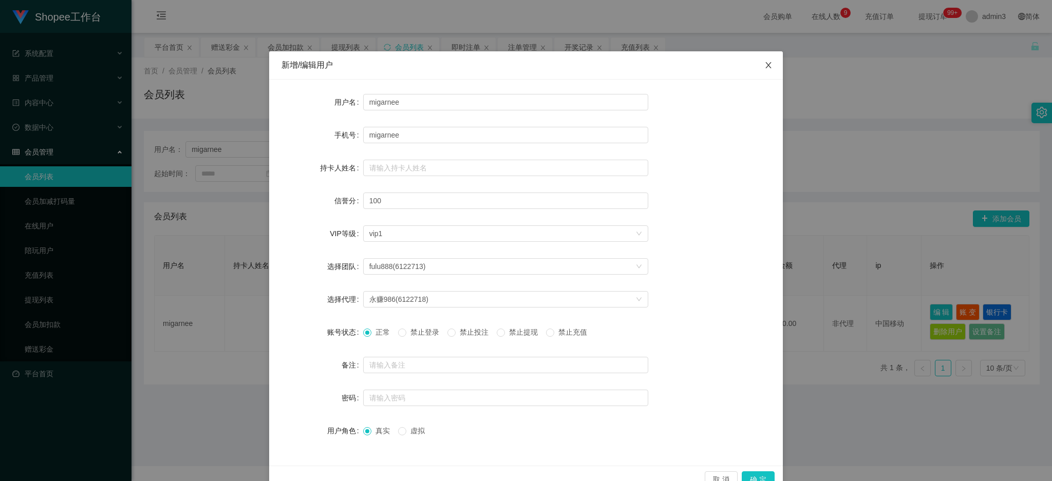
click at [769, 60] on span "Close" at bounding box center [768, 65] width 29 height 29
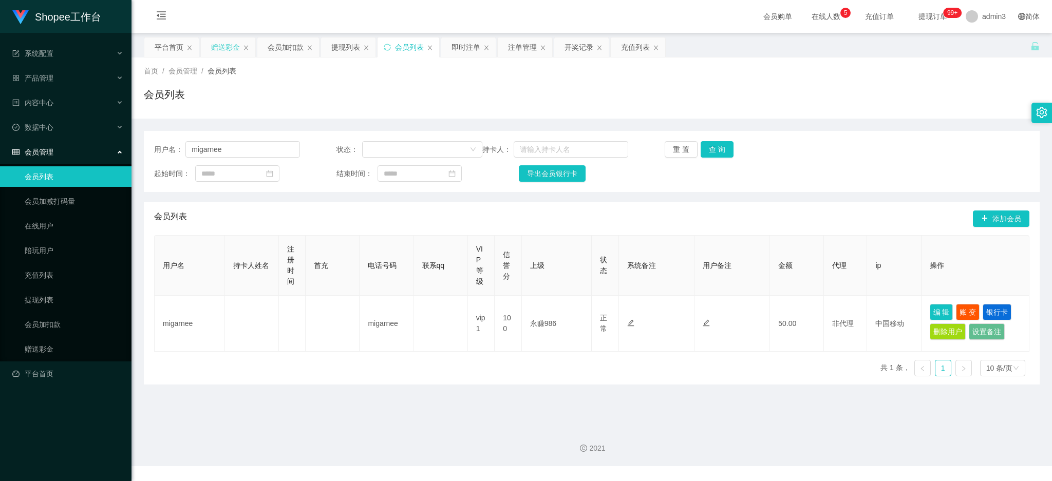
click at [219, 44] on div "赠送彩金" at bounding box center [225, 48] width 29 height 20
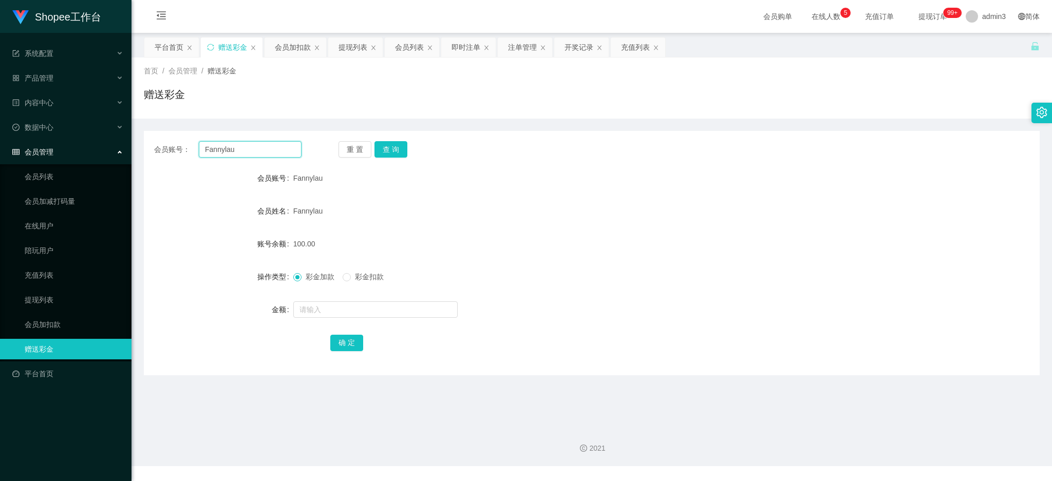
click at [257, 157] on input "Fannylau" at bounding box center [250, 149] width 103 height 16
paste input "Yenyenteo"
type input "Yenyenteo"
click at [388, 153] on button "查 询" at bounding box center [391, 149] width 33 height 16
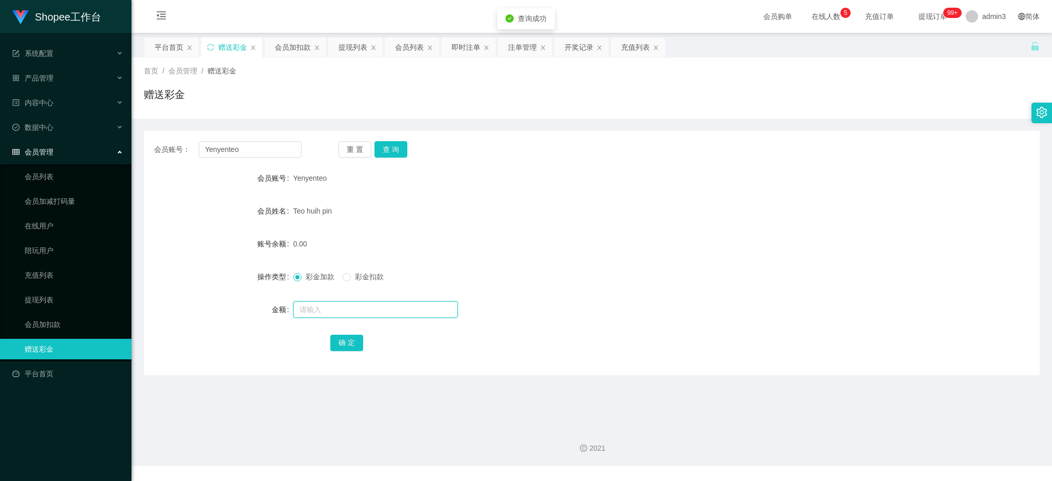
click at [390, 310] on input "text" at bounding box center [375, 310] width 164 height 16
type input "100"
click at [355, 336] on button "确 定" at bounding box center [346, 343] width 33 height 16
click at [235, 160] on div "会员账号： Yenyenteo 重 置 查 询 会员账号 Yenyenteo 会员姓名 [PERSON_NAME] pin 账号余额 100.00 操作类型 …" at bounding box center [592, 253] width 896 height 245
click at [234, 148] on input "Yenyenteo" at bounding box center [250, 149] width 103 height 16
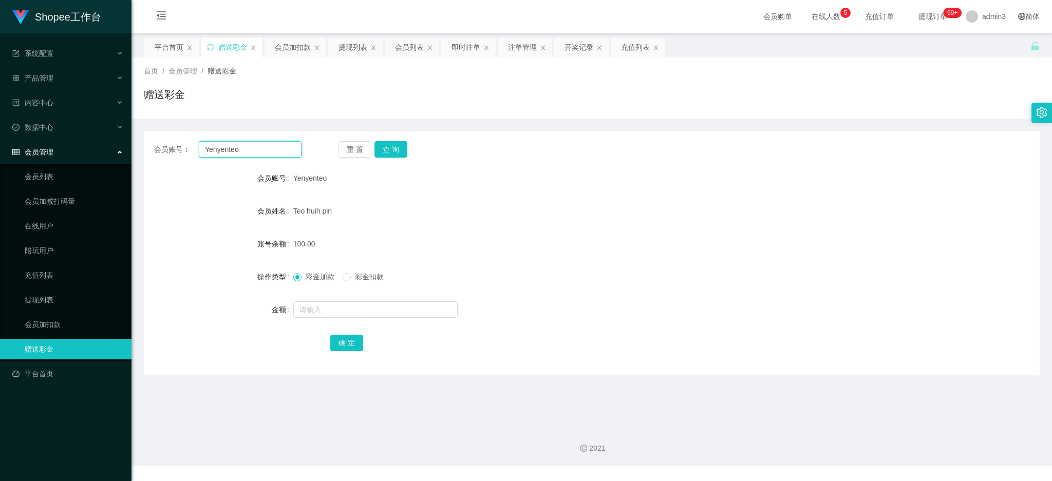
click at [234, 148] on input "Yenyenteo" at bounding box center [250, 149] width 103 height 16
paste input "Kelvin88031608"
type input "Kelvin88031608"
click at [380, 152] on button "查 询" at bounding box center [391, 149] width 33 height 16
click at [367, 303] on input "text" at bounding box center [375, 310] width 164 height 16
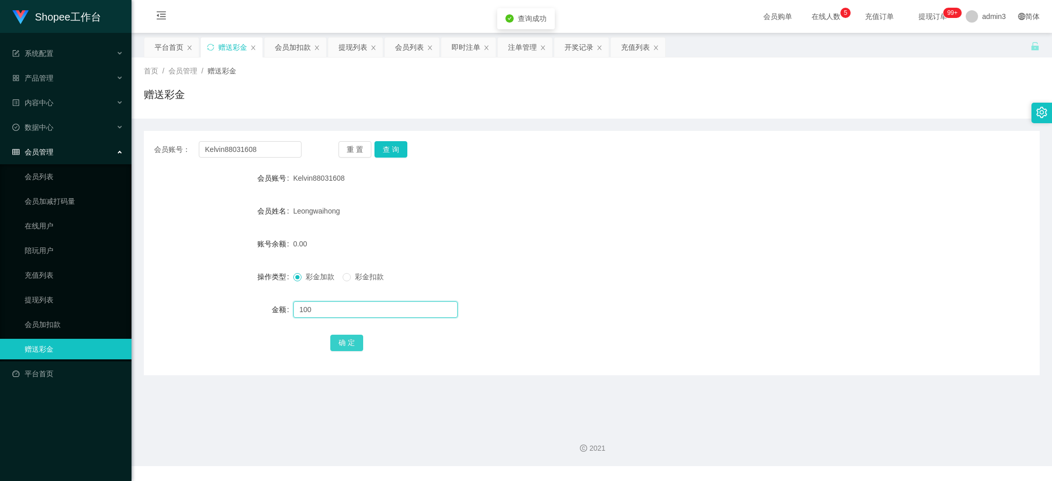
type input "100"
drag, startPoint x: 348, startPoint y: 344, endPoint x: 341, endPoint y: 351, distance: 9.4
click at [348, 344] on button "确 定" at bounding box center [346, 343] width 33 height 16
click at [246, 143] on input "Kelvin88031608" at bounding box center [250, 149] width 103 height 16
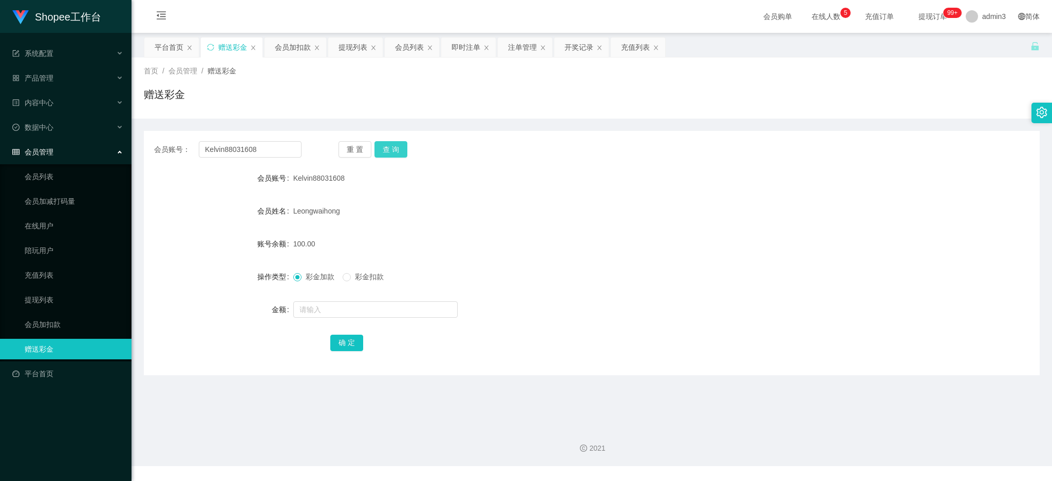
click at [389, 151] on button "查 询" at bounding box center [391, 149] width 33 height 16
click at [344, 51] on div "提现列表" at bounding box center [353, 48] width 29 height 20
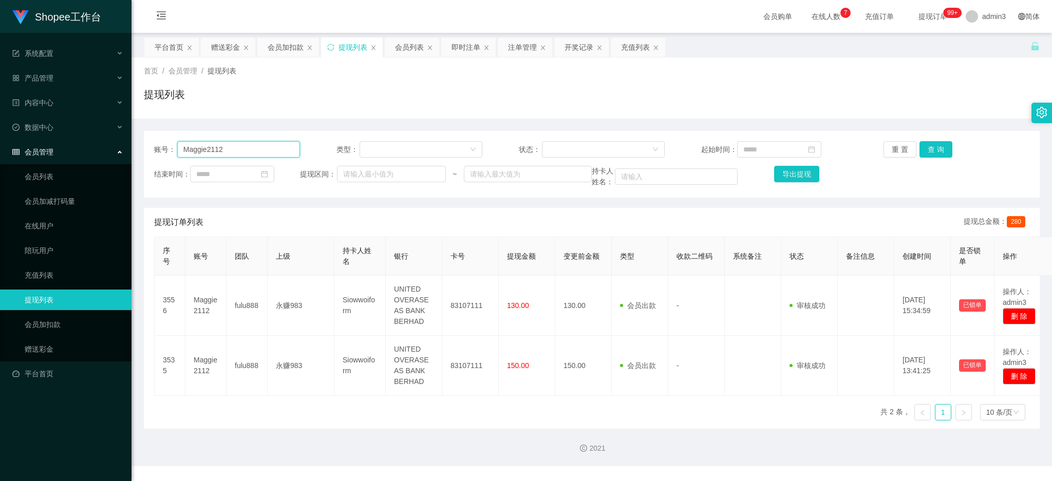
click at [208, 154] on input "Maggie2112" at bounding box center [238, 149] width 123 height 16
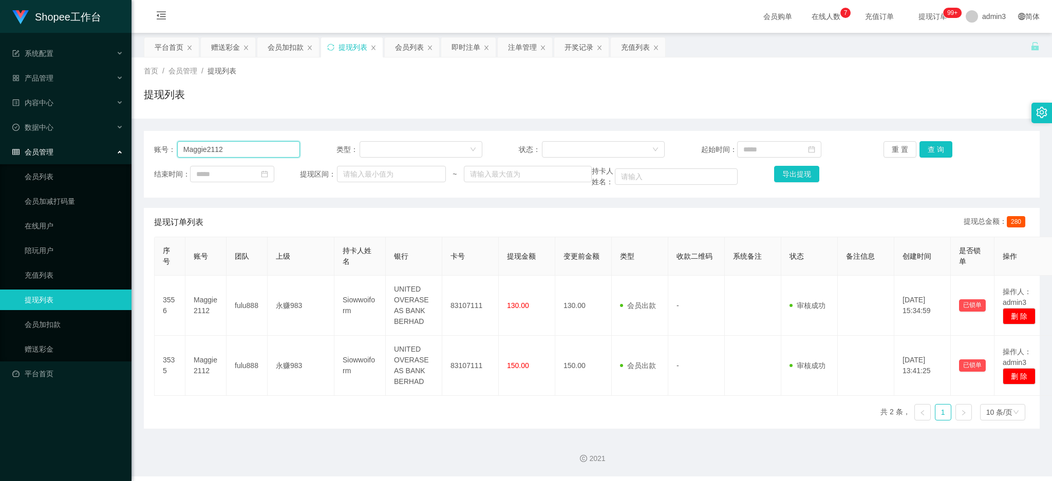
click at [208, 154] on input "Maggie2112" at bounding box center [238, 149] width 123 height 16
paste input "Fannylau"
click at [932, 152] on button "查 询" at bounding box center [936, 149] width 33 height 16
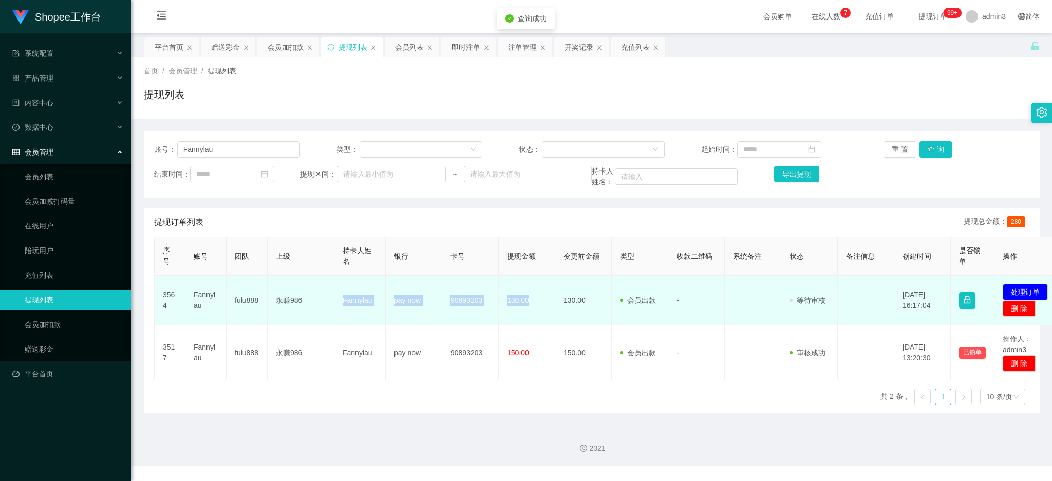
drag, startPoint x: 343, startPoint y: 303, endPoint x: 540, endPoint y: 314, distance: 198.1
click at [540, 314] on tr "3564 [PERSON_NAME] fulu888 永赚986 [PERSON_NAME] pay now 90893203 130.00 130.00 会…" at bounding box center [609, 301] width 908 height 50
copy tr "[PERSON_NAME] pay now 90893203 130.00"
click at [1022, 292] on button "处理订单" at bounding box center [1025, 292] width 45 height 16
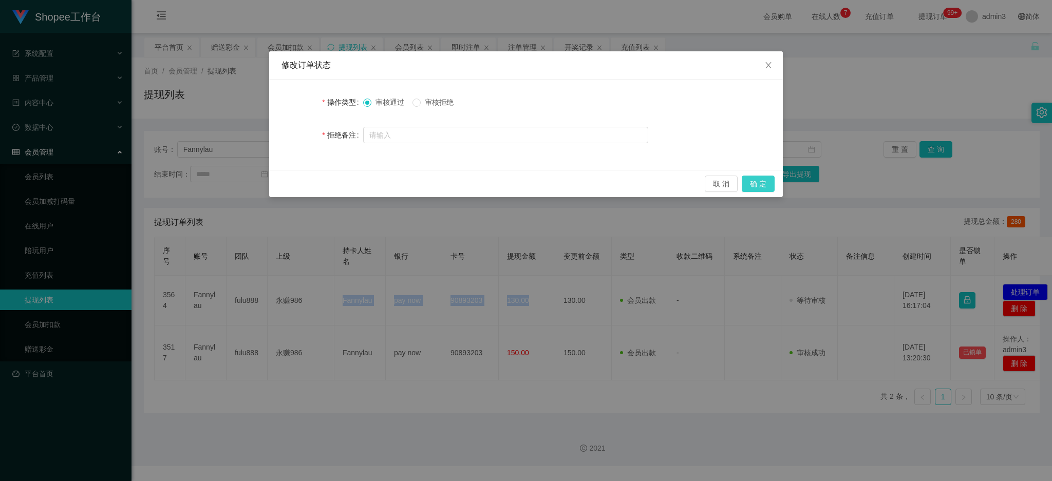
click at [759, 183] on button "确 定" at bounding box center [758, 184] width 33 height 16
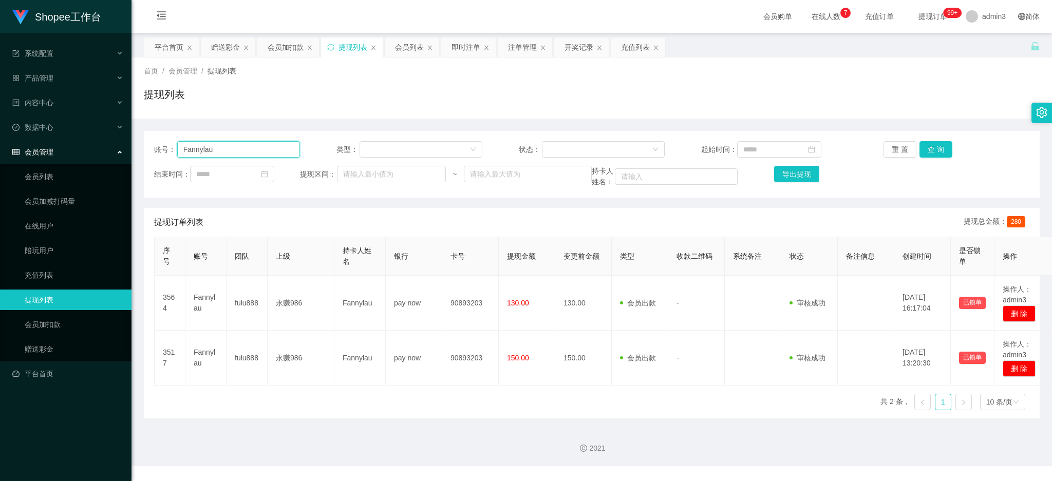
click at [228, 151] on input "Fannylau" at bounding box center [238, 149] width 123 height 16
paste input "migarnee"
type input "migarnee"
click at [929, 151] on button "查 询" at bounding box center [936, 149] width 33 height 16
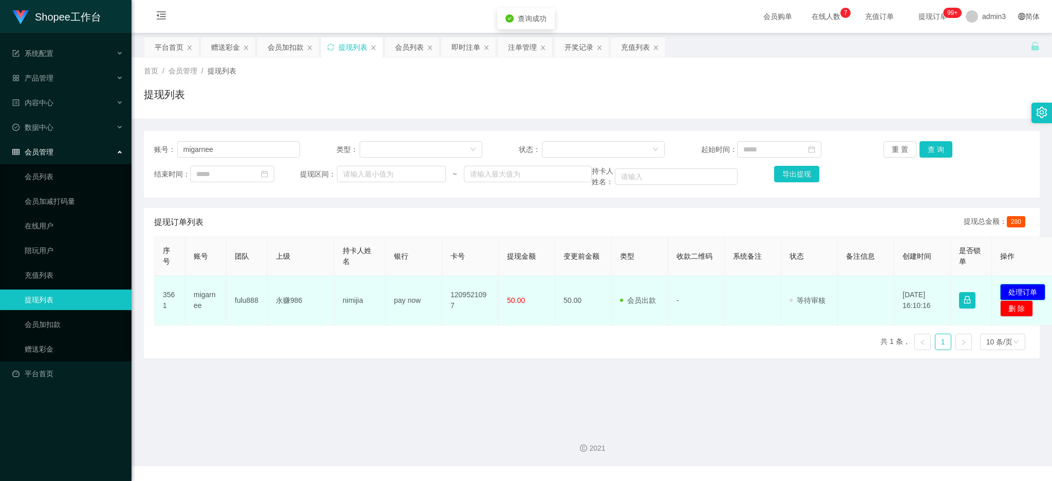
click at [1027, 292] on button "处理订单" at bounding box center [1022, 292] width 45 height 16
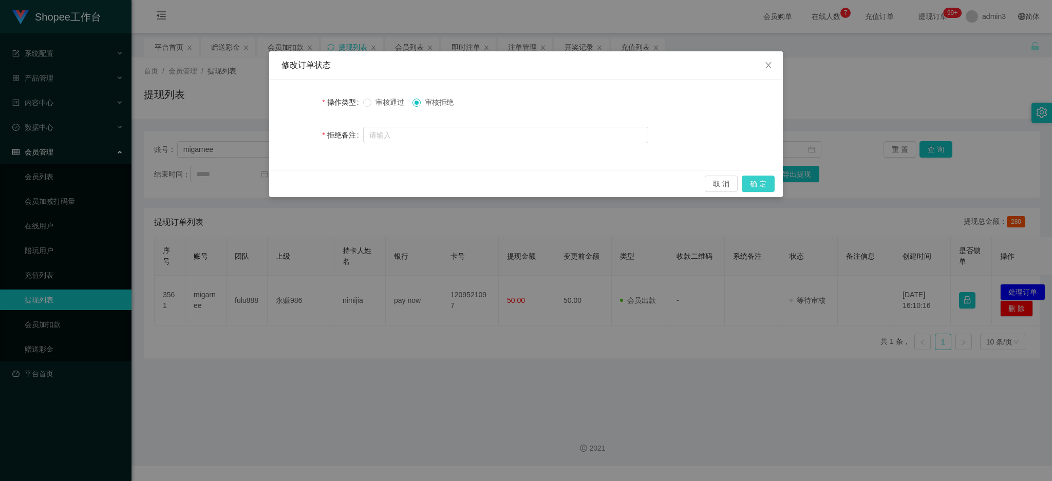
click at [743, 183] on button "确 定" at bounding box center [758, 184] width 33 height 16
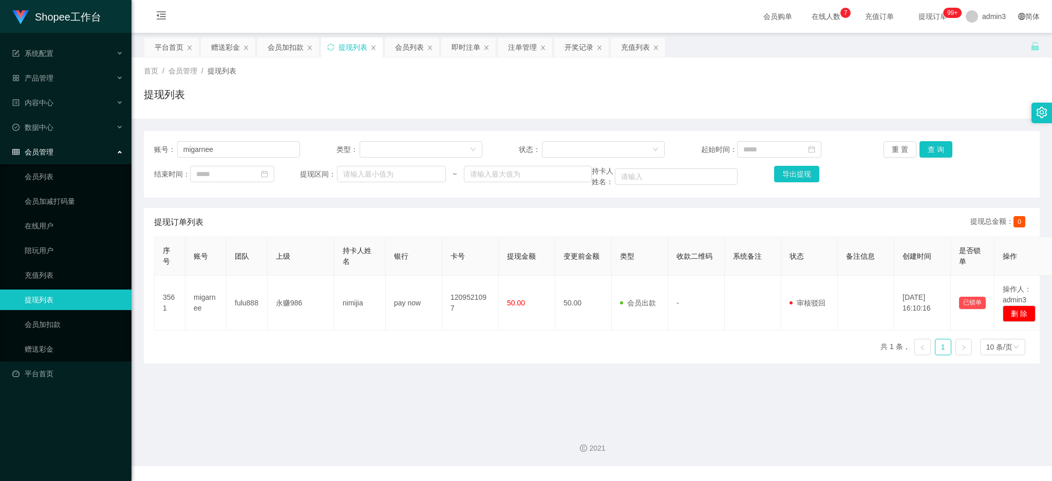
click at [408, 381] on main "关闭左侧 关闭右侧 关闭其它 刷新页面 平台首页 赠送彩金 会员加扣款 提现列表 会员列表 即时注单 注单管理 开奖记录 充值列表 首页 / 会员管理 / 提…" at bounding box center [592, 226] width 921 height 386
click at [404, 50] on div "会员列表" at bounding box center [409, 48] width 29 height 20
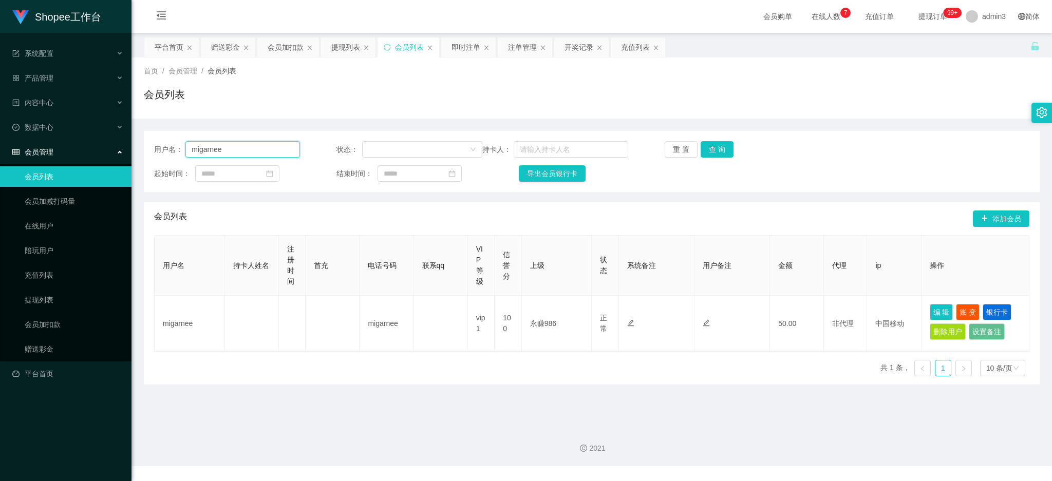
click at [262, 146] on input "migarnee" at bounding box center [242, 149] width 115 height 16
click at [704, 151] on button "查 询" at bounding box center [717, 149] width 33 height 16
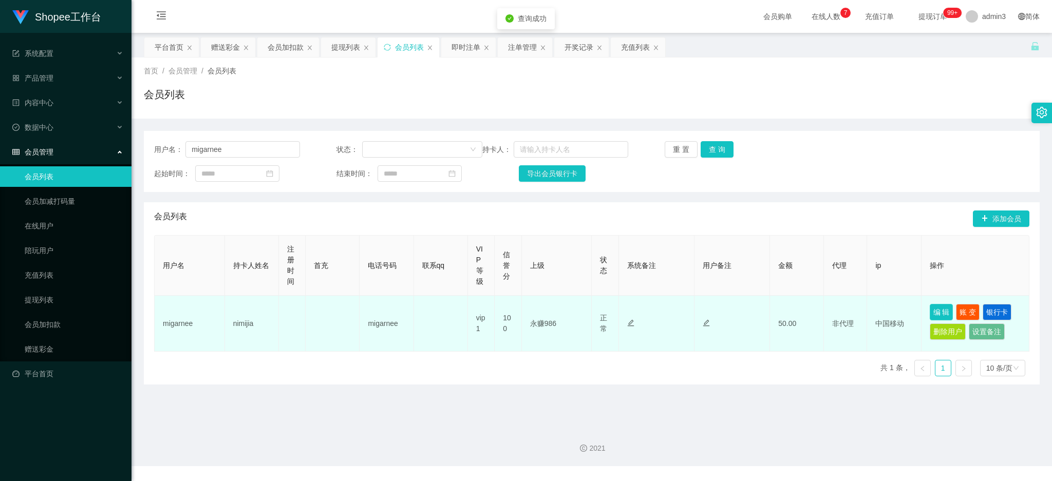
click at [938, 310] on button "编 辑" at bounding box center [942, 312] width 24 height 16
type input "nimijia"
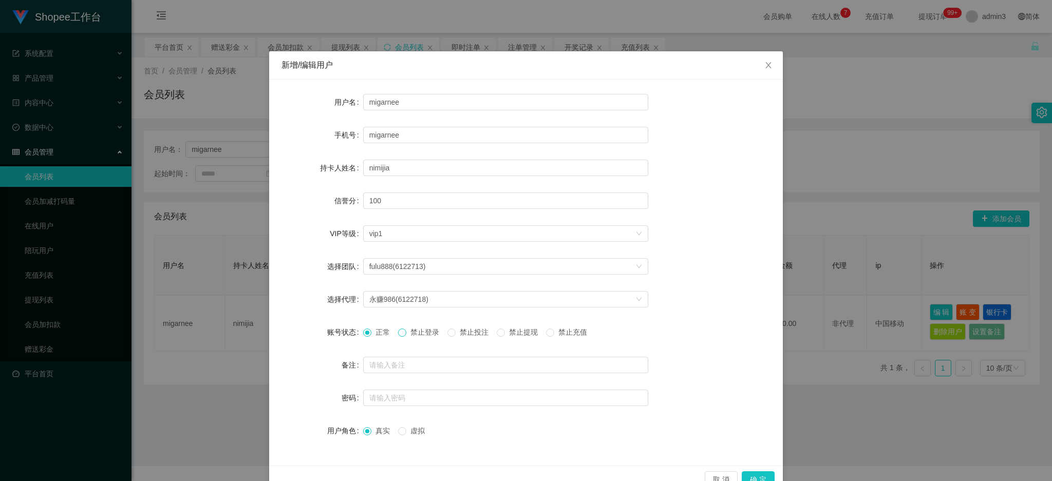
click at [400, 336] on span at bounding box center [402, 333] width 8 height 8
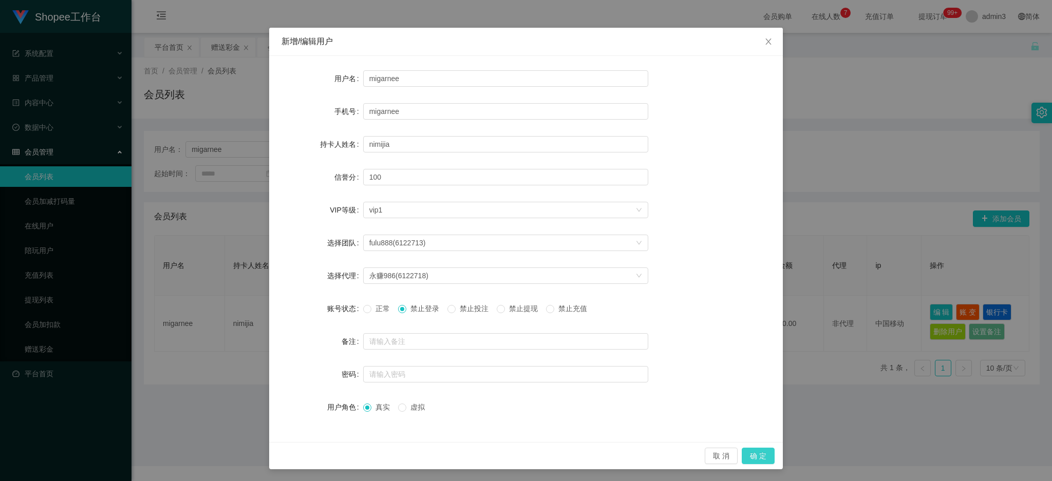
click at [759, 456] on button "确 定" at bounding box center [758, 456] width 33 height 16
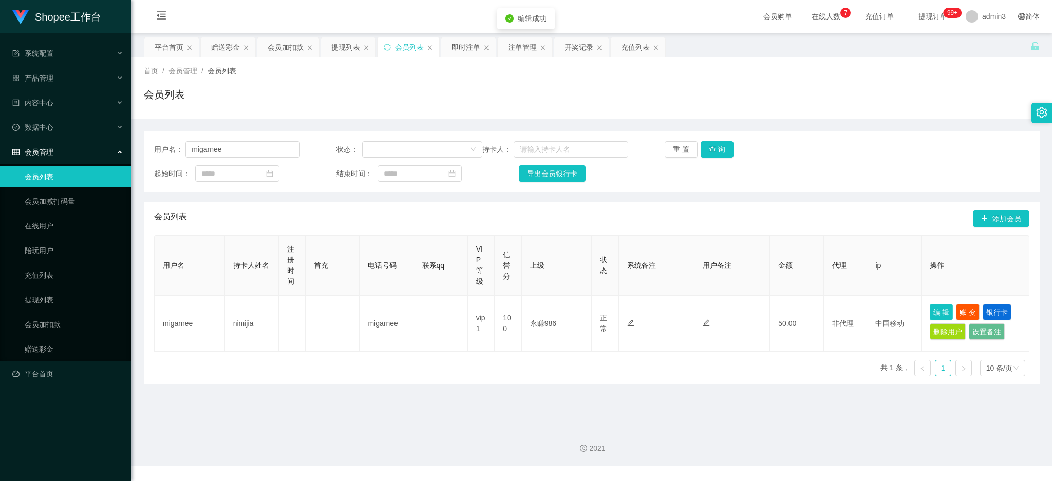
scroll to position [0, 0]
click at [212, 47] on div "赠送彩金" at bounding box center [225, 48] width 29 height 20
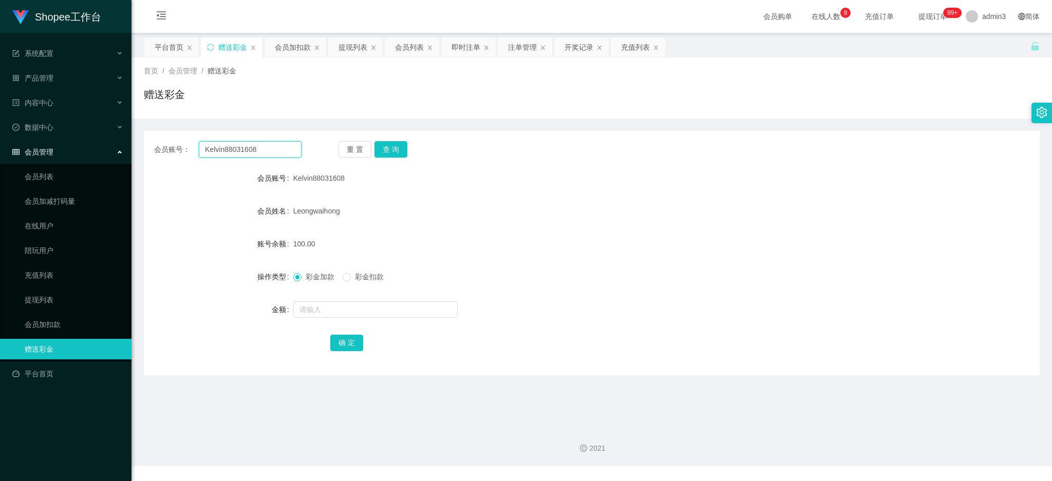
click at [239, 145] on input "Kelvin88031608" at bounding box center [250, 149] width 103 height 16
paste input "shmily"
type input "shmily"
click at [385, 155] on button "查 询" at bounding box center [391, 149] width 33 height 16
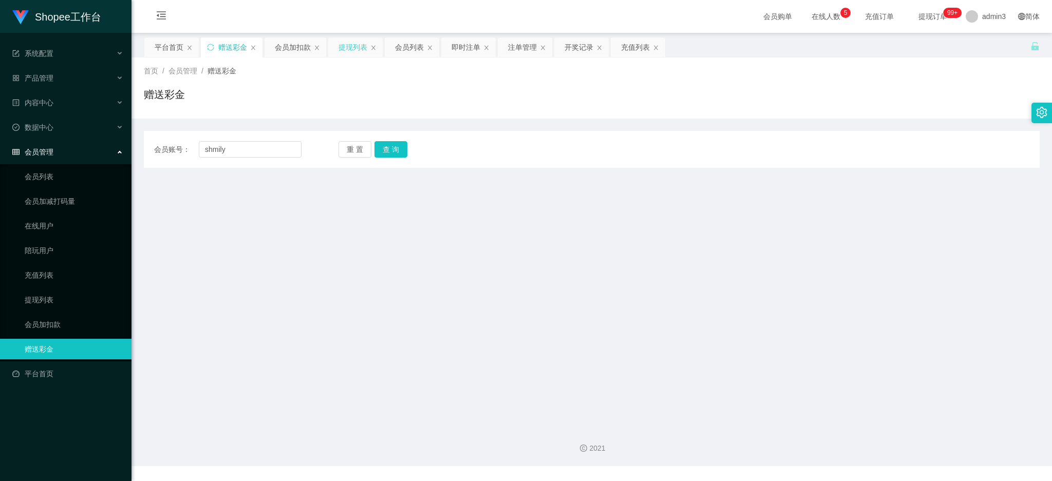
click at [343, 50] on div "提现列表" at bounding box center [353, 48] width 29 height 20
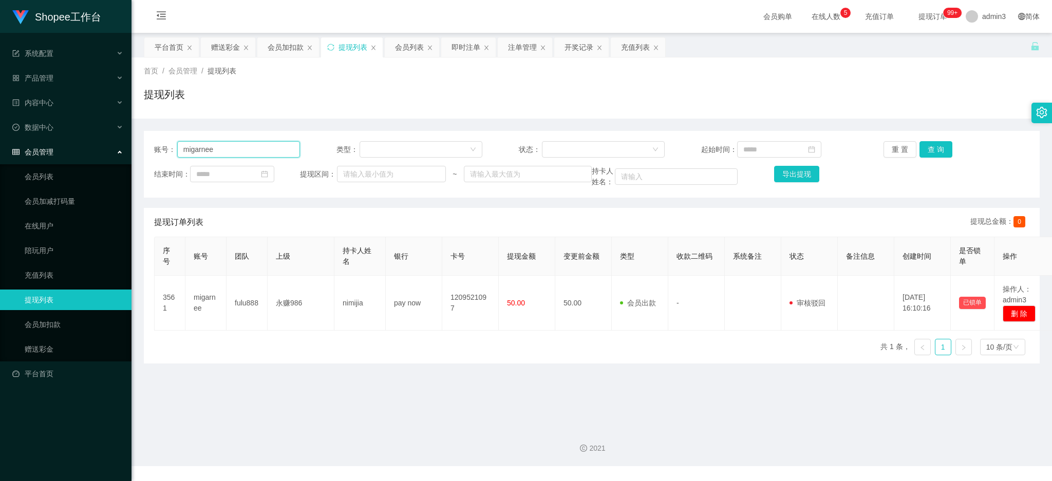
click at [247, 155] on input "migarnee" at bounding box center [238, 149] width 123 height 16
paste input "yjk7758521 出150"
drag, startPoint x: 231, startPoint y: 149, endPoint x: 303, endPoint y: 159, distance: 72.6
click at [303, 159] on div "账号： yjk7758521 出150 类型： 状态： 起始时间： 重 置 查 询 结束时间： 提现区间： ~ 持卡人姓名： 导出提现" at bounding box center [592, 164] width 896 height 67
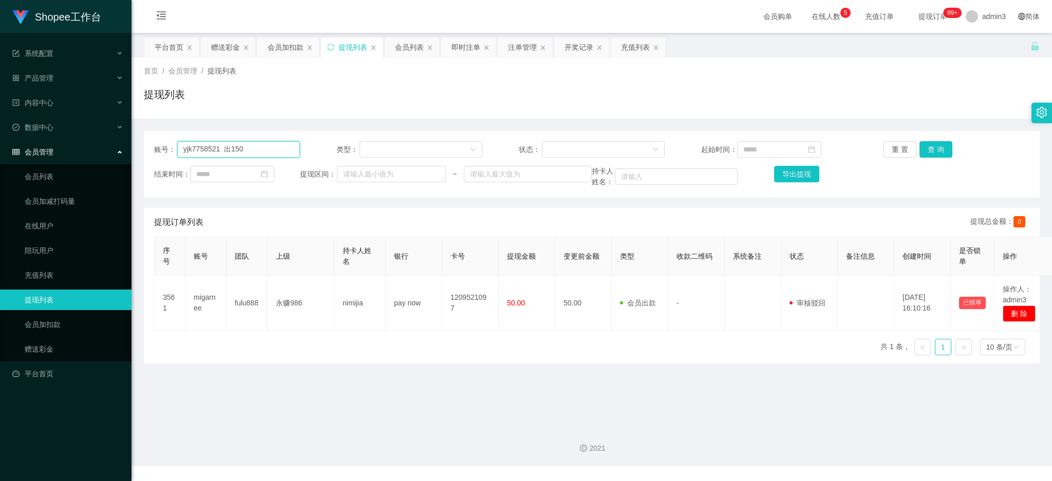
drag, startPoint x: 223, startPoint y: 148, endPoint x: 306, endPoint y: 157, distance: 83.6
click at [306, 157] on div "账号： yjk7758521 出150 类型： 状态： 起始时间： 重 置 查 询" at bounding box center [591, 149] width 875 height 16
click at [925, 141] on button "查 询" at bounding box center [936, 149] width 33 height 16
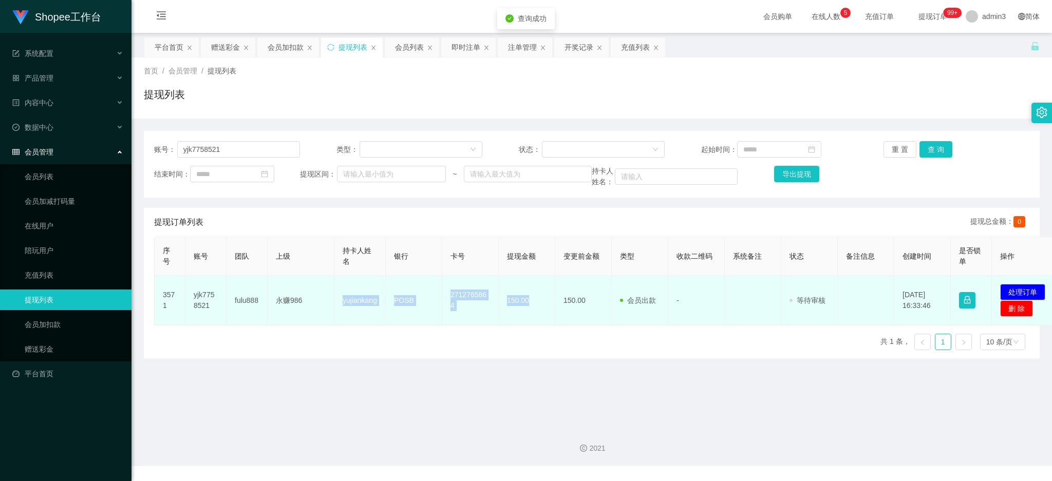
drag, startPoint x: 333, startPoint y: 302, endPoint x: 539, endPoint y: 315, distance: 206.5
click at [539, 315] on tr "3571 yjk7758521 fulu888 永赚986 yujiankang POSB 2712765864 150.00 150.00 会员出款 人工取…" at bounding box center [608, 301] width 906 height 50
copy tr "永赚986 yujiankang POSB 2712765864 150.00"
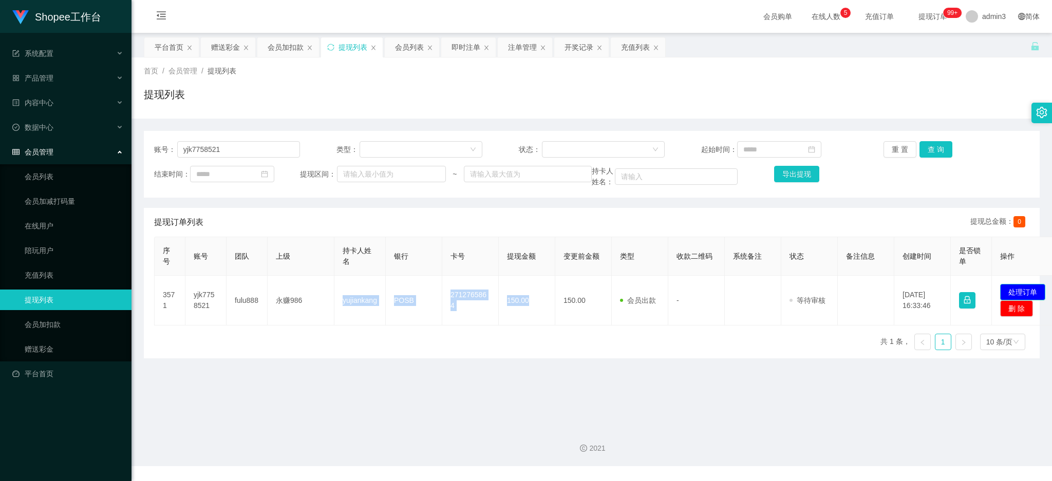
drag, startPoint x: 1022, startPoint y: 289, endPoint x: 478, endPoint y: 224, distance: 547.4
click at [1016, 291] on button "处理订单" at bounding box center [1022, 292] width 45 height 16
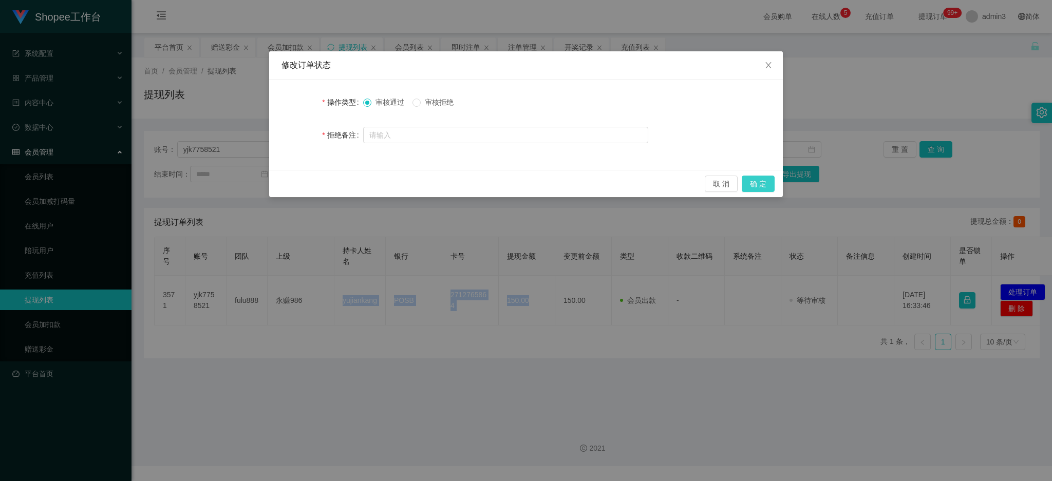
drag, startPoint x: 754, startPoint y: 182, endPoint x: 751, endPoint y: 190, distance: 8.3
click at [754, 181] on button "确 定" at bounding box center [758, 184] width 33 height 16
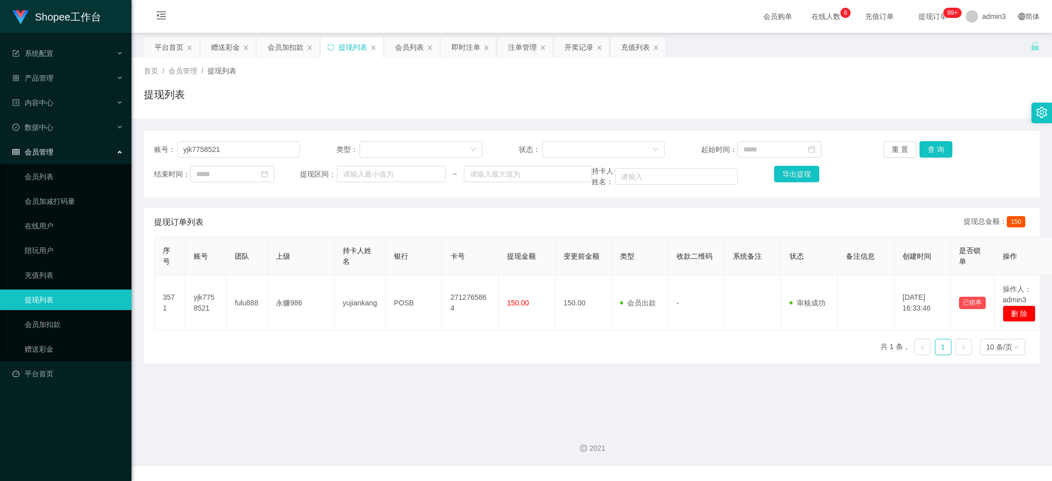
click at [330, 365] on main "关闭左侧 关闭右侧 关闭其它 刷新页面 平台首页 赠送彩金 会员加扣款 提现列表 会员列表 即时注单 注单管理 开奖记录 充值列表 首页 / 会员管理 / 提…" at bounding box center [592, 226] width 921 height 386
click at [226, 144] on input "yjk7758521" at bounding box center [238, 149] width 123 height 16
paste input "yjk7758521"
click at [213, 147] on input "yjk7758521yjk7758521" at bounding box center [238, 149] width 123 height 16
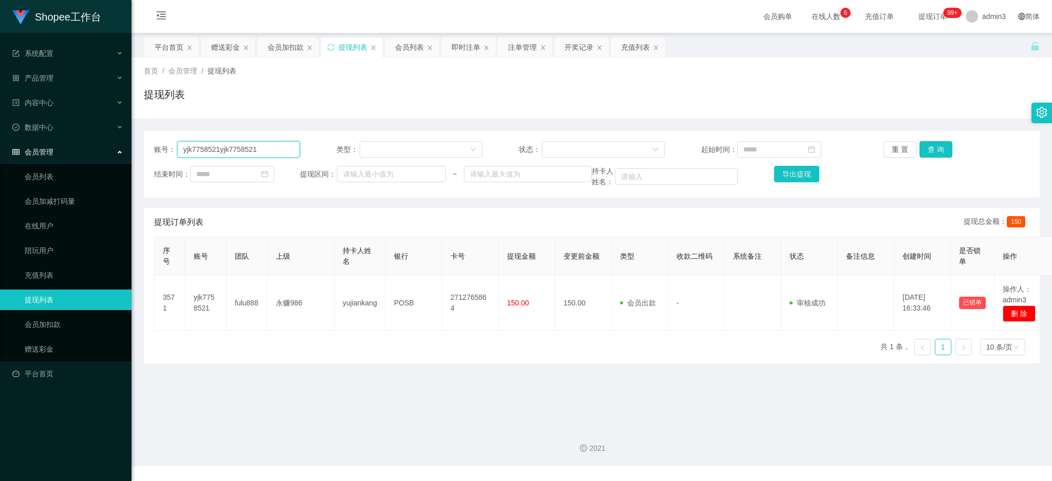
click at [213, 147] on input "yjk7758521yjk7758521" at bounding box center [238, 149] width 123 height 16
paste input "text"
type input "yjk7758521"
click at [927, 152] on button "查 询" at bounding box center [936, 149] width 33 height 16
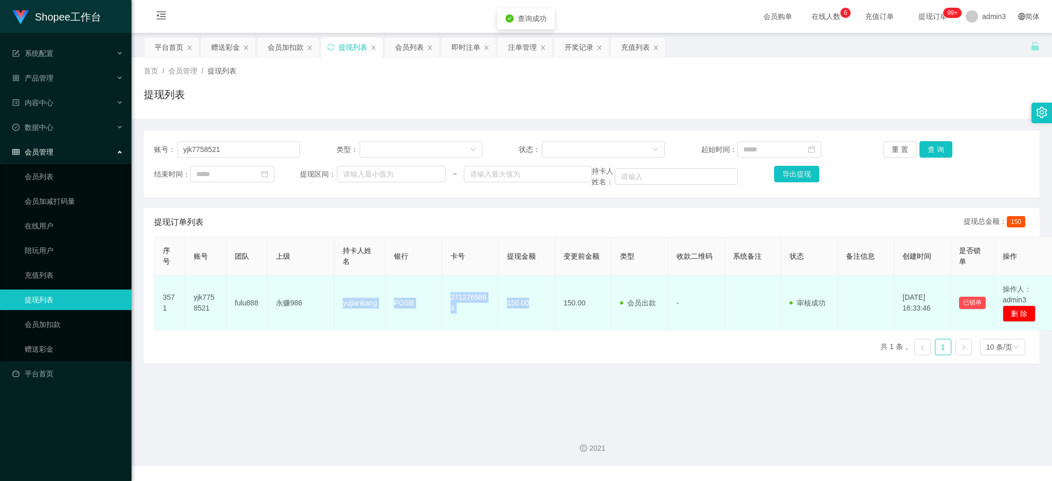
drag, startPoint x: 337, startPoint y: 304, endPoint x: 532, endPoint y: 328, distance: 196.1
click at [532, 328] on tr "3571 yjk7758521 fulu888 永赚986 yujiankang POSB 2712765864 150.00 150.00 会员出款 人工取…" at bounding box center [606, 303] width 902 height 55
copy tr "yujiankang POSB 2712765864 150.00"
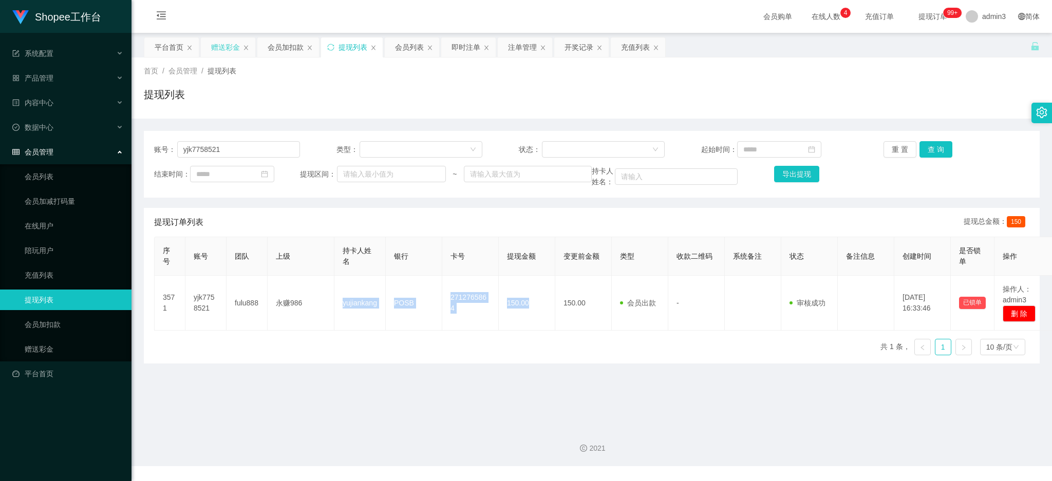
click at [222, 49] on div "赠送彩金" at bounding box center [225, 48] width 29 height 20
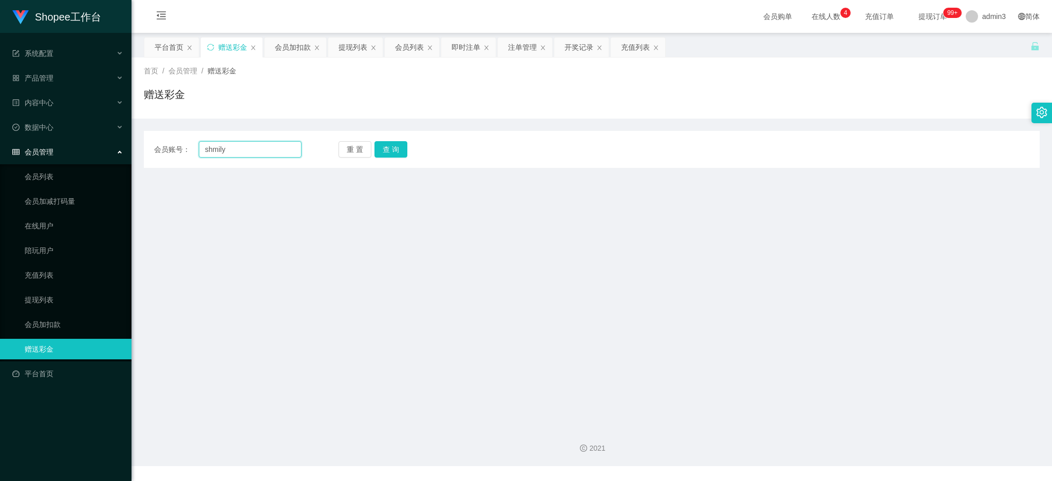
click at [220, 151] on input "shmily" at bounding box center [250, 149] width 103 height 16
paste input "90363923"
type input "90363923"
click at [402, 152] on button "查 询" at bounding box center [391, 149] width 33 height 16
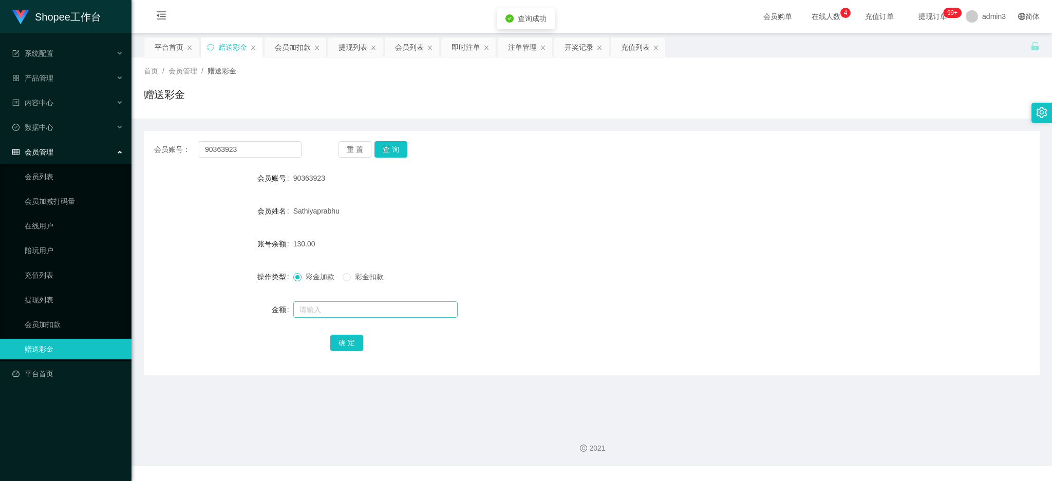
click at [305, 298] on form "会员账号 90363923 会员姓名 [PERSON_NAME] 账号余额 130.00 操作类型 彩金加款 彩金扣款 金额 确 定" at bounding box center [592, 260] width 896 height 185
click at [305, 304] on input "text" at bounding box center [375, 310] width 164 height 16
type input "130"
click at [342, 345] on button "确 定" at bounding box center [346, 343] width 33 height 16
